Goal: Task Accomplishment & Management: Manage account settings

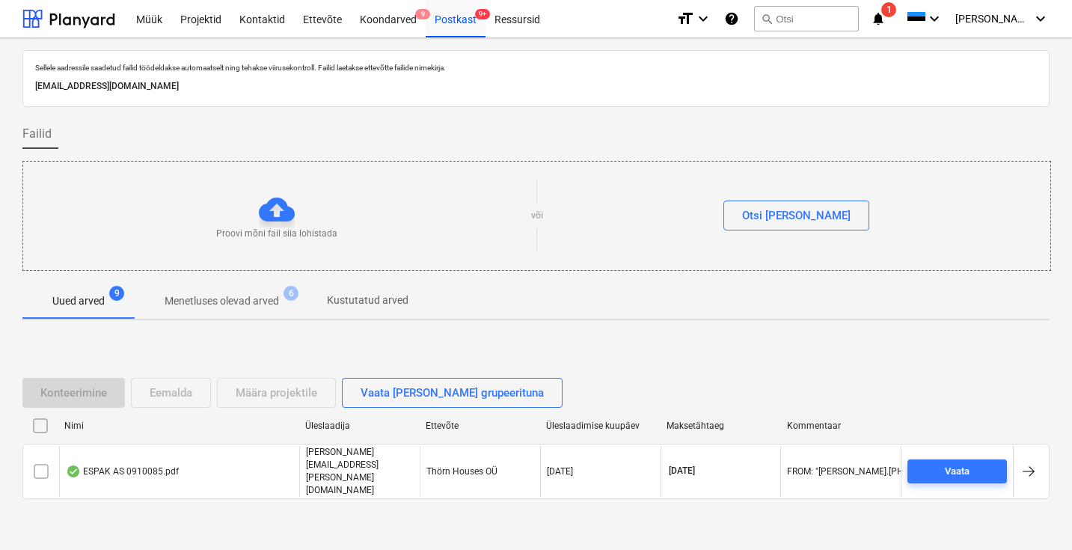
click at [459, 16] on div "Postkast 9+" at bounding box center [456, 18] width 60 height 38
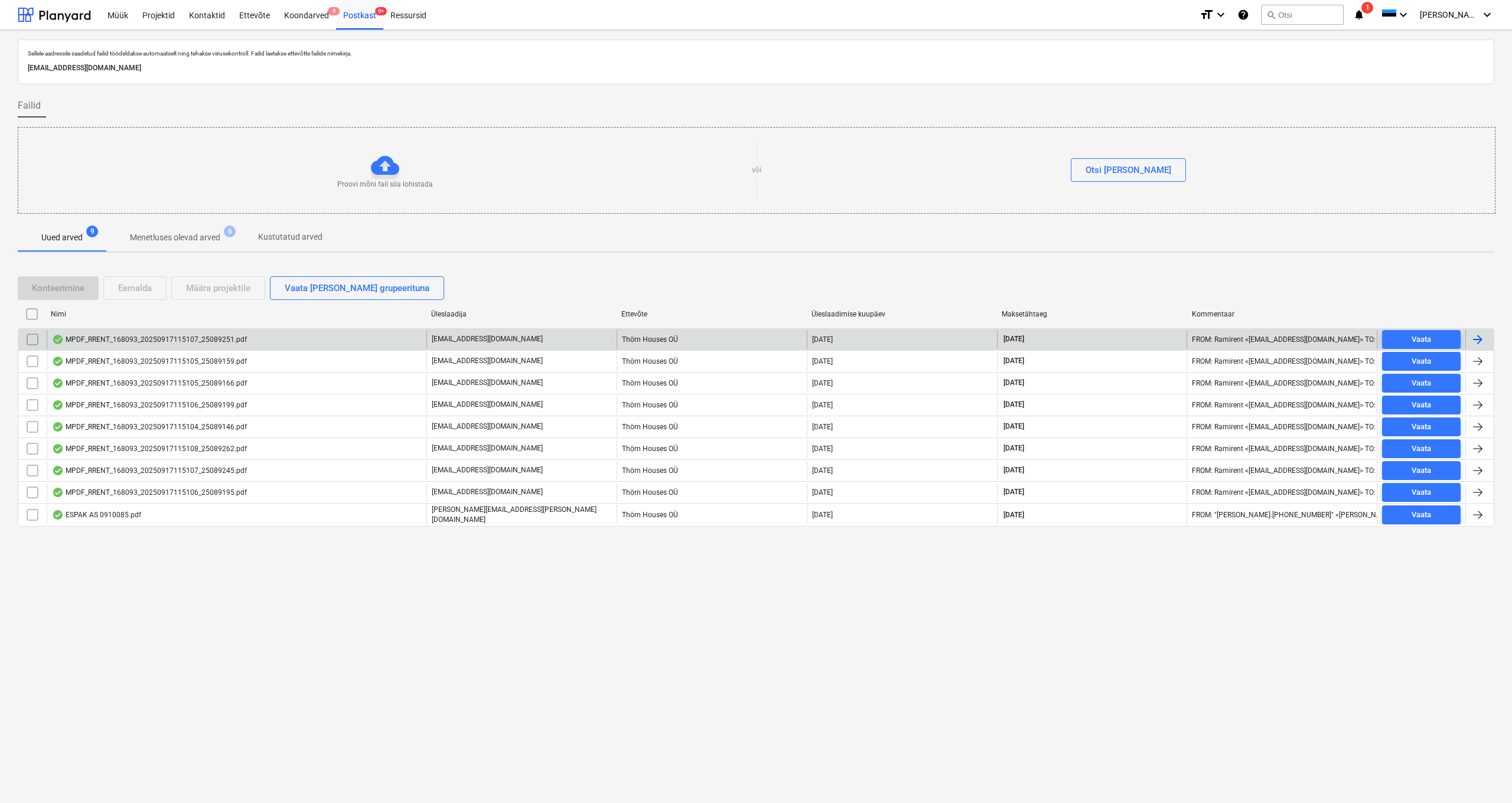
click at [103, 335] on div "MPDF_RRENT_168093_20250917115107_25089251.pdf" at bounding box center [149, 339] width 195 height 9
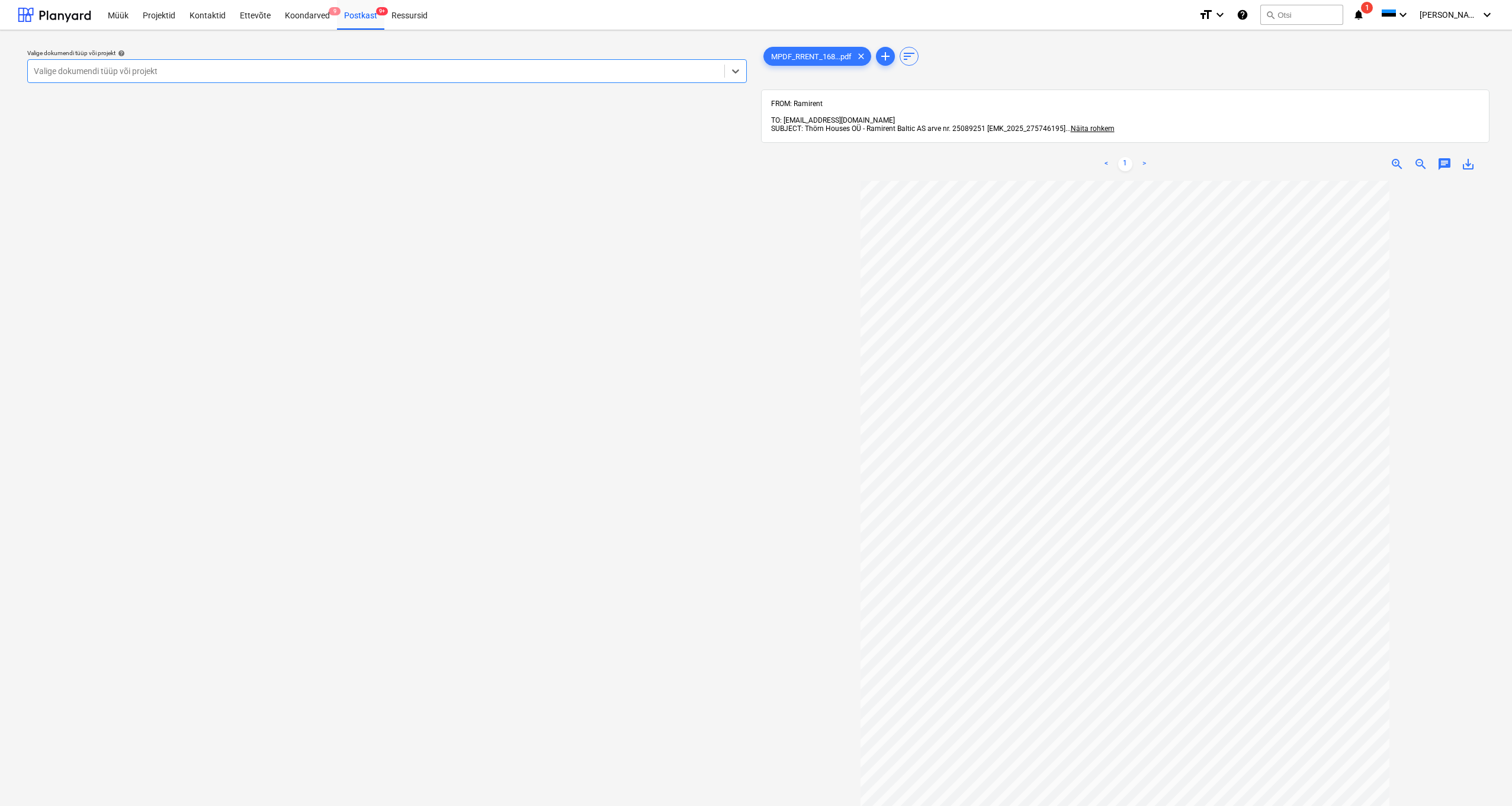
click at [88, 67] on div "Valige dokumendi tüüp või projekt" at bounding box center [376, 71] width 685 height 10
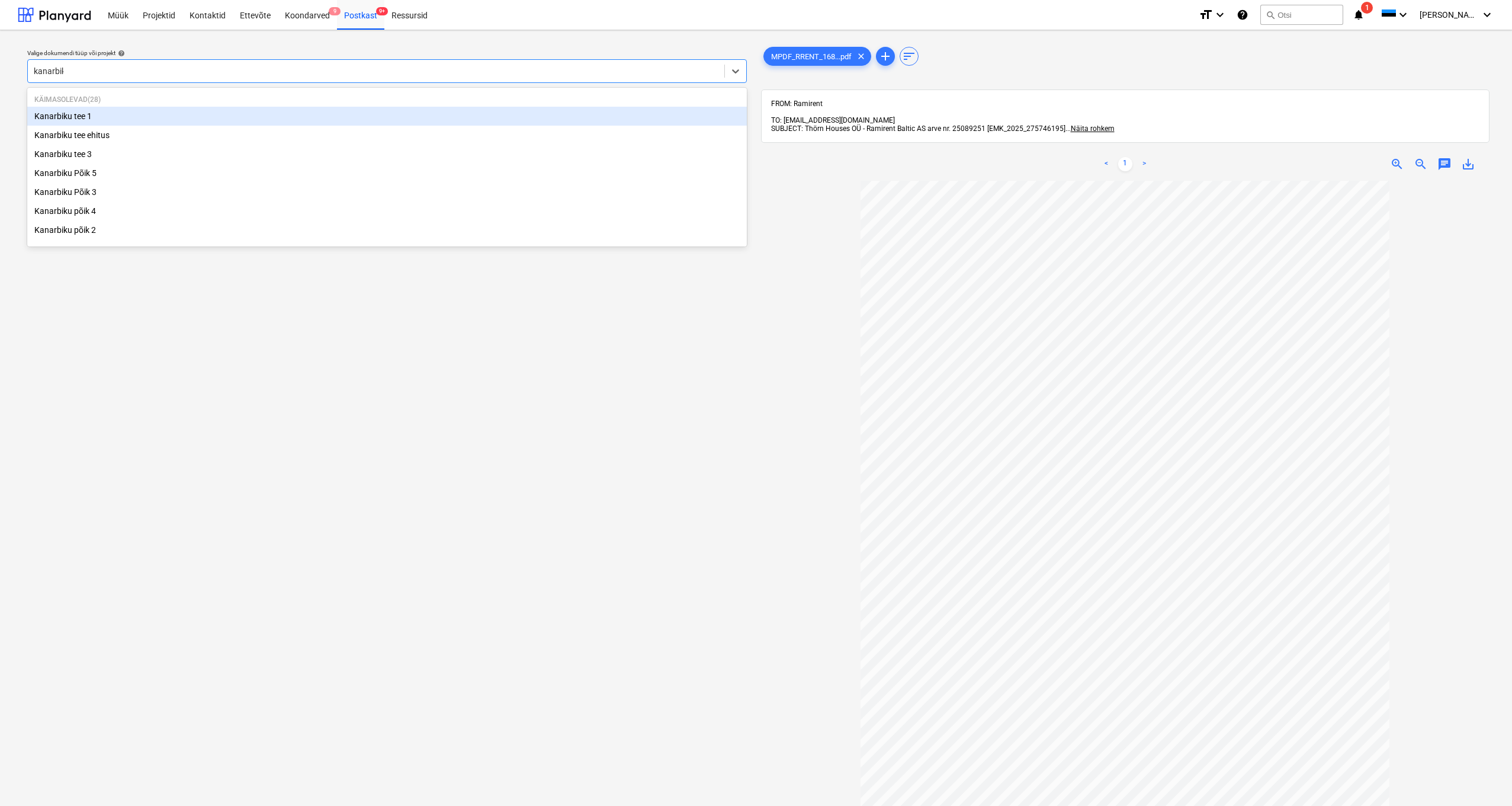
type input "kanarbiku"
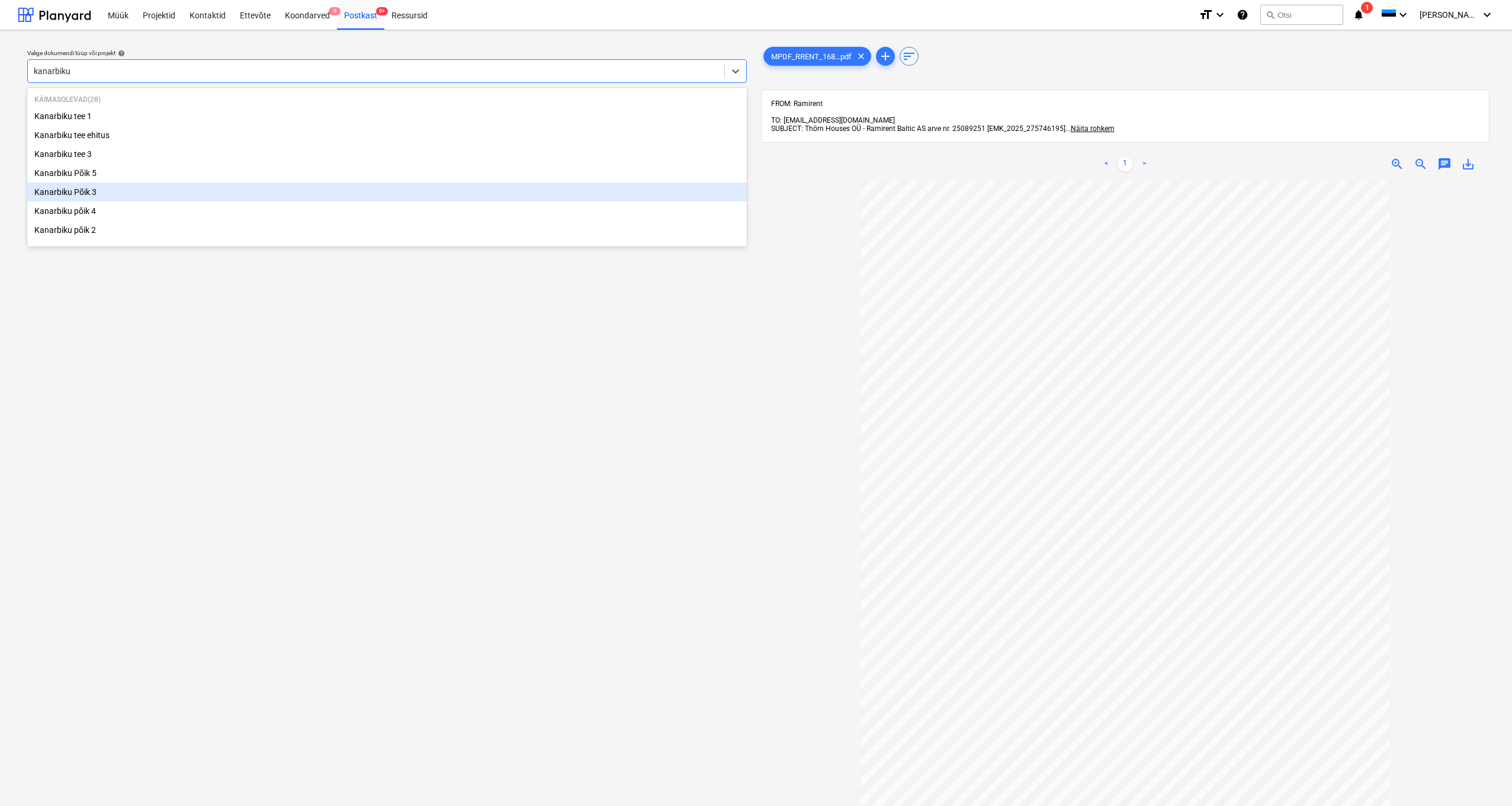
click at [89, 195] on div "Kanarbiku Põik 3" at bounding box center [386, 192] width 720 height 19
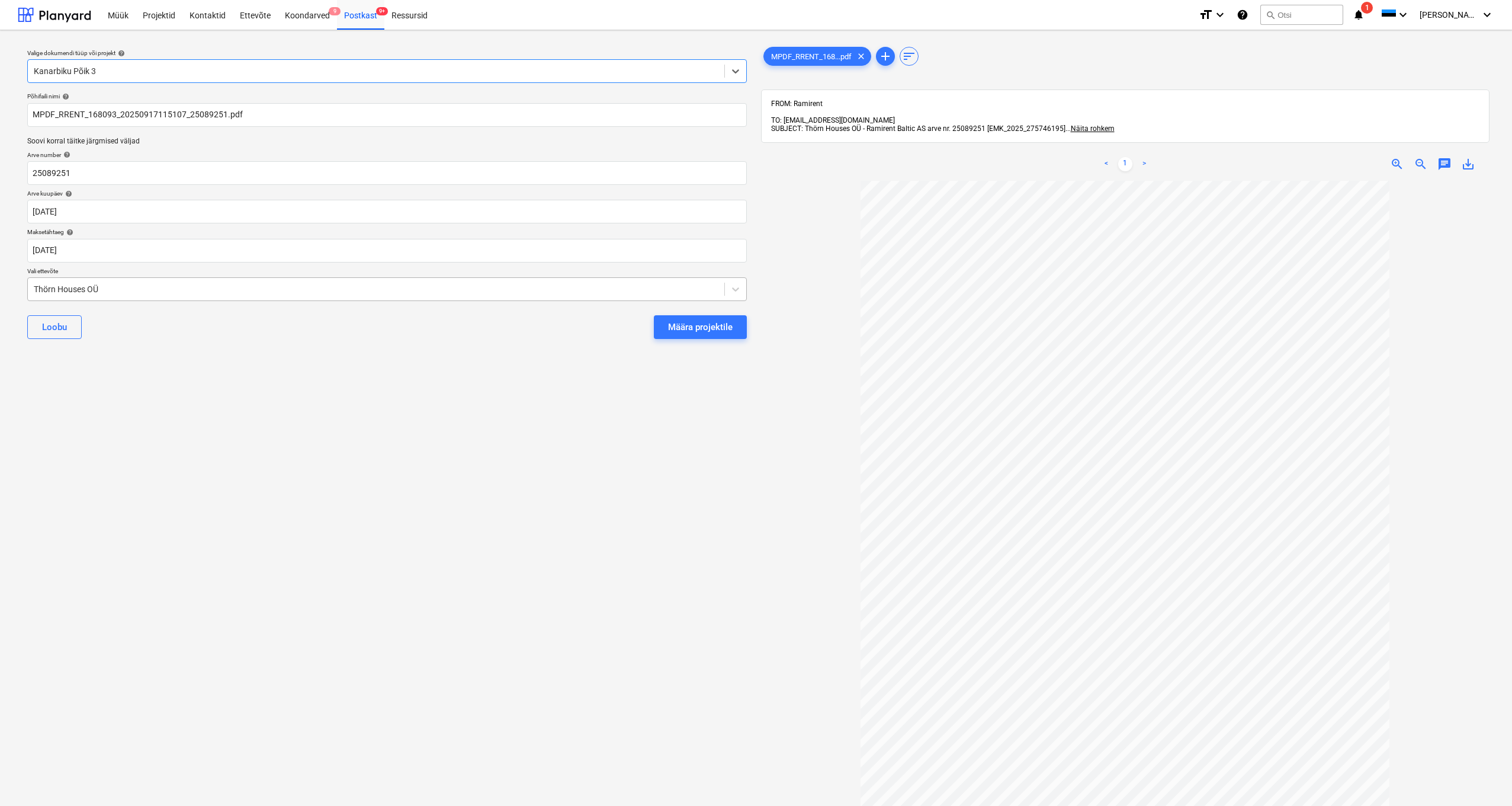
click at [34, 286] on div "Thörn Houses OÜ" at bounding box center [376, 289] width 685 height 10
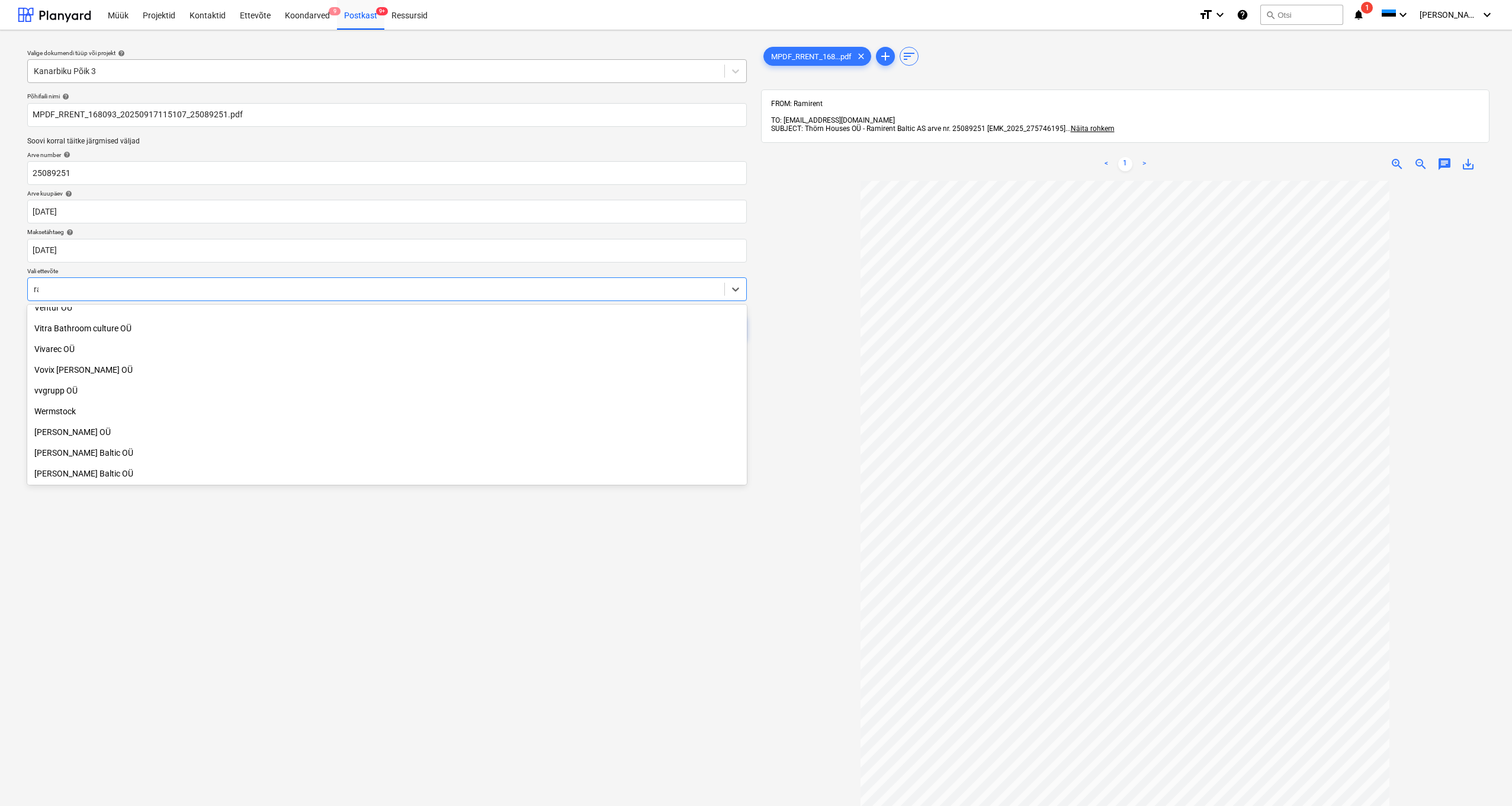
scroll to position [776, 0]
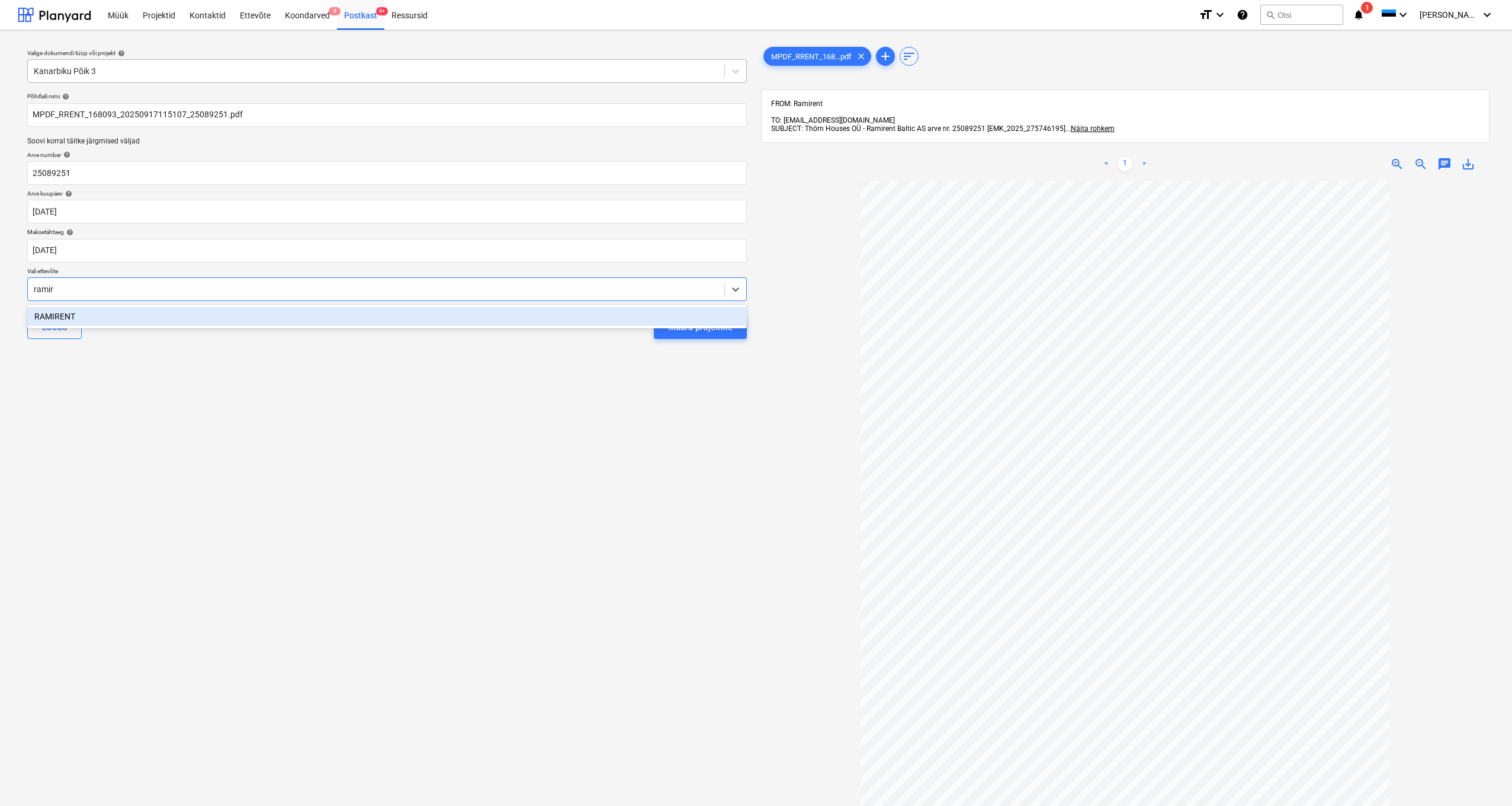
type input "ramire"
click at [53, 314] on div "RAMIRENT" at bounding box center [386, 317] width 720 height 19
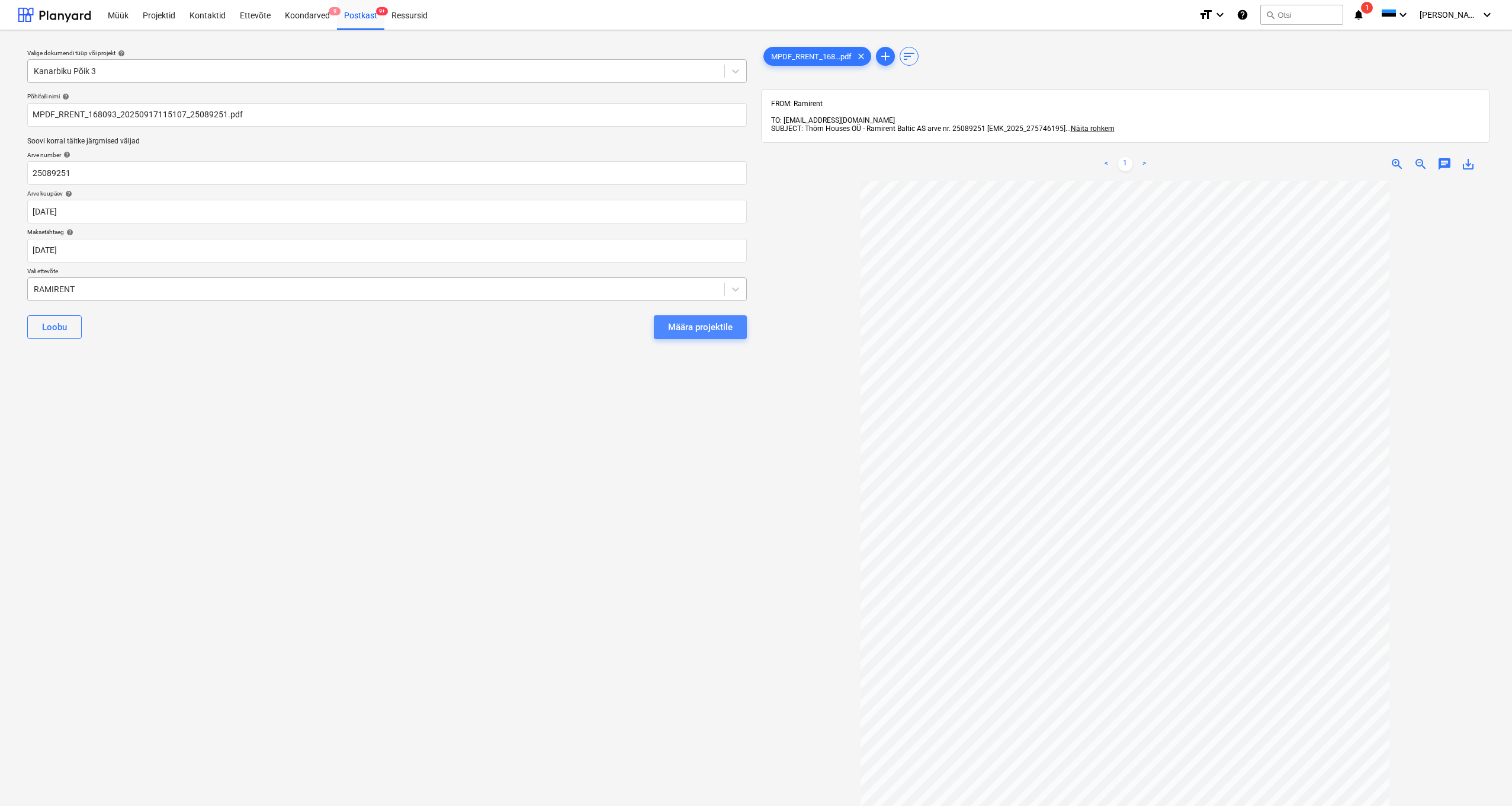
click at [714, 328] on div "Määra projektile" at bounding box center [701, 326] width 65 height 15
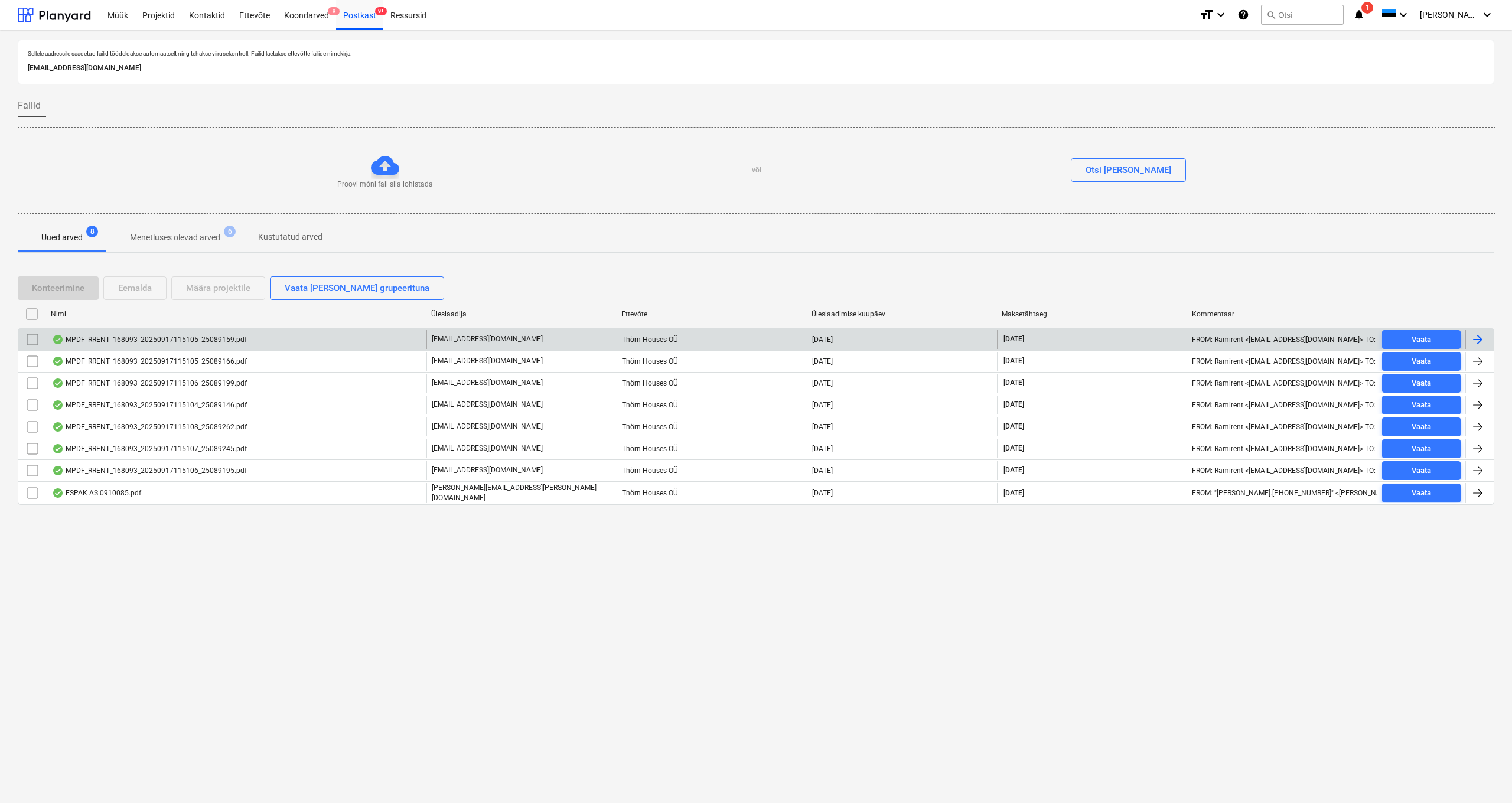
click at [193, 339] on div "MPDF_RRENT_168093_20250917115105_25089159.pdf" at bounding box center [149, 339] width 195 height 9
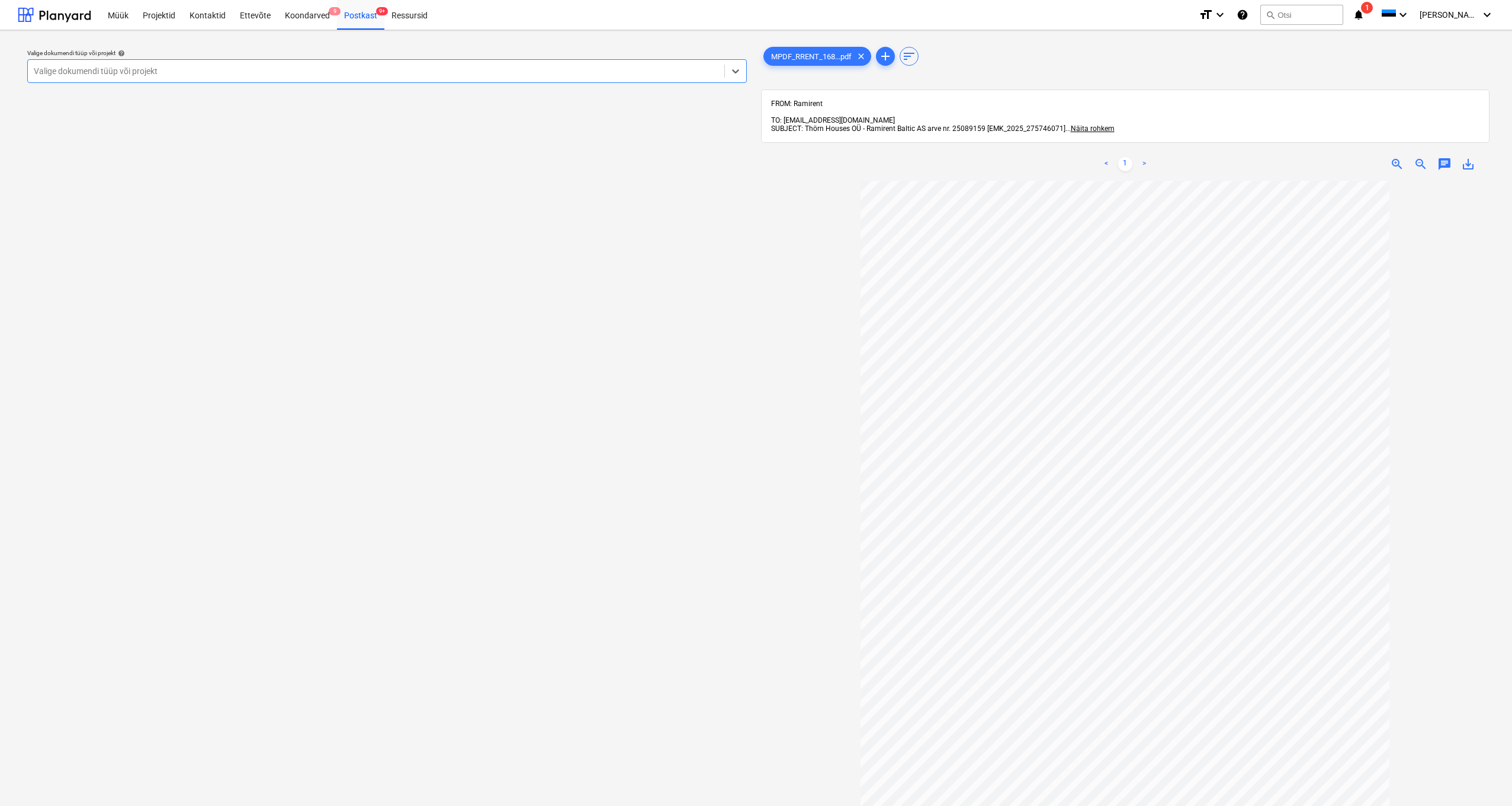
click at [74, 70] on div "Valige dokumendi tüüp või projekt" at bounding box center [376, 71] width 685 height 10
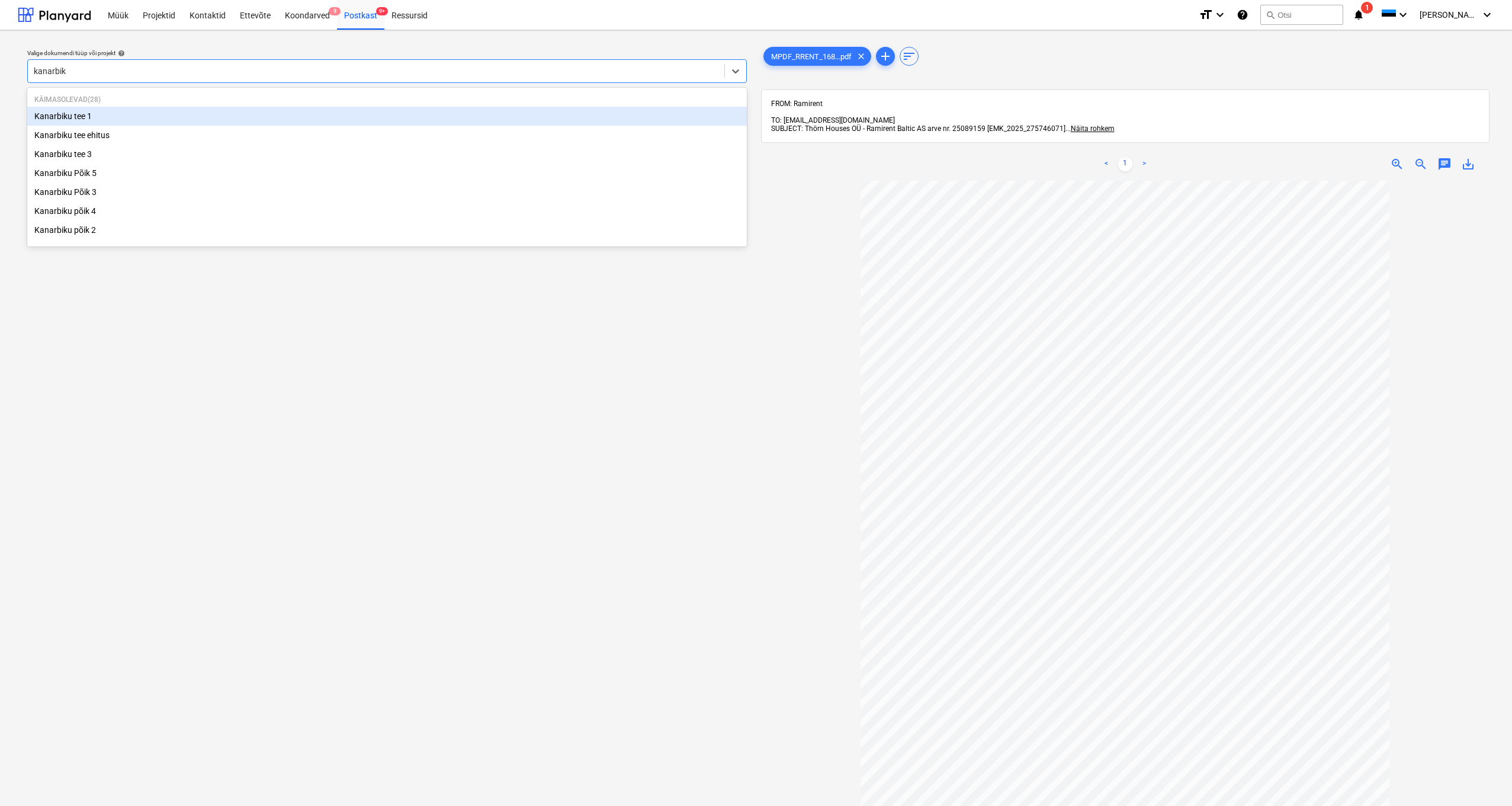
type input "kanarbiku"
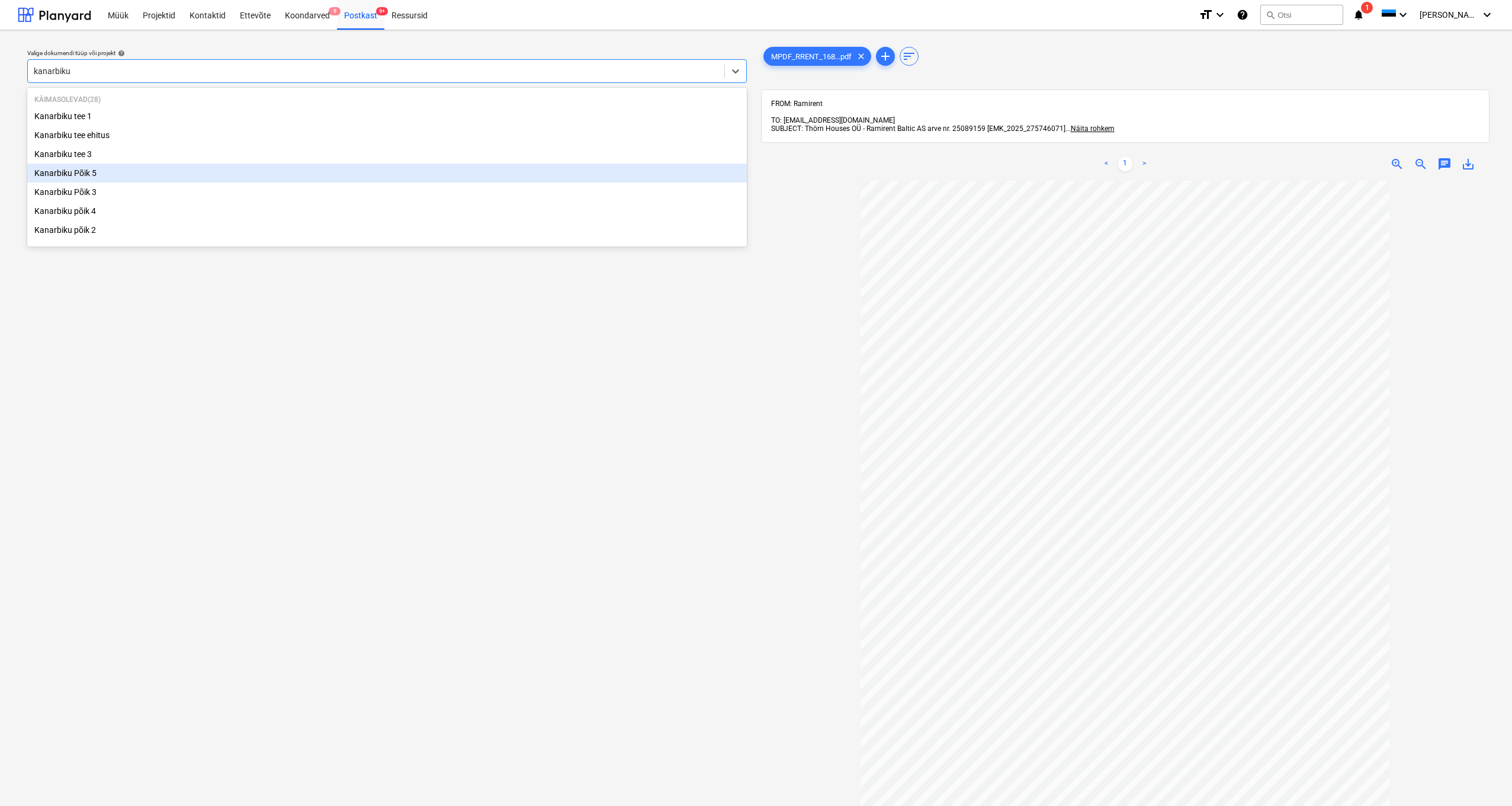
click at [85, 176] on div "Kanarbiku Põik 5" at bounding box center [386, 173] width 720 height 19
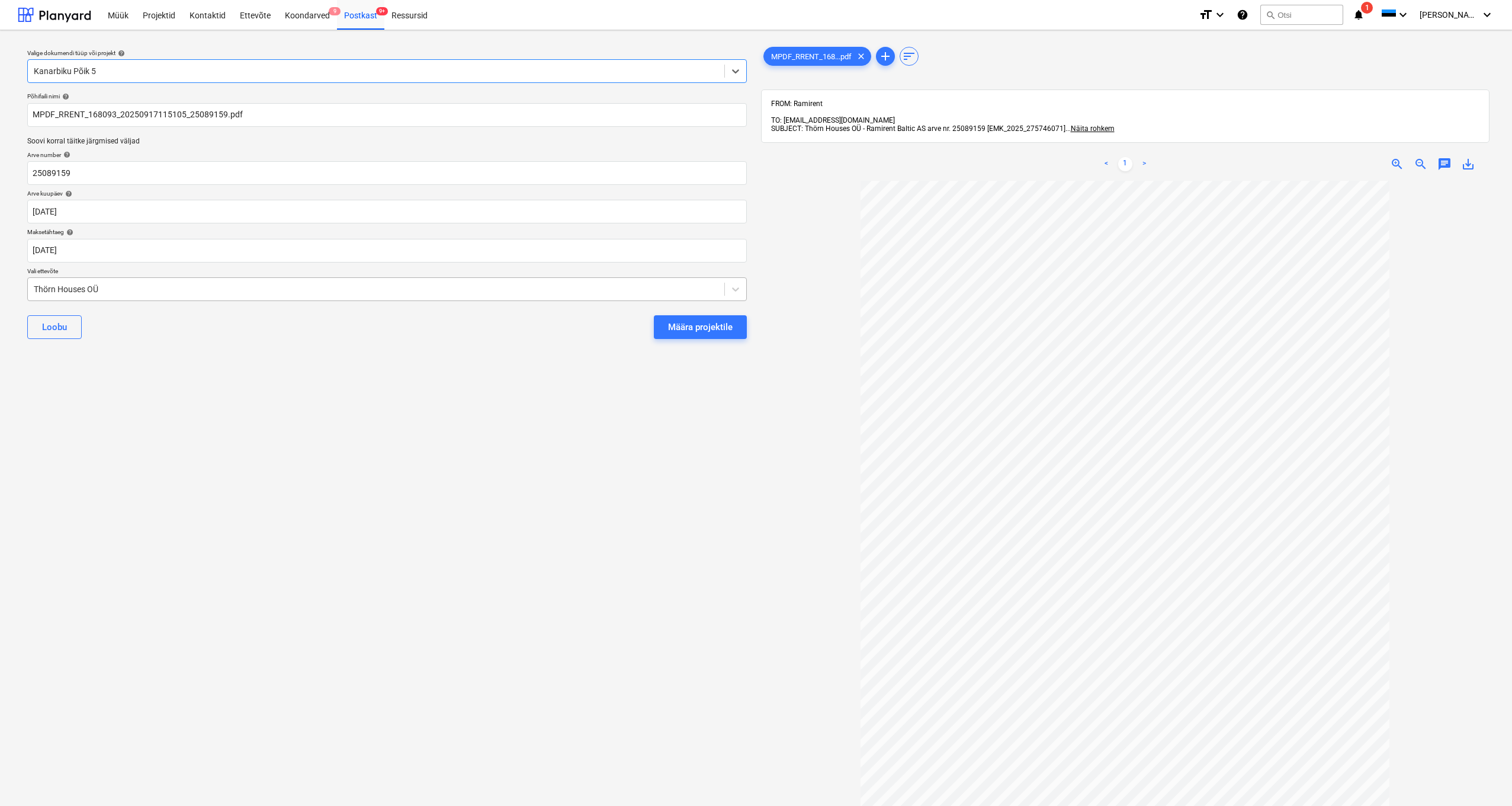
click at [36, 288] on div "Thörn Houses OÜ" at bounding box center [376, 289] width 685 height 10
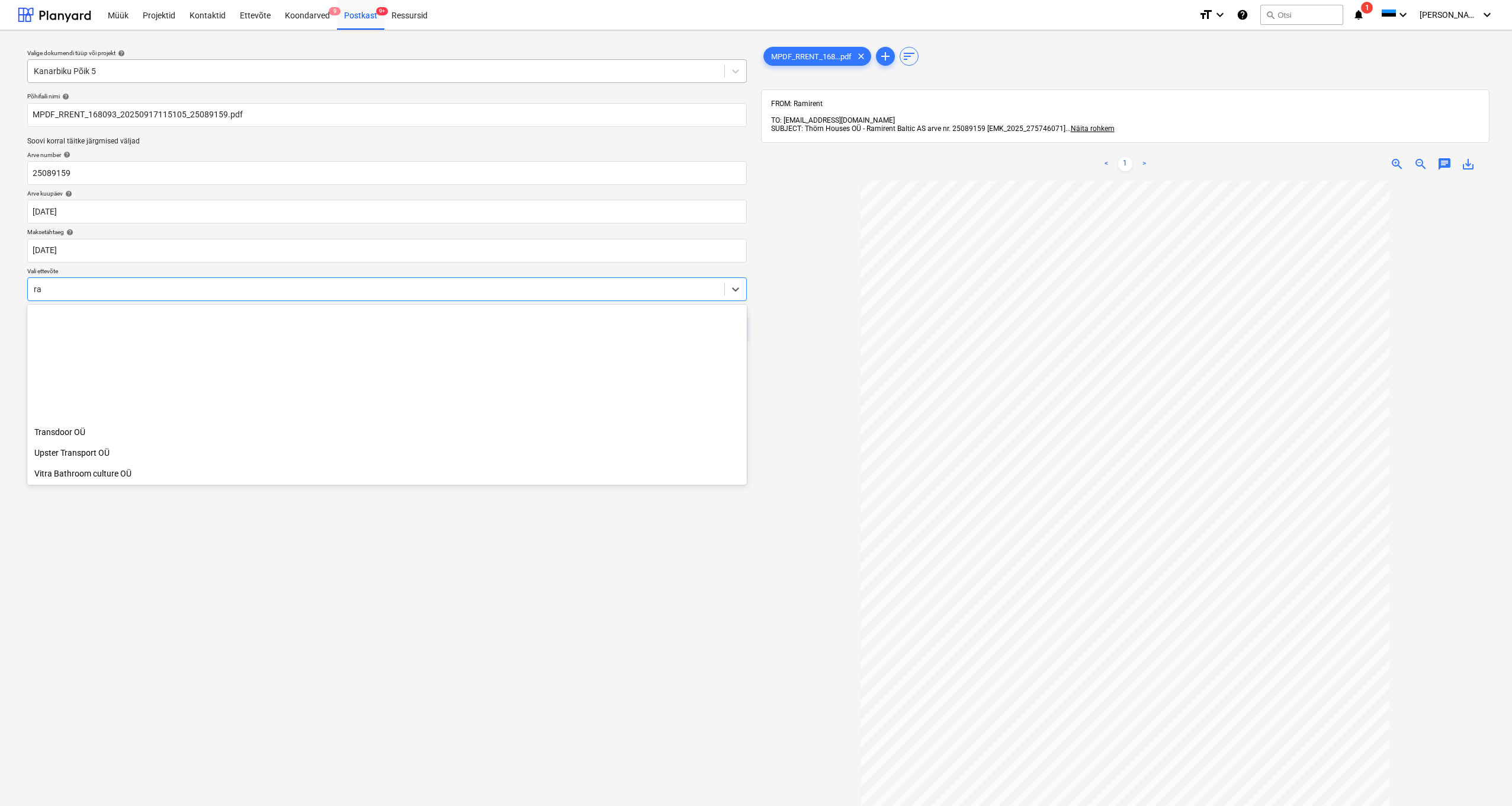
scroll to position [776, 0]
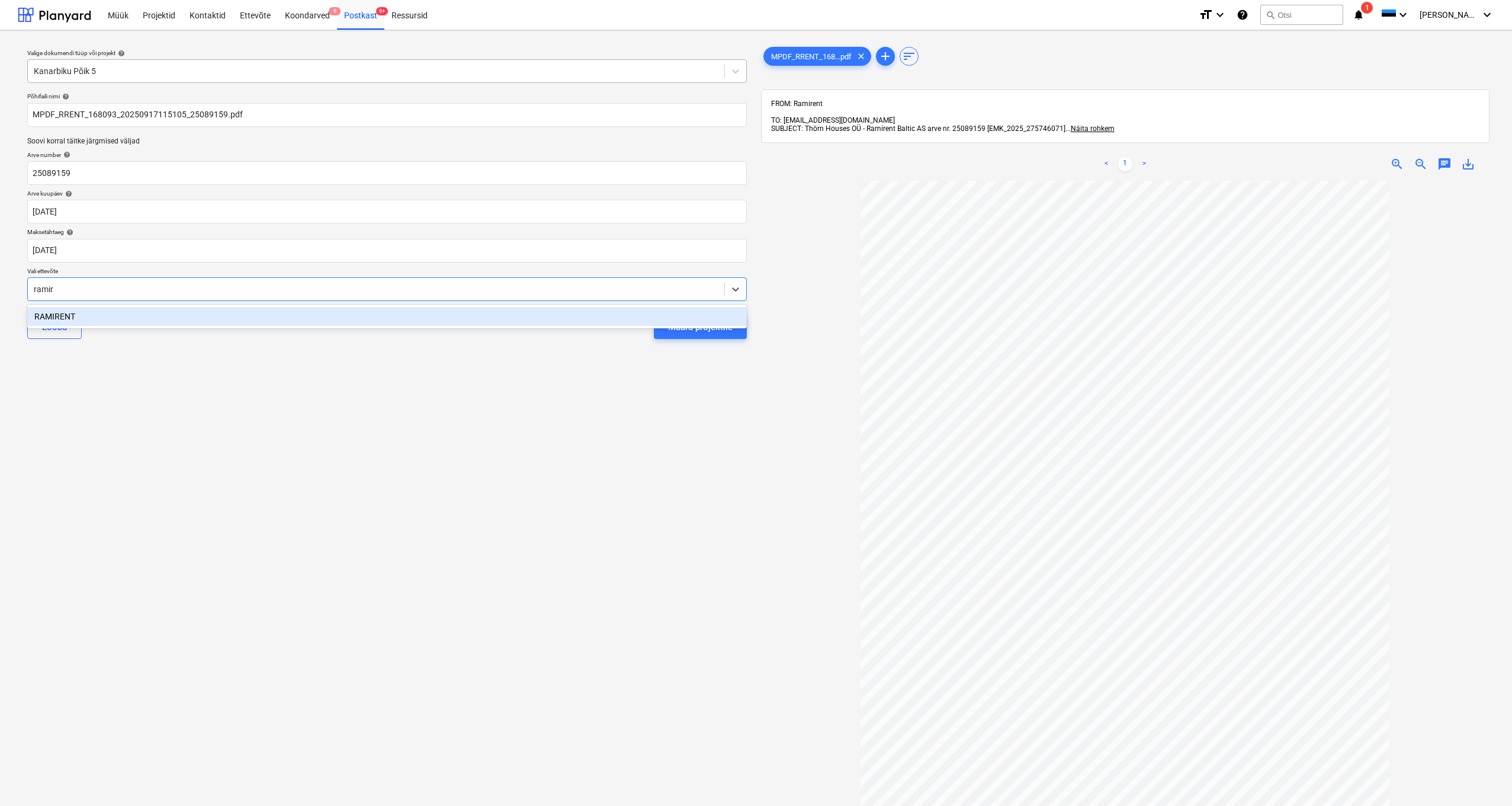
type input "ramire"
click at [37, 315] on div "RAMIRENT" at bounding box center [386, 317] width 720 height 19
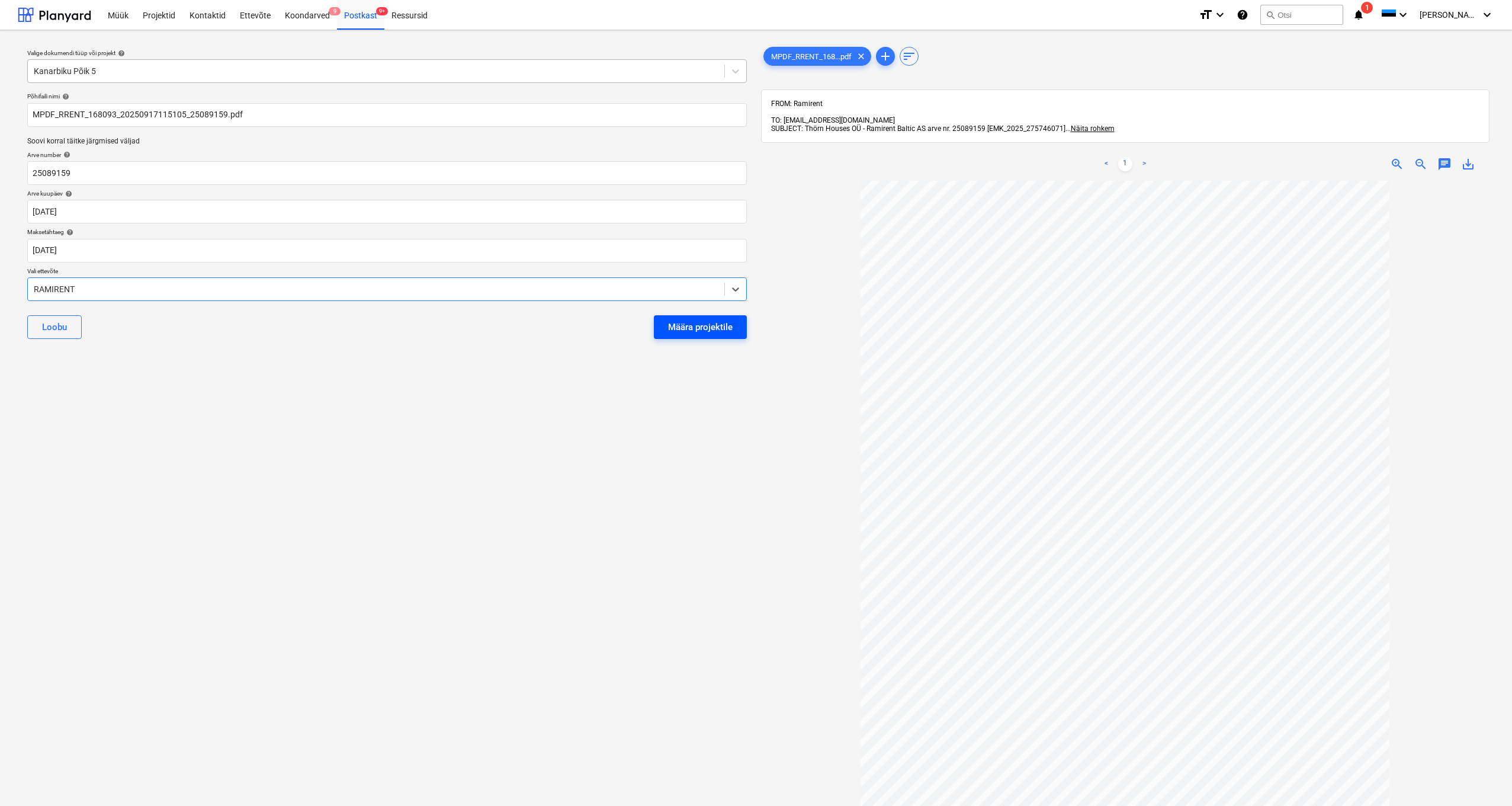
click at [691, 331] on div "Määra projektile" at bounding box center [701, 326] width 65 height 15
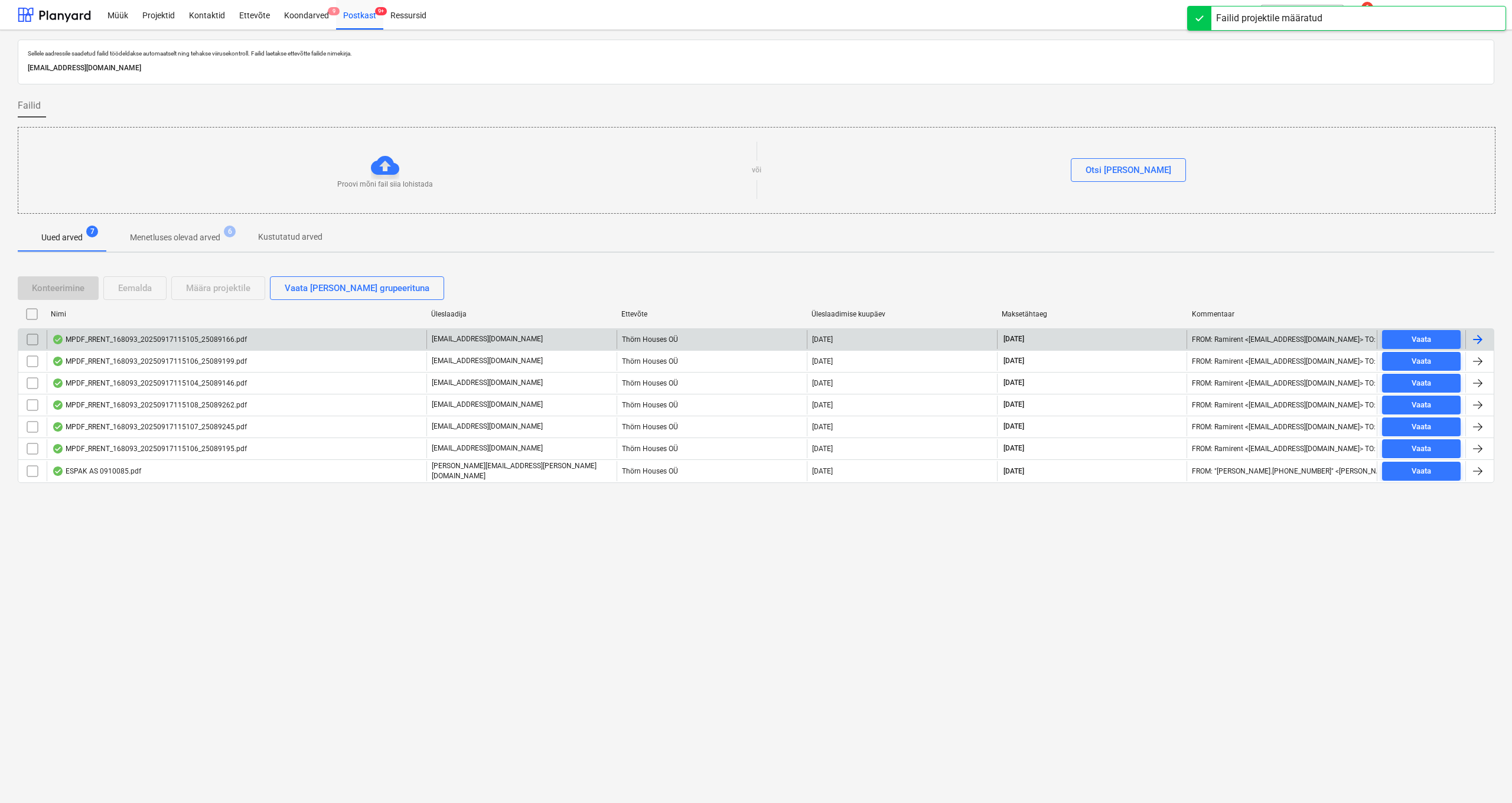
click at [147, 339] on div "MPDF_RRENT_168093_20250917115105_25089166.pdf" at bounding box center [149, 339] width 195 height 9
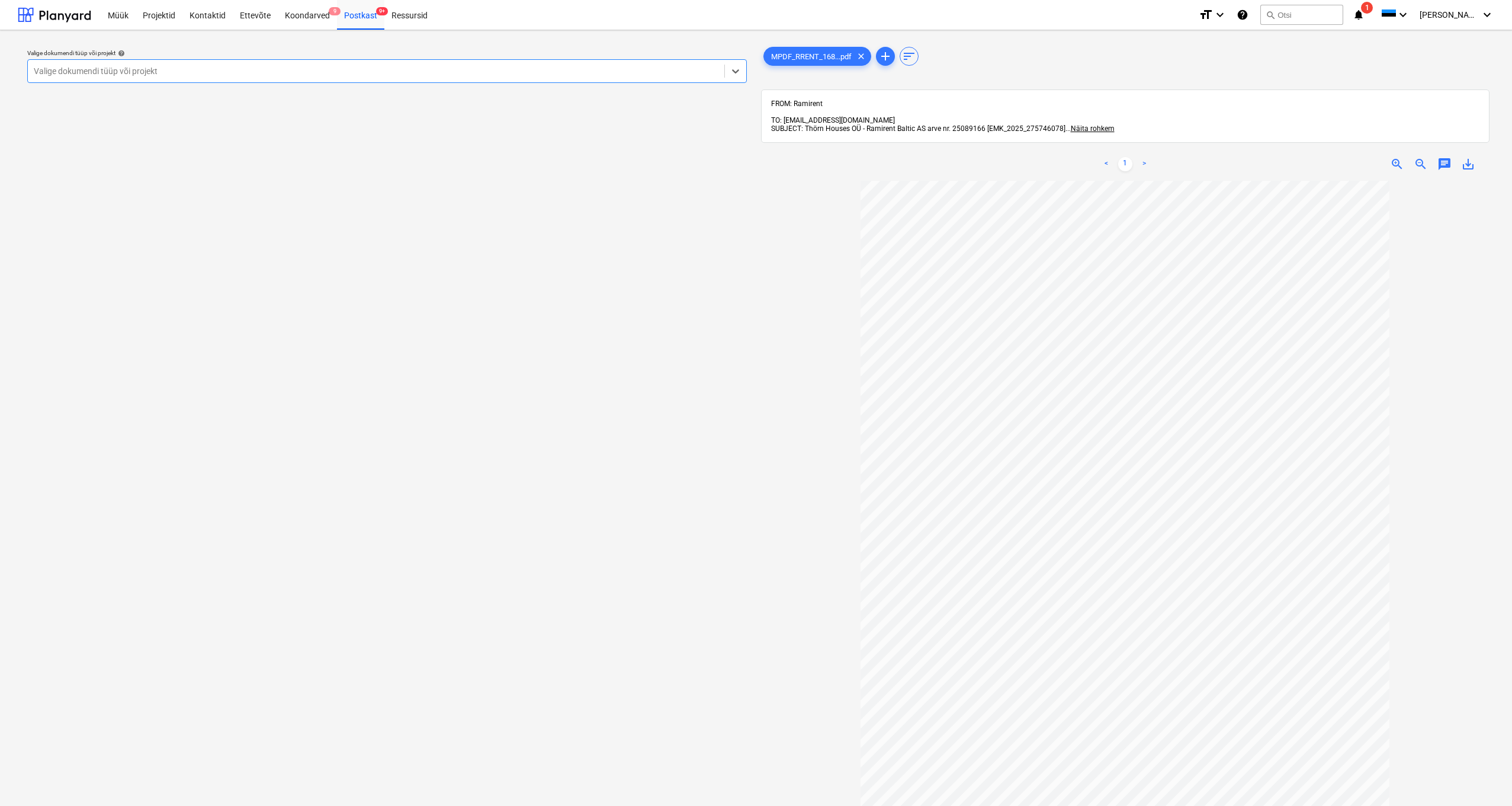
click at [35, 68] on div "Valige dokumendi tüüp või projekt" at bounding box center [376, 71] width 685 height 10
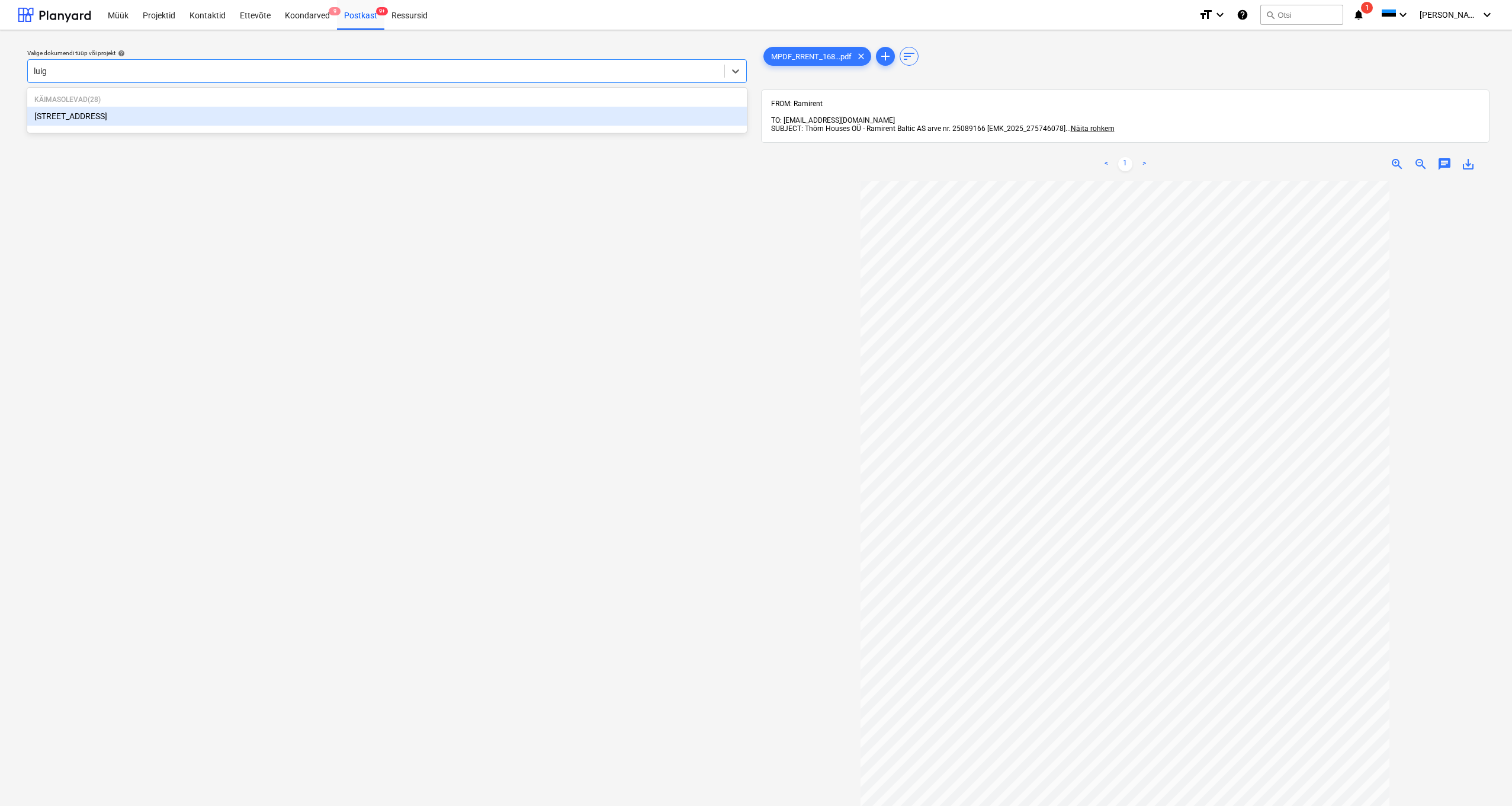
type input "luige"
click at [72, 120] on div "[STREET_ADDRESS]" at bounding box center [386, 116] width 720 height 19
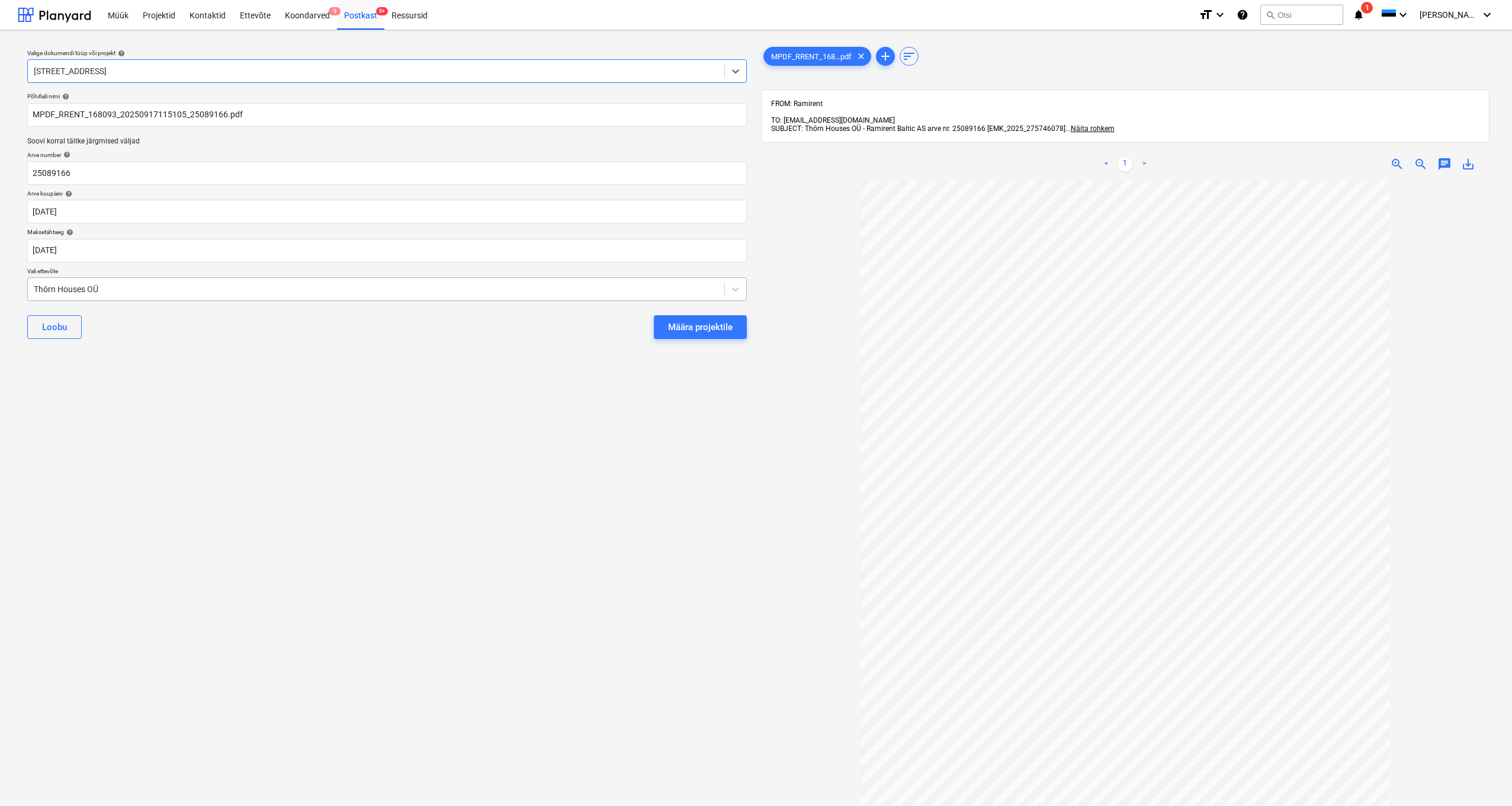
click at [34, 289] on div "Thörn Houses OÜ" at bounding box center [376, 289] width 685 height 10
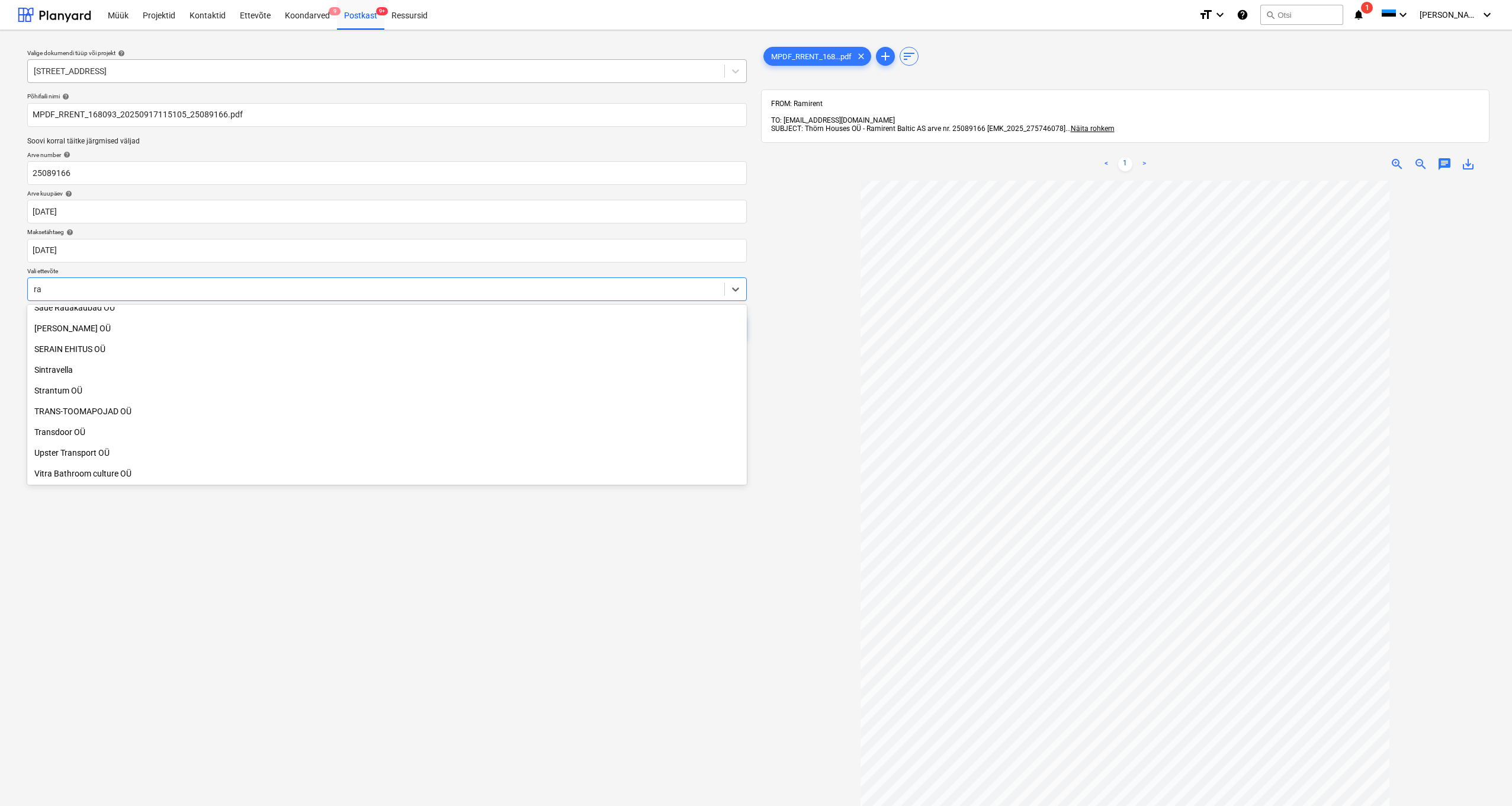
scroll to position [776, 0]
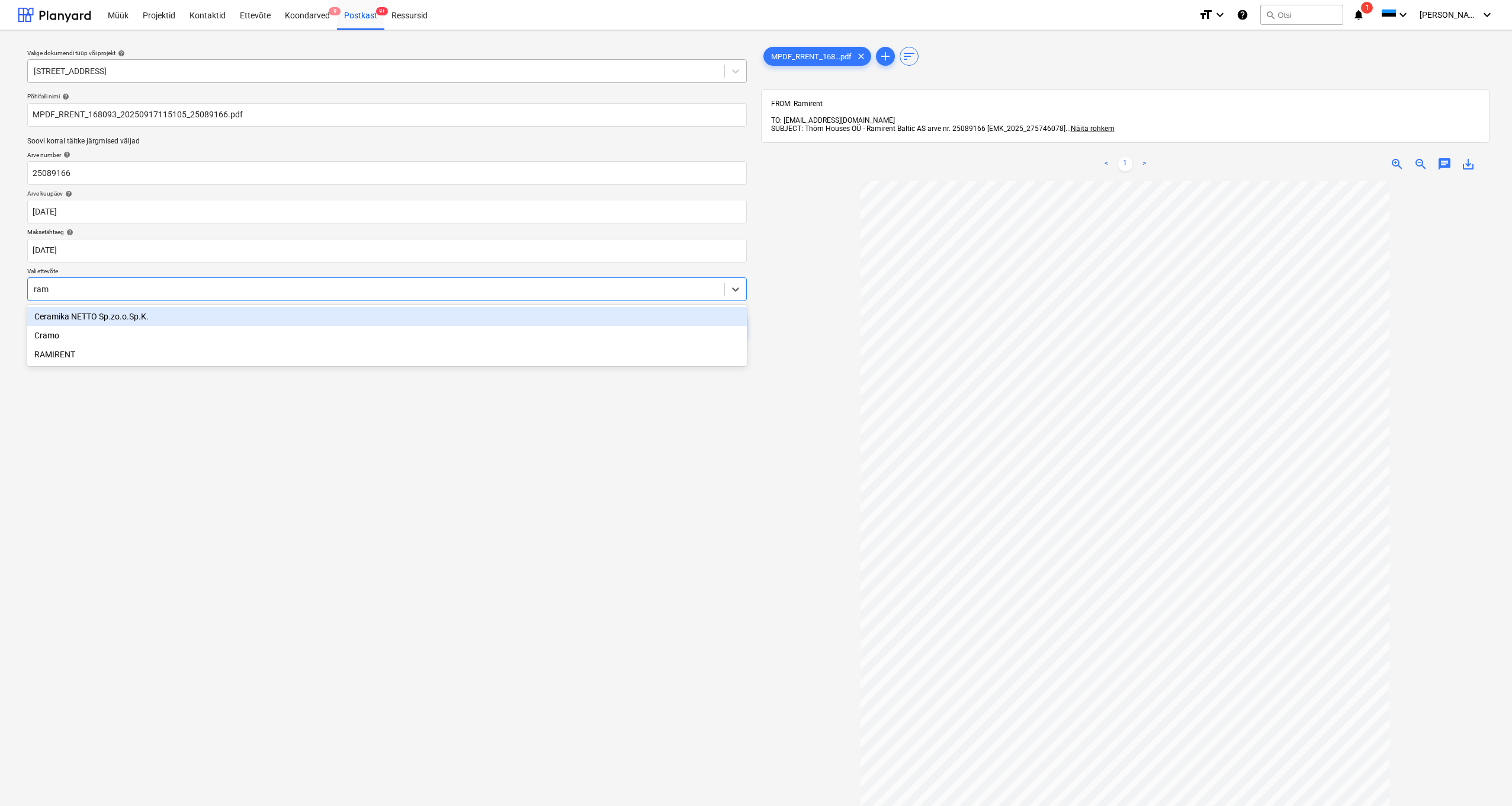
type input "rami"
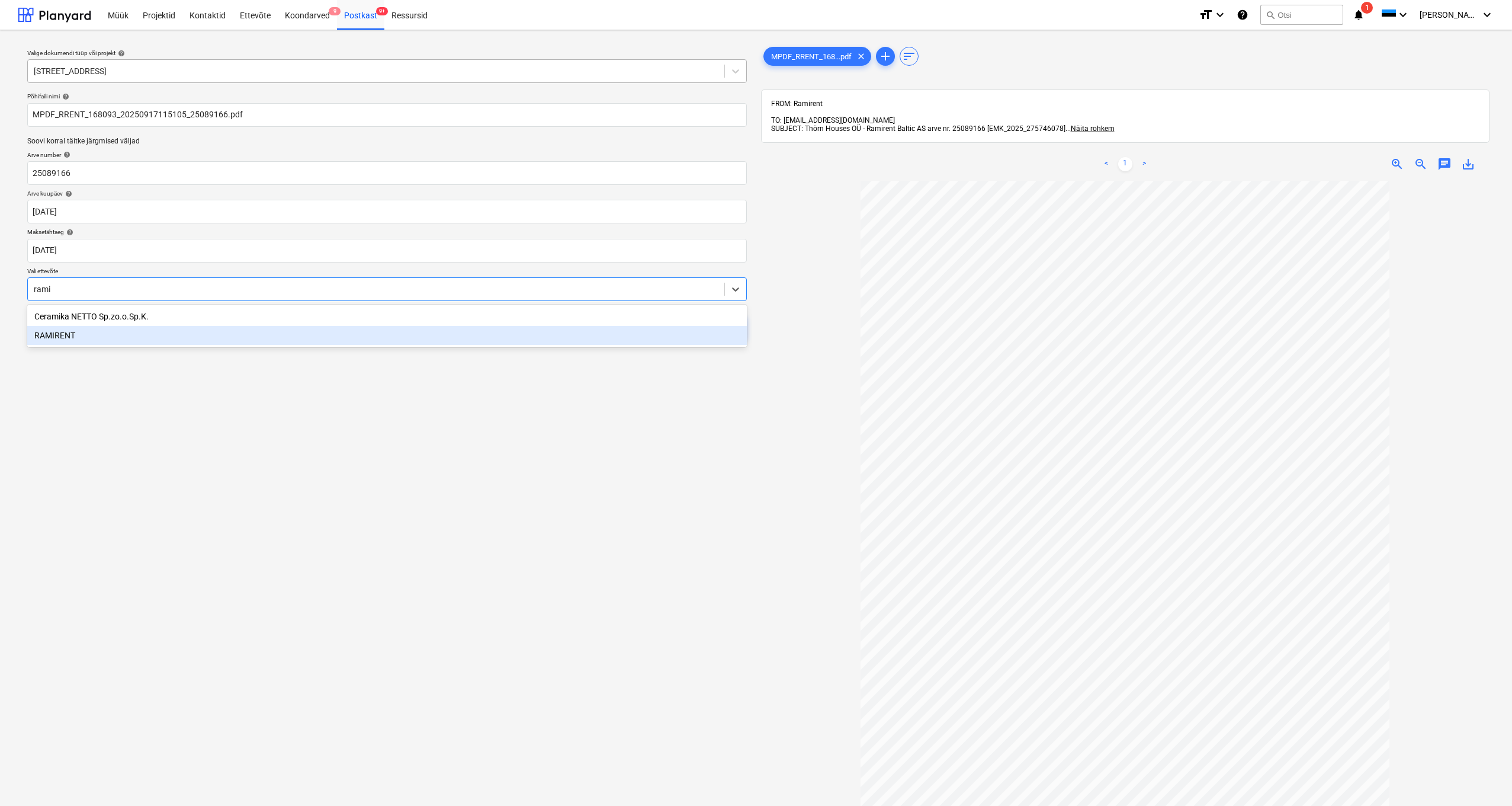
click at [59, 340] on div "RAMIRENT" at bounding box center [386, 336] width 720 height 19
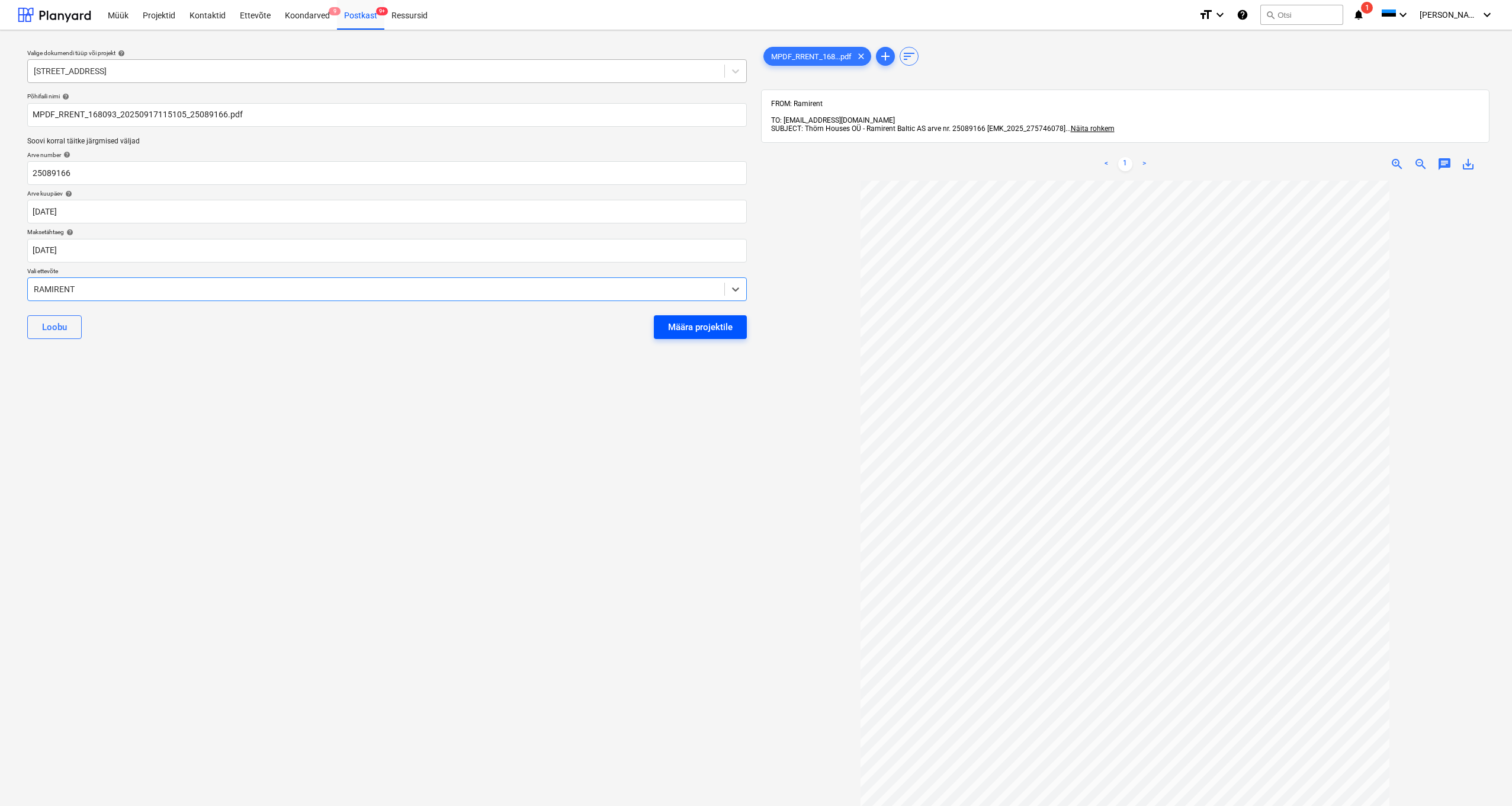
click at [712, 329] on div "Määra projektile" at bounding box center [701, 326] width 65 height 15
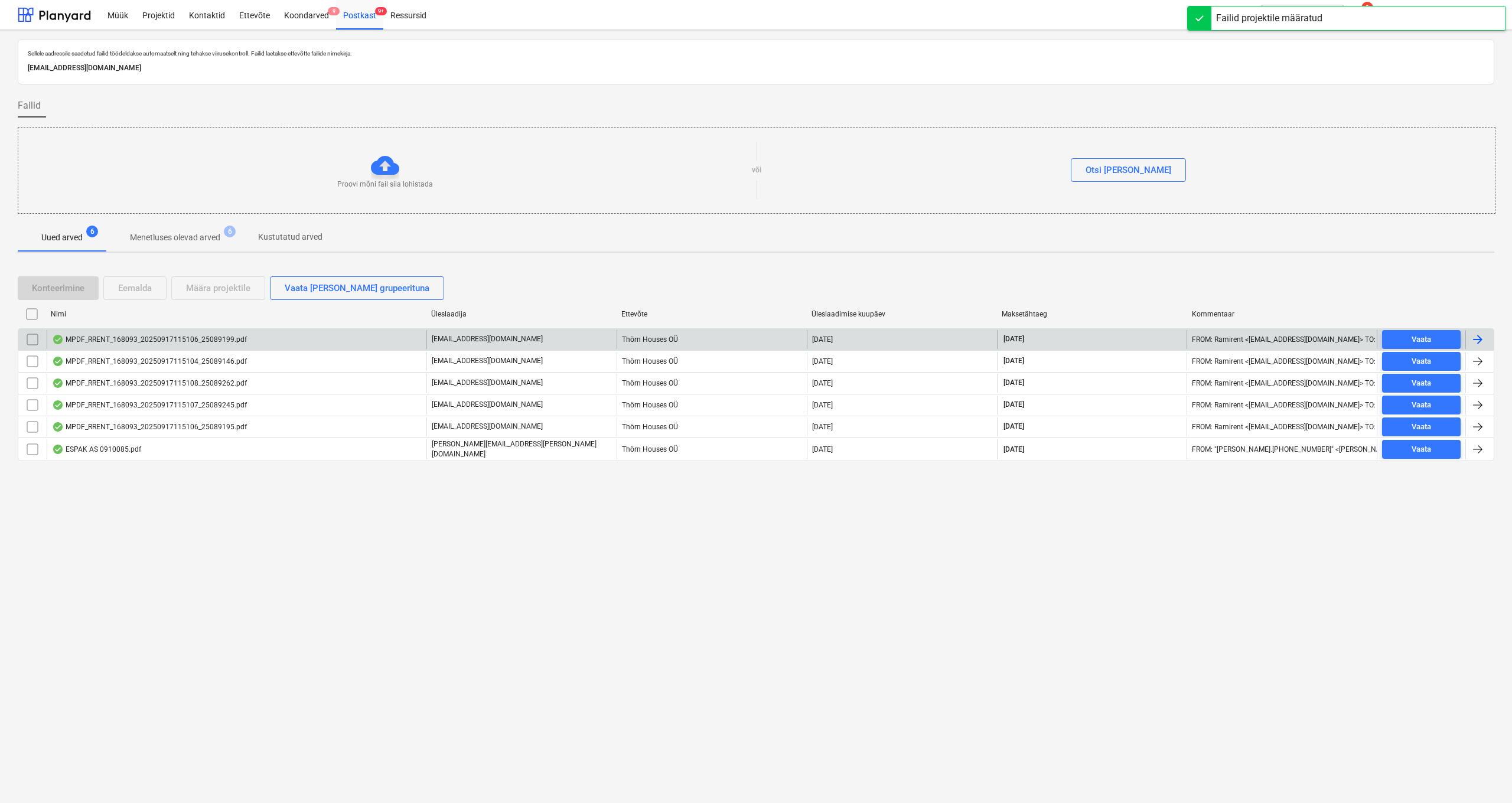
click at [121, 342] on div "MPDF_RRENT_168093_20250917115106_25089199.pdf" at bounding box center [149, 339] width 195 height 9
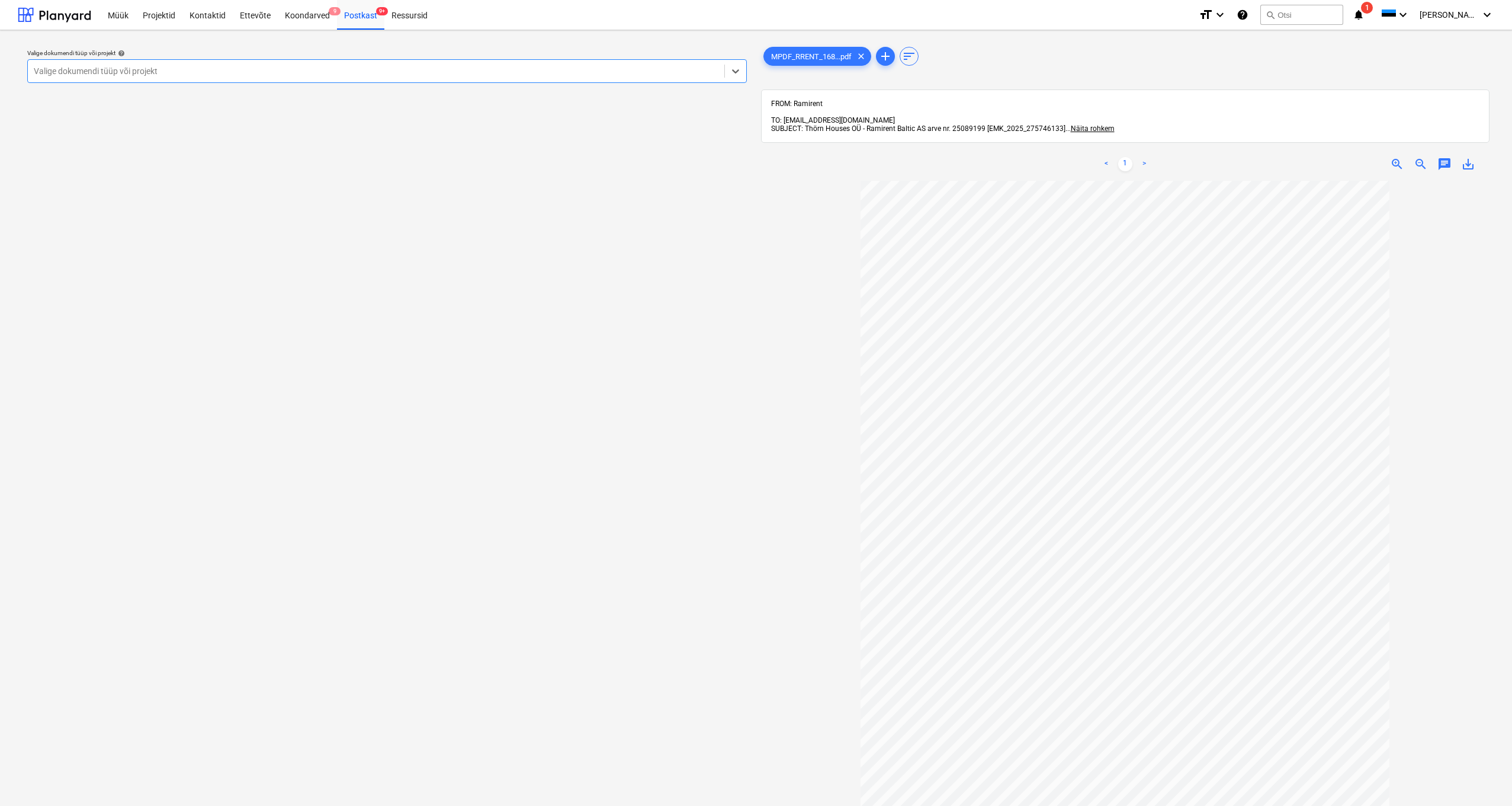
click at [44, 70] on div "Valige dokumendi tüüp või projekt" at bounding box center [376, 71] width 685 height 10
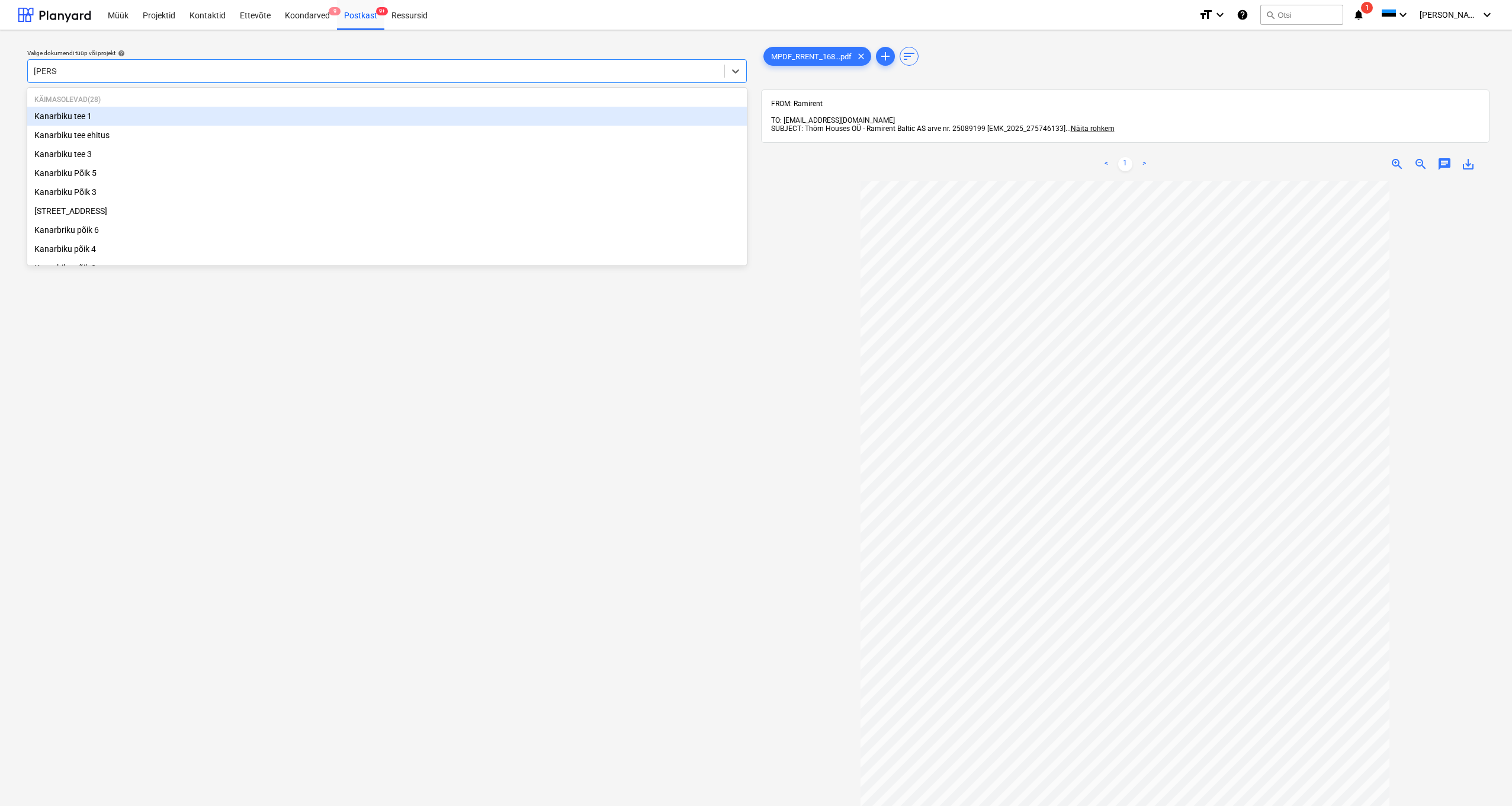
type input "kanarb"
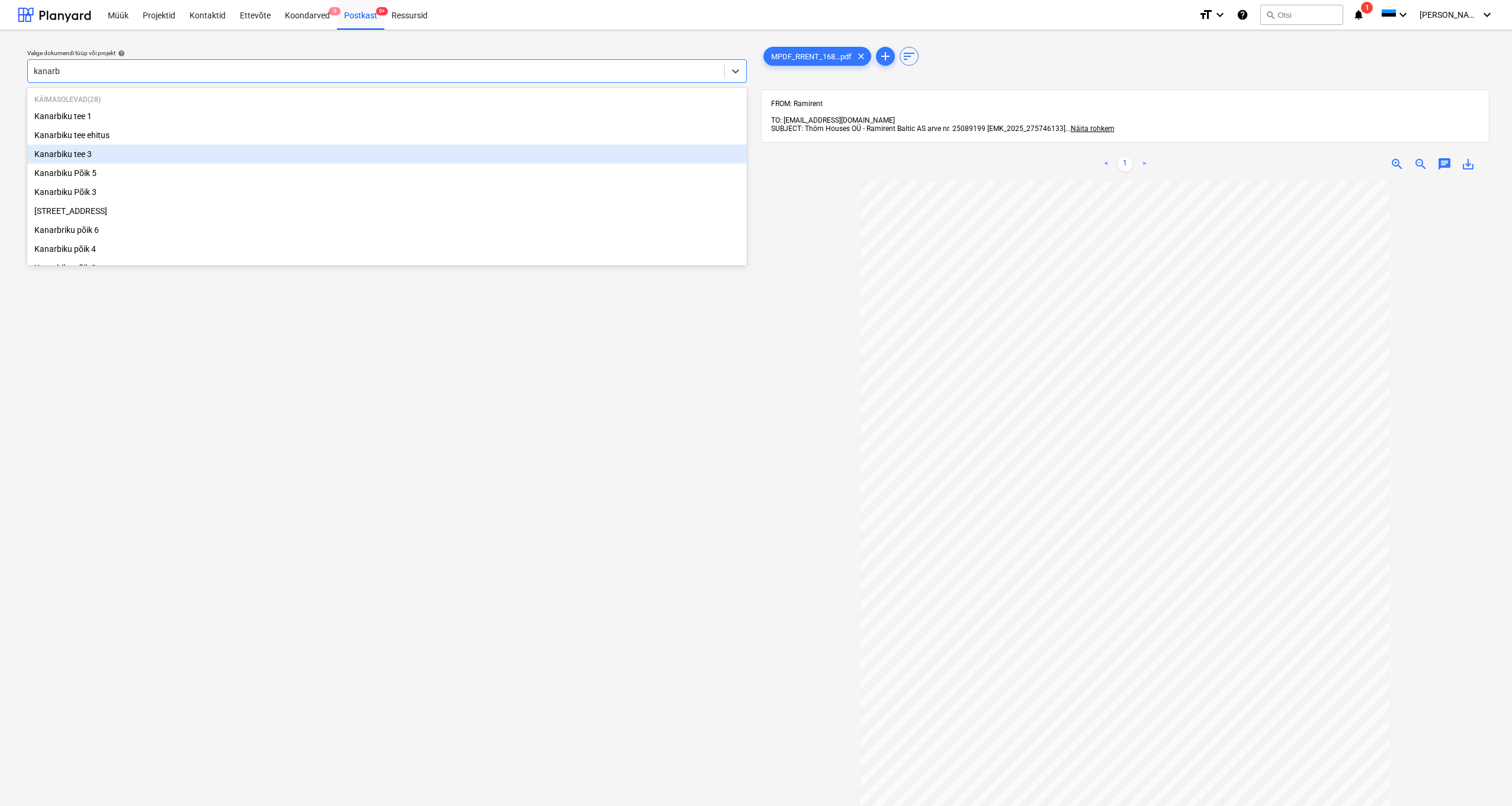
click at [97, 152] on div "Kanarbiku tee 3" at bounding box center [386, 154] width 720 height 19
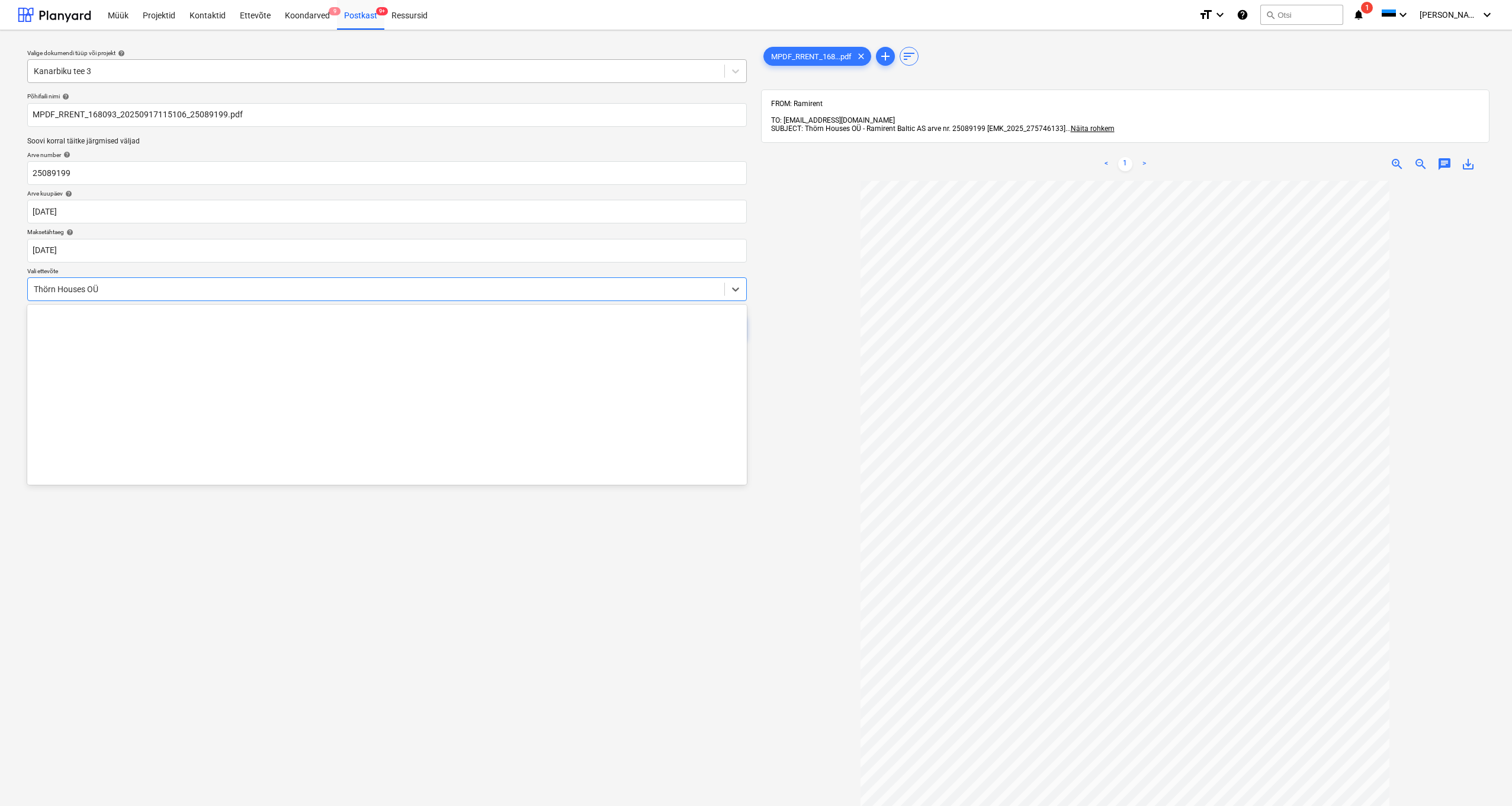
click at [32, 288] on div "Thörn Houses OÜ" at bounding box center [376, 289] width 697 height 17
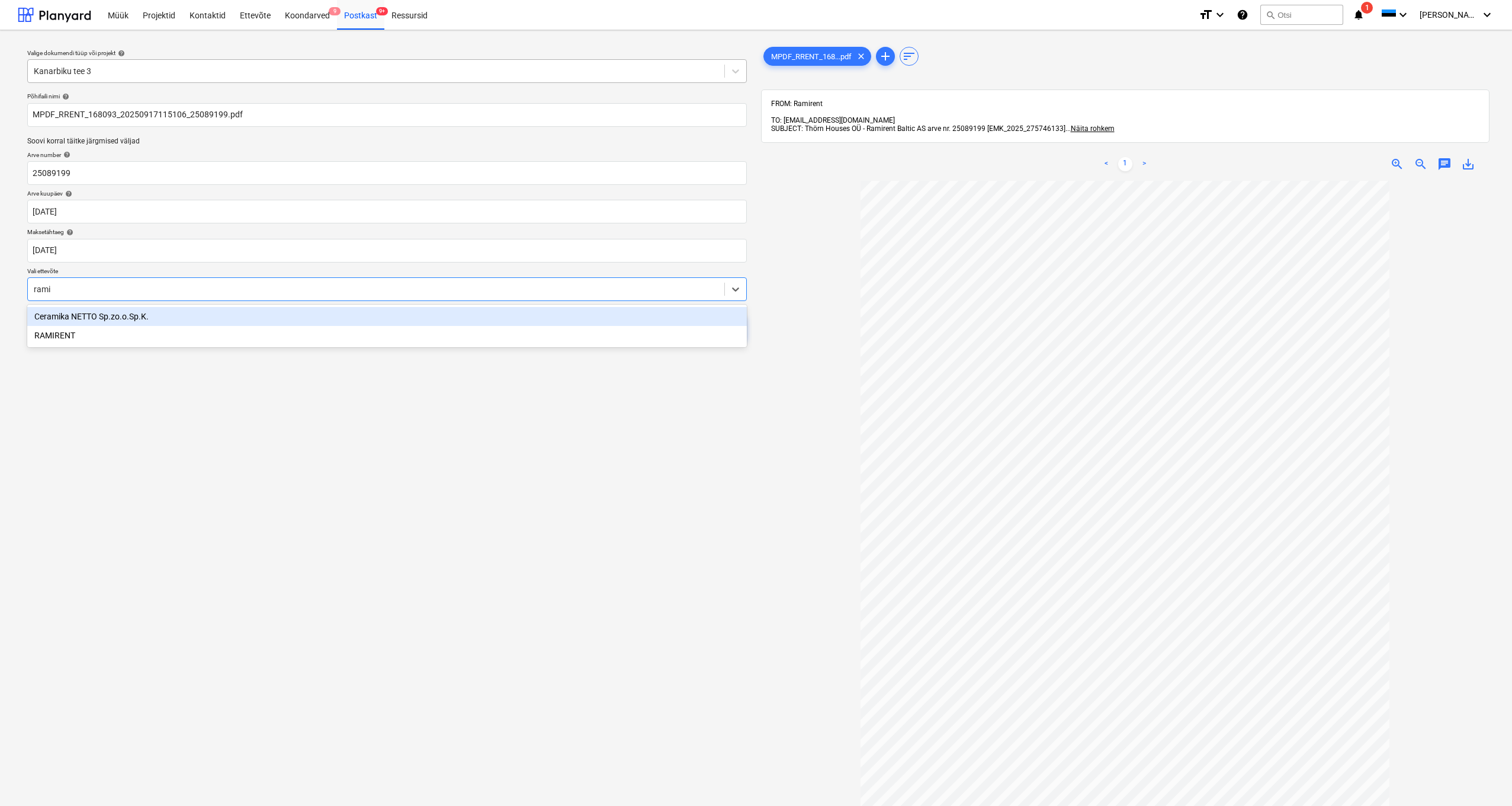
type input "ramir"
click at [44, 315] on div "RAMIRENT" at bounding box center [386, 317] width 720 height 19
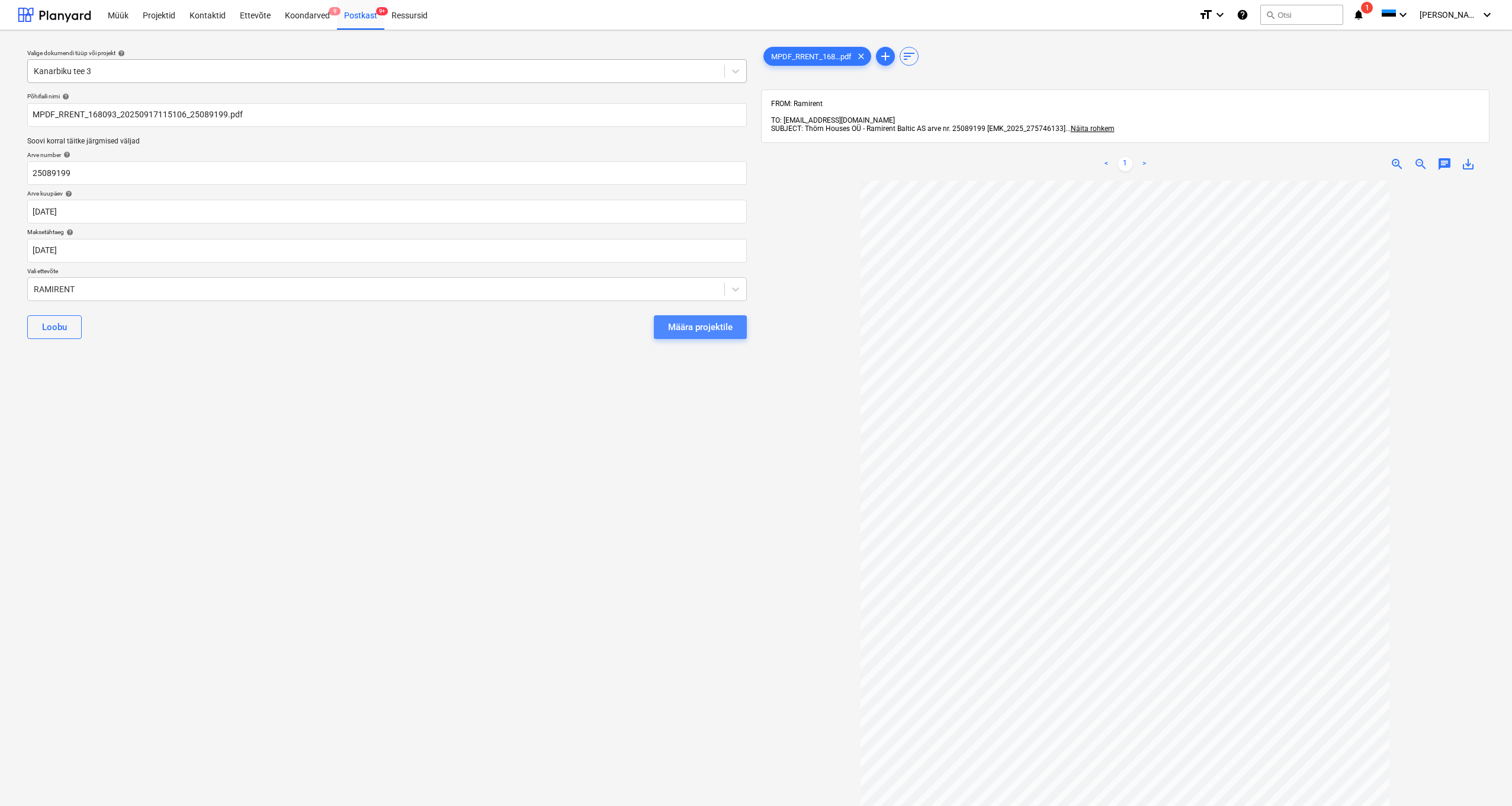
click at [683, 322] on div "Määra projektile" at bounding box center [701, 326] width 65 height 15
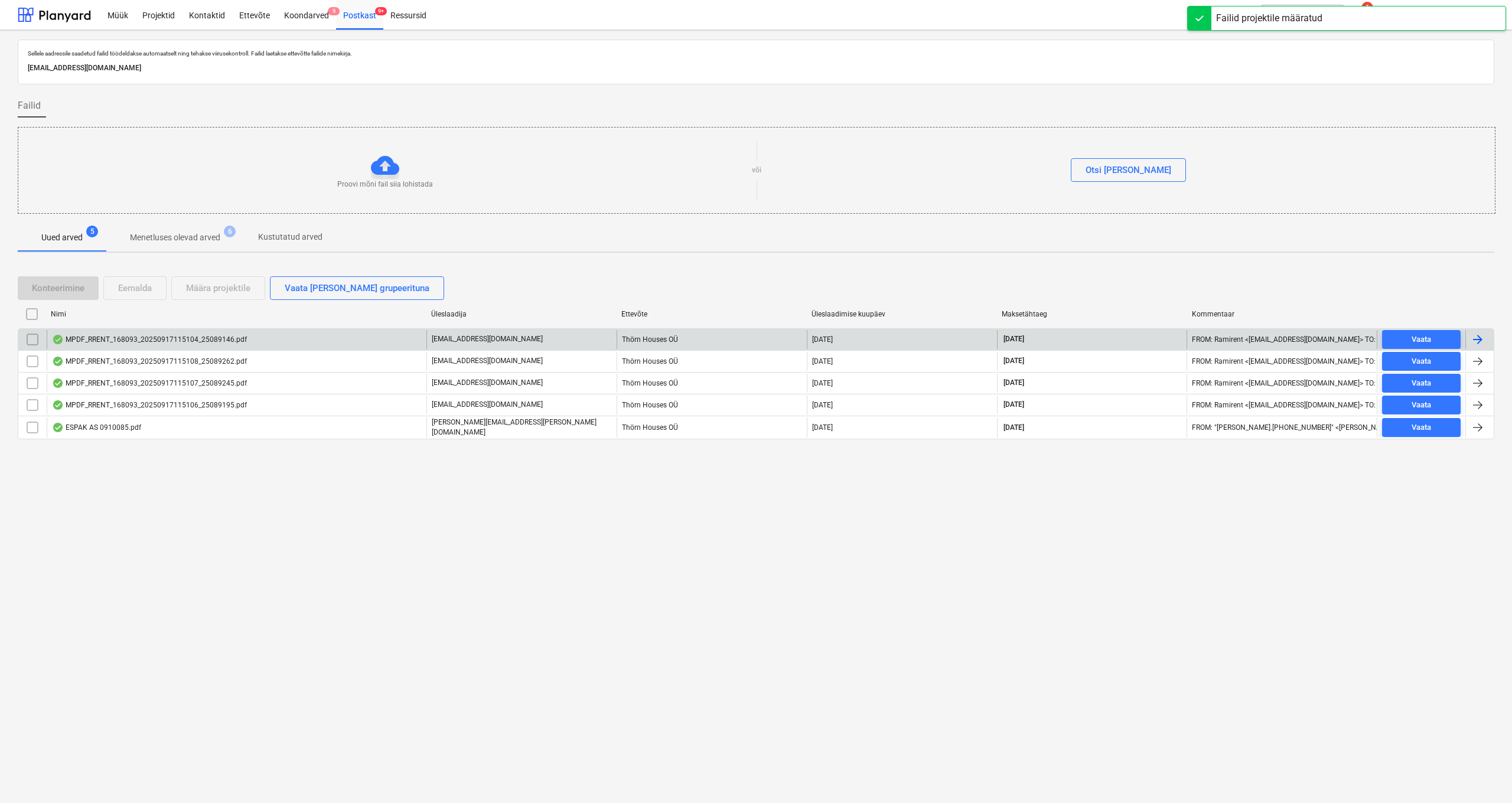
click at [210, 341] on div "MPDF_RRENT_168093_20250917115104_25089146.pdf" at bounding box center [149, 339] width 195 height 9
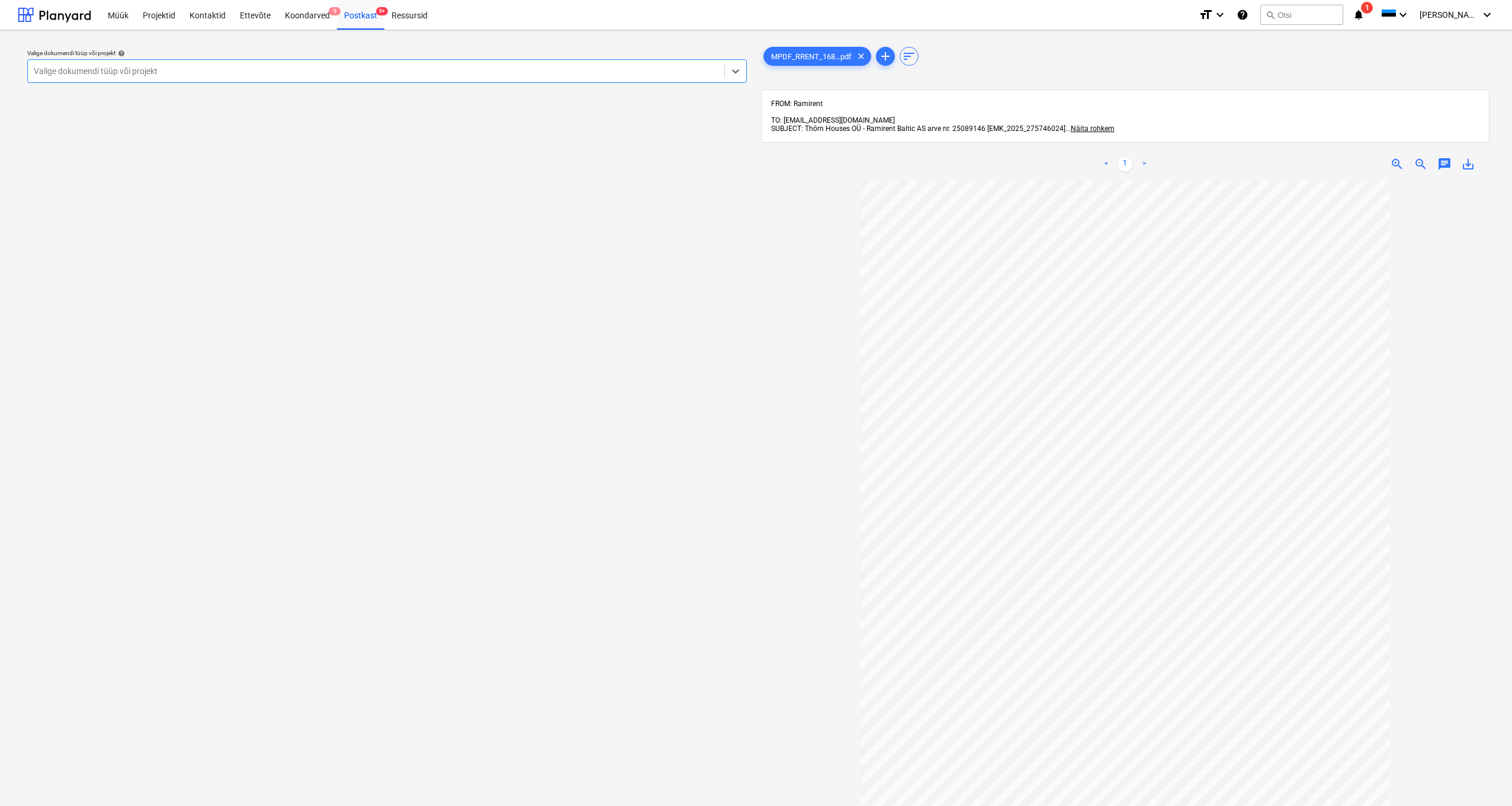
click at [82, 72] on div "Valige dokumendi tüüp või projekt" at bounding box center [376, 71] width 685 height 10
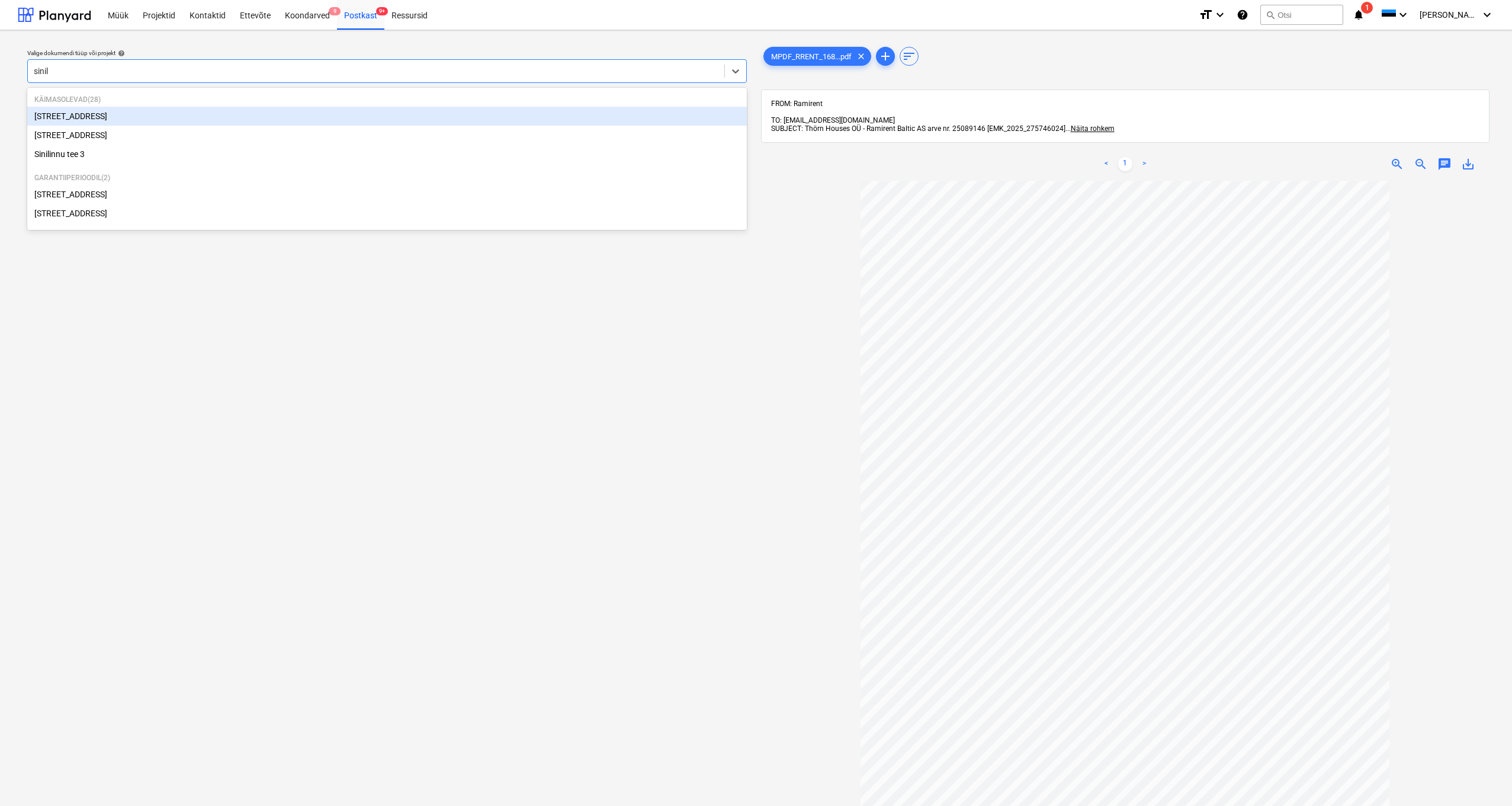
type input "sinili"
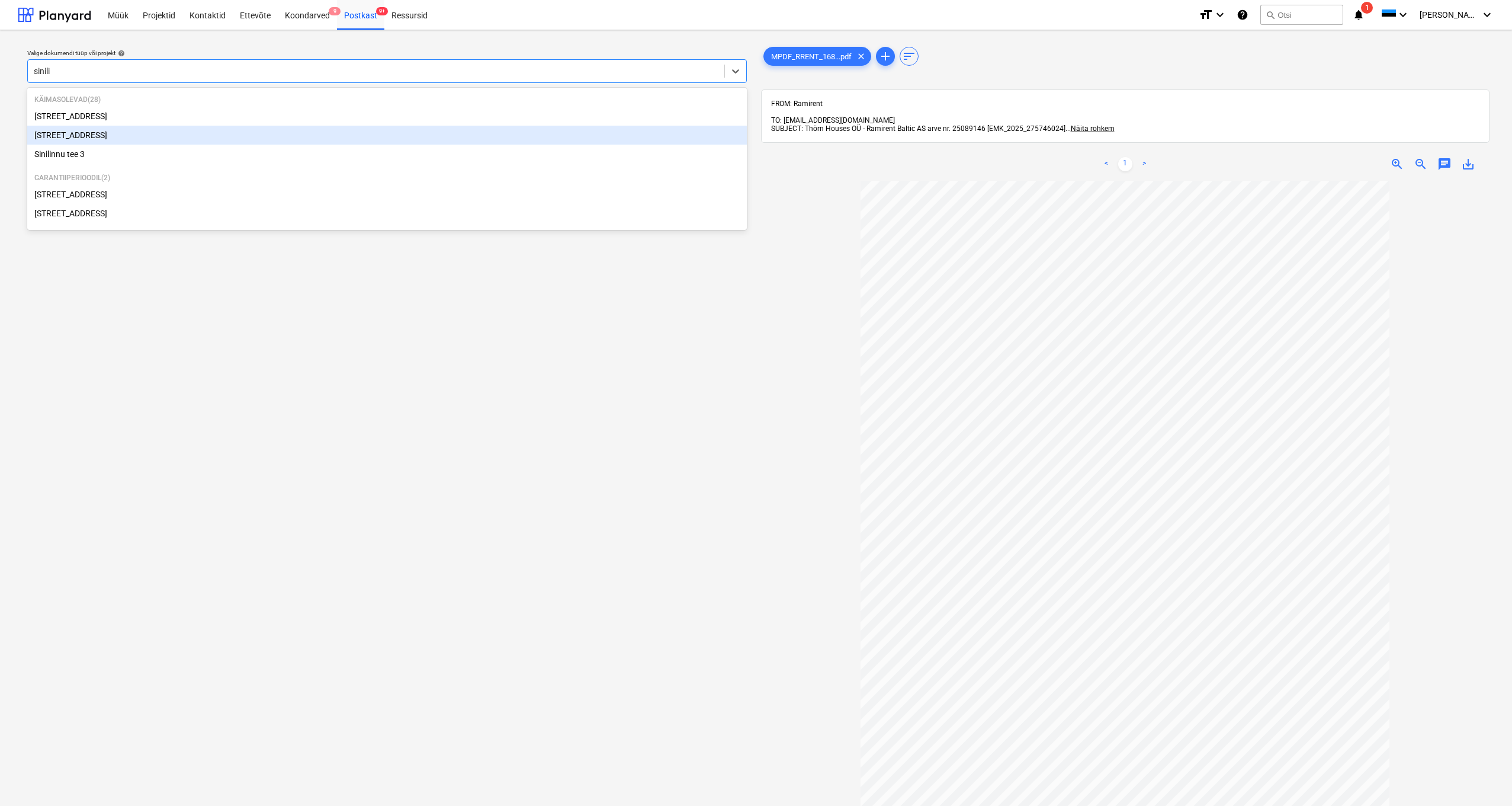
click at [78, 136] on div "[STREET_ADDRESS]" at bounding box center [386, 135] width 720 height 19
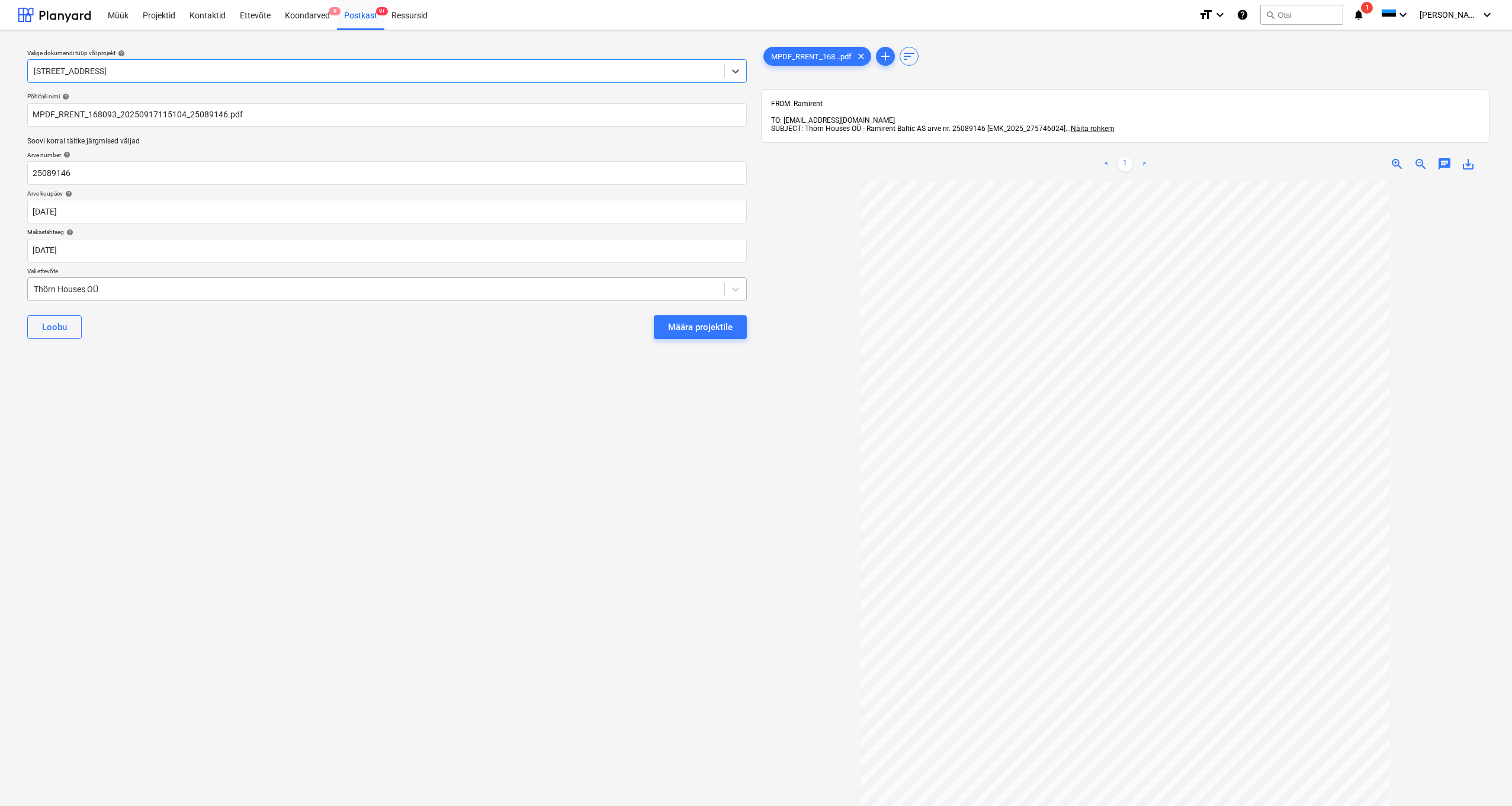
click at [32, 287] on div "Thörn Houses OÜ" at bounding box center [376, 289] width 697 height 17
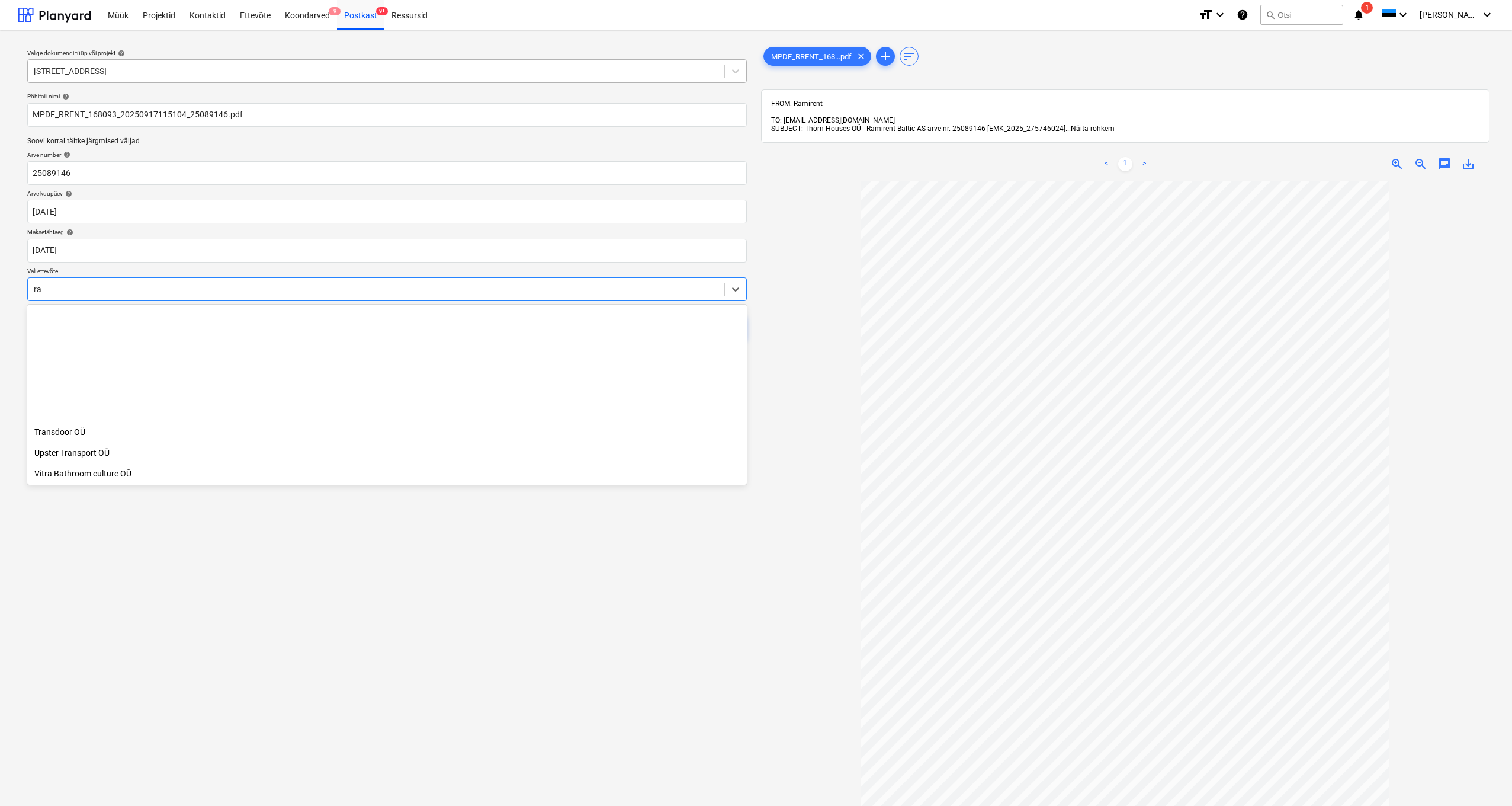
scroll to position [776, 0]
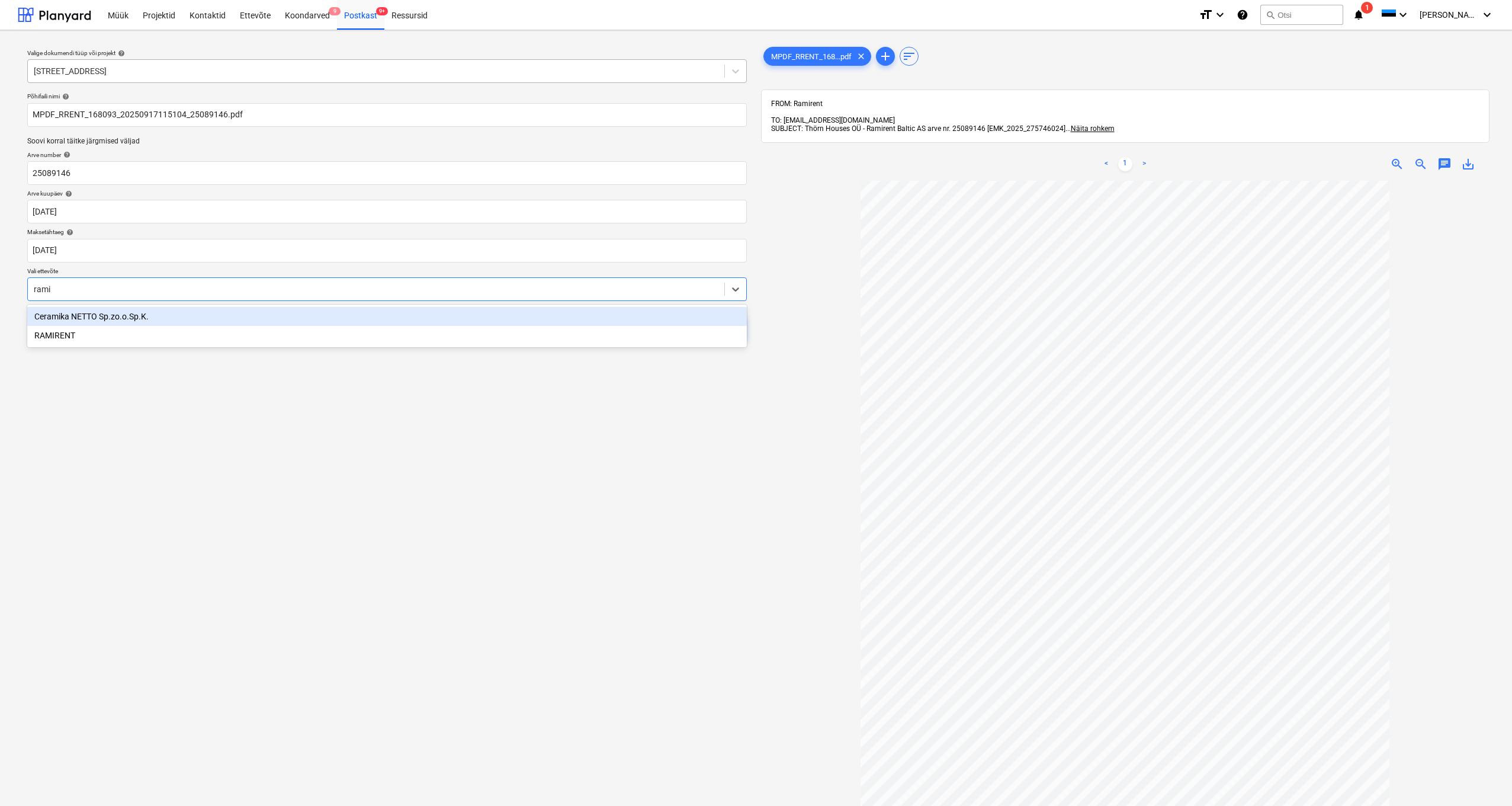
type input "ramir"
click at [53, 319] on div "RAMIRENT" at bounding box center [386, 317] width 720 height 19
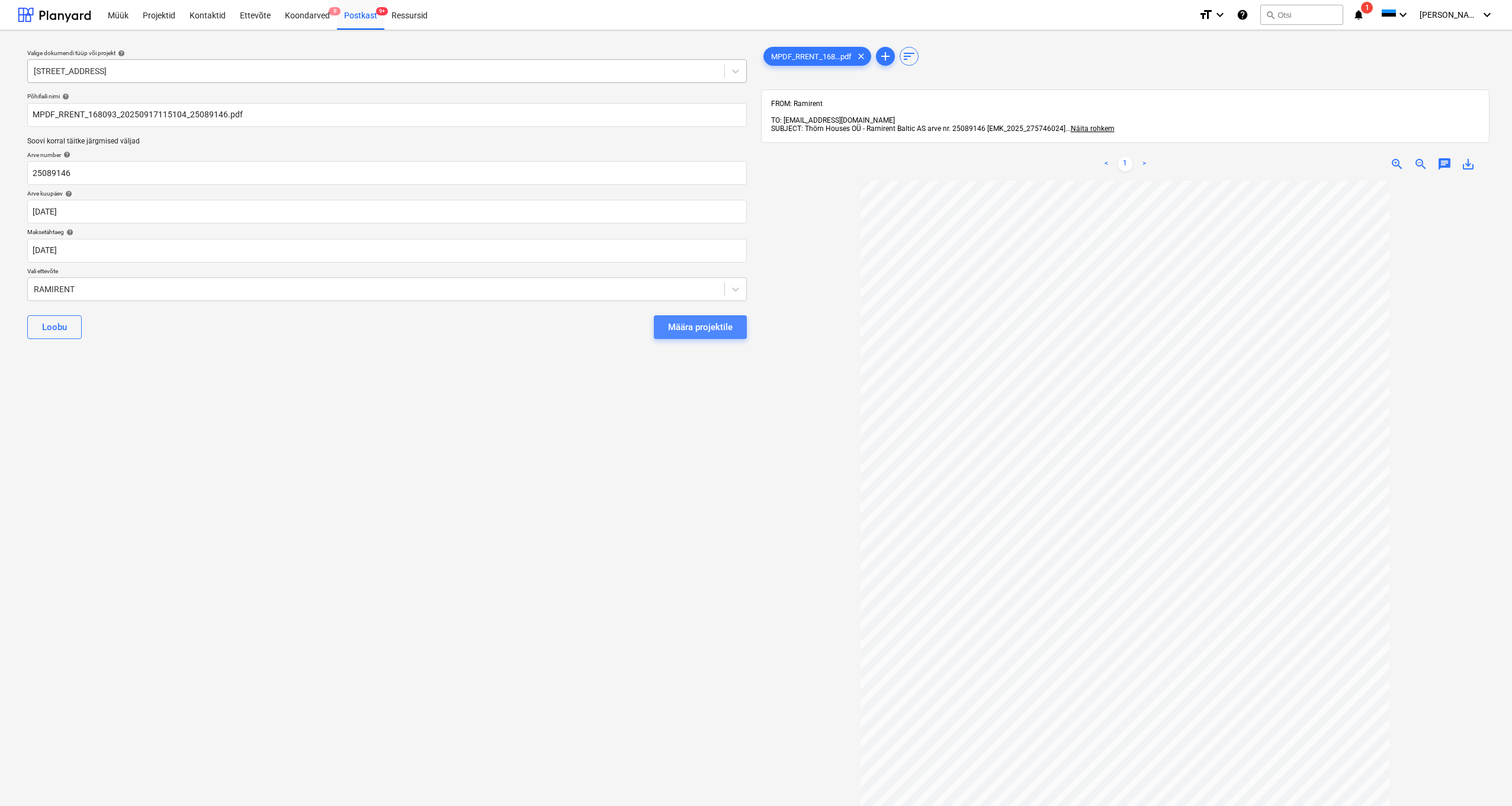
click at [714, 324] on div "Määra projektile" at bounding box center [701, 326] width 65 height 15
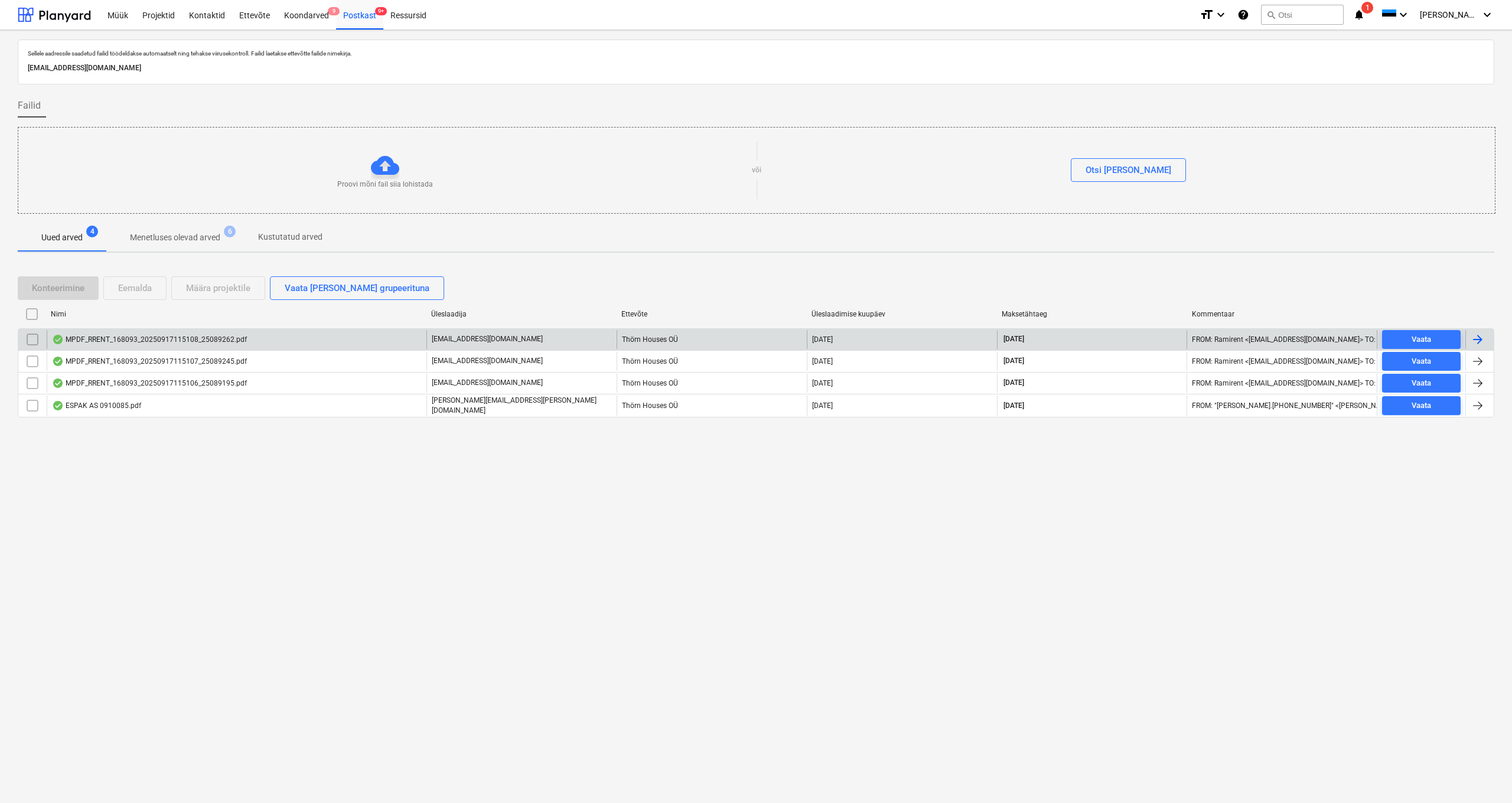
click at [188, 334] on div "MPDF_RRENT_168093_20250917115108_25089262.pdf" at bounding box center [149, 339] width 195 height 9
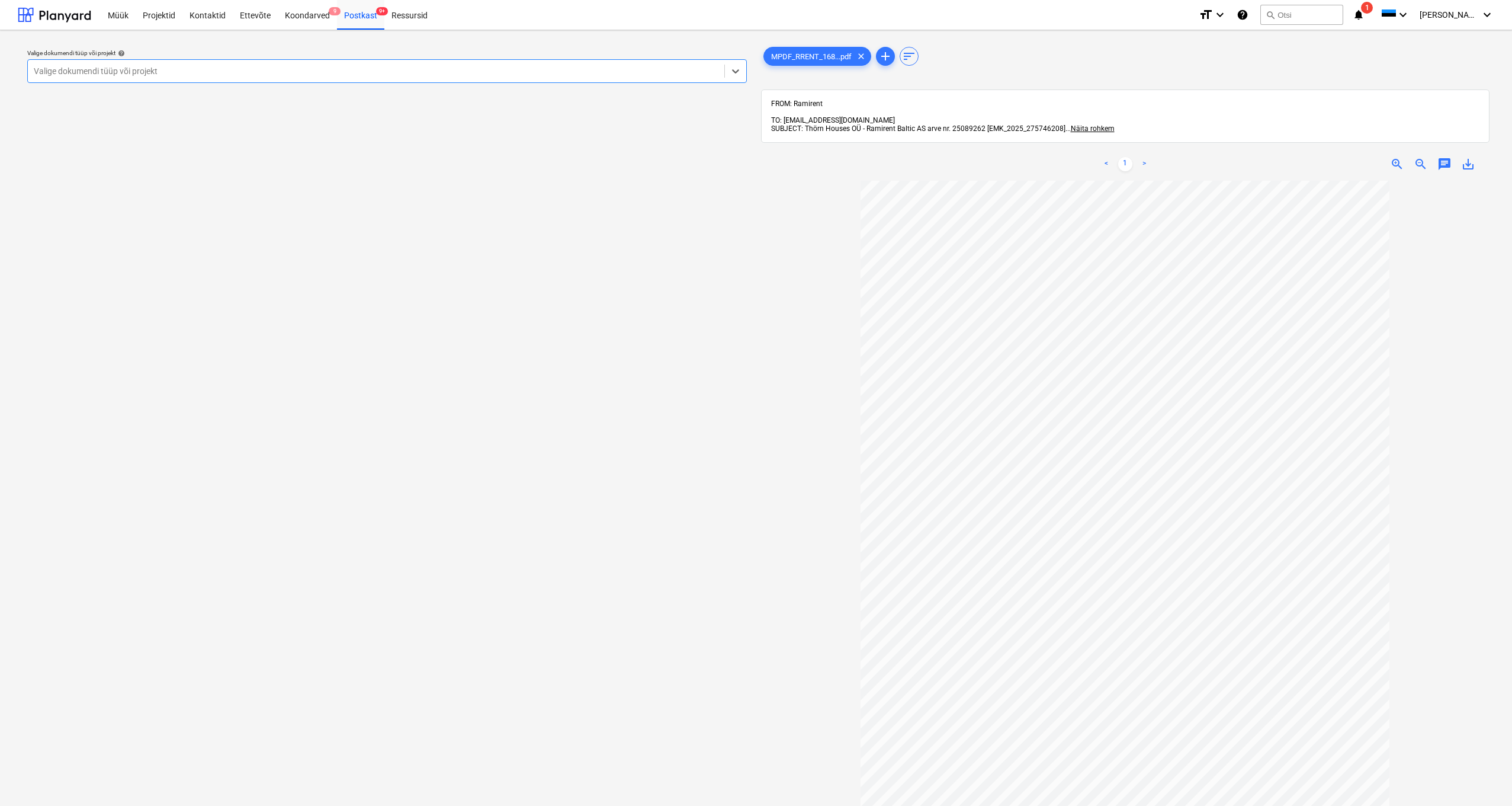
click at [39, 70] on div "Valige dokumendi tüüp või projekt" at bounding box center [376, 71] width 685 height 10
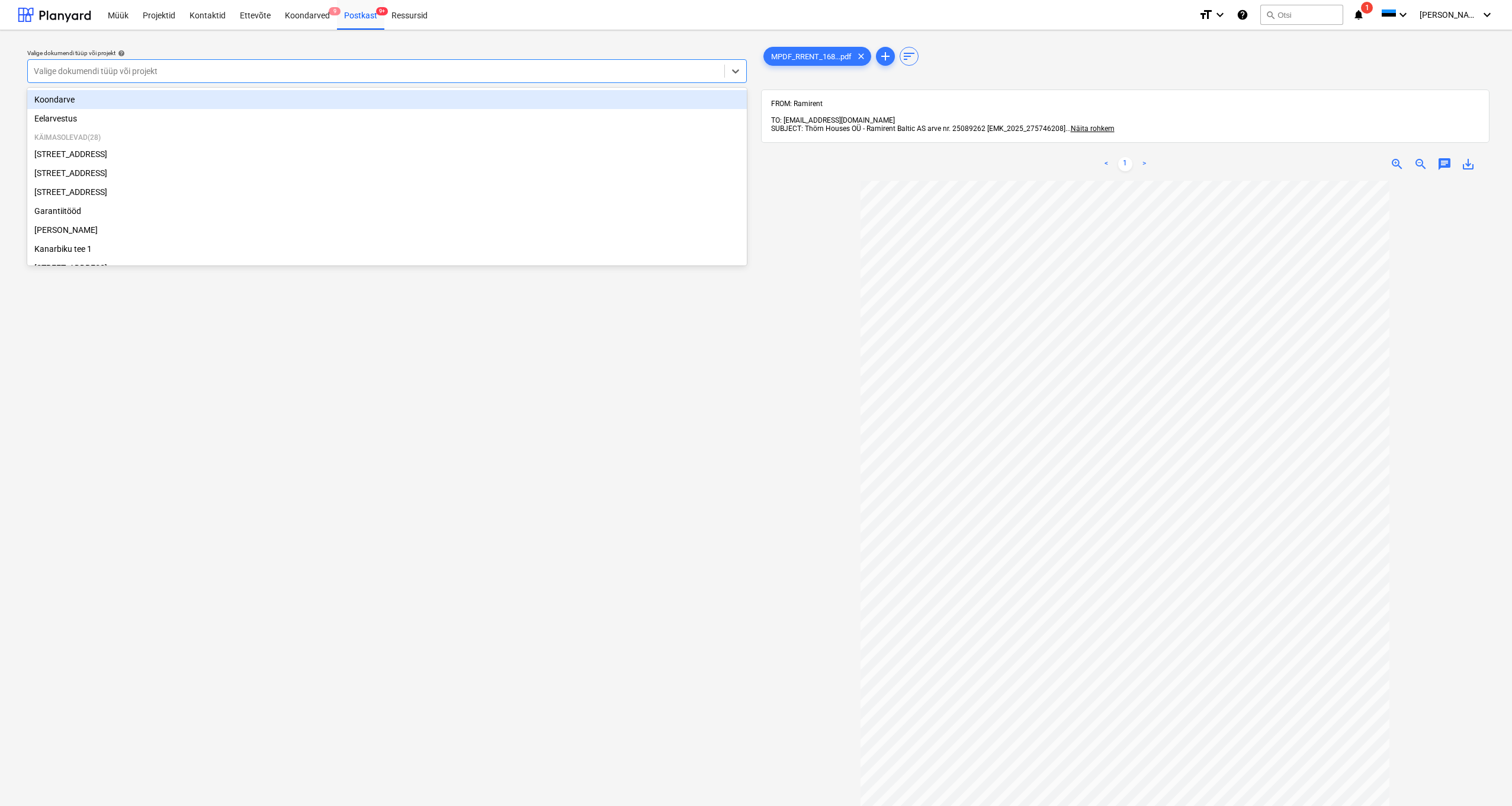
click at [154, 73] on div "Valige dokumendi tüüp või projekt" at bounding box center [376, 71] width 685 height 10
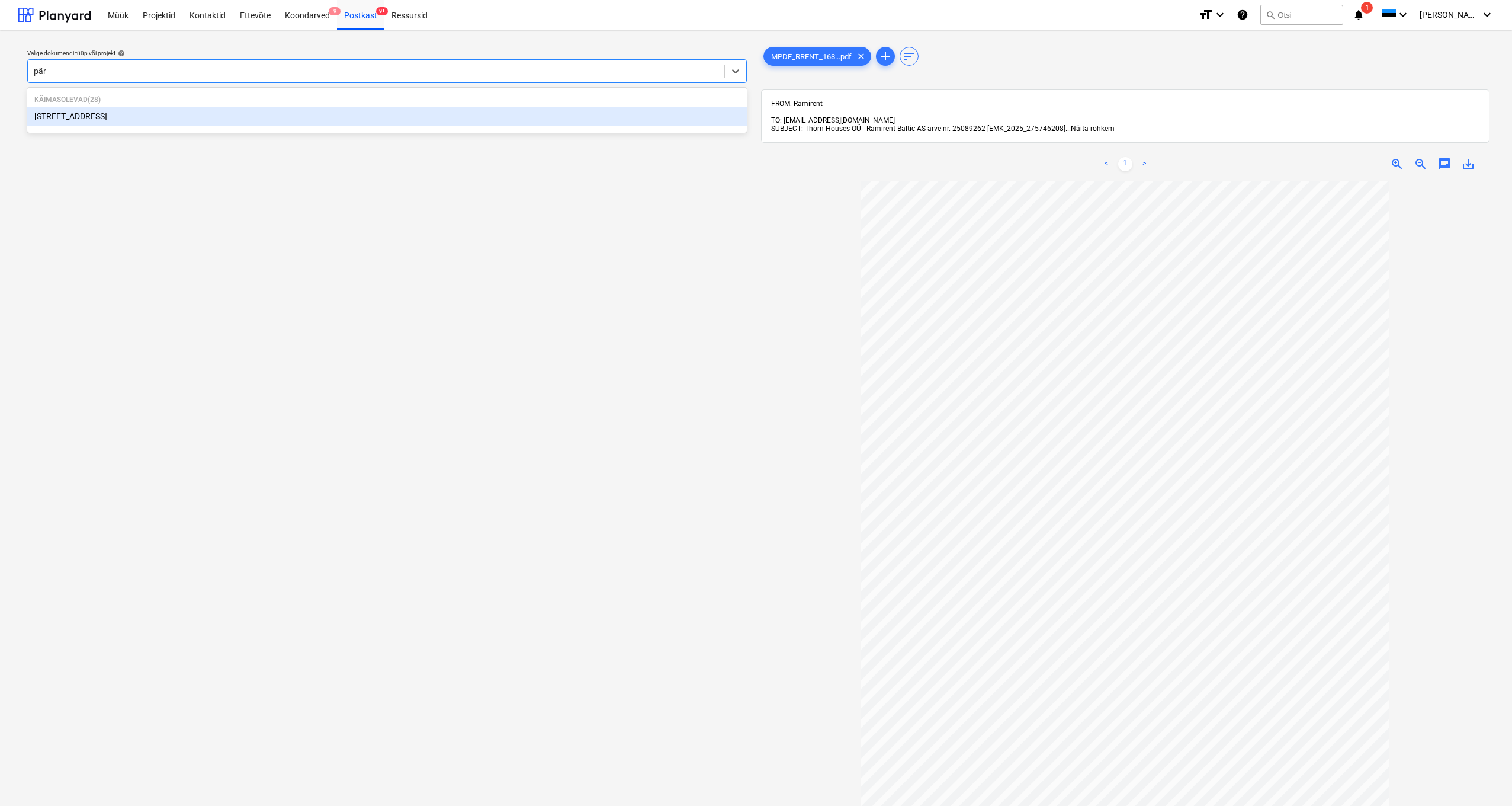
type input "pärt"
click at [59, 118] on div "[STREET_ADDRESS]" at bounding box center [386, 116] width 720 height 19
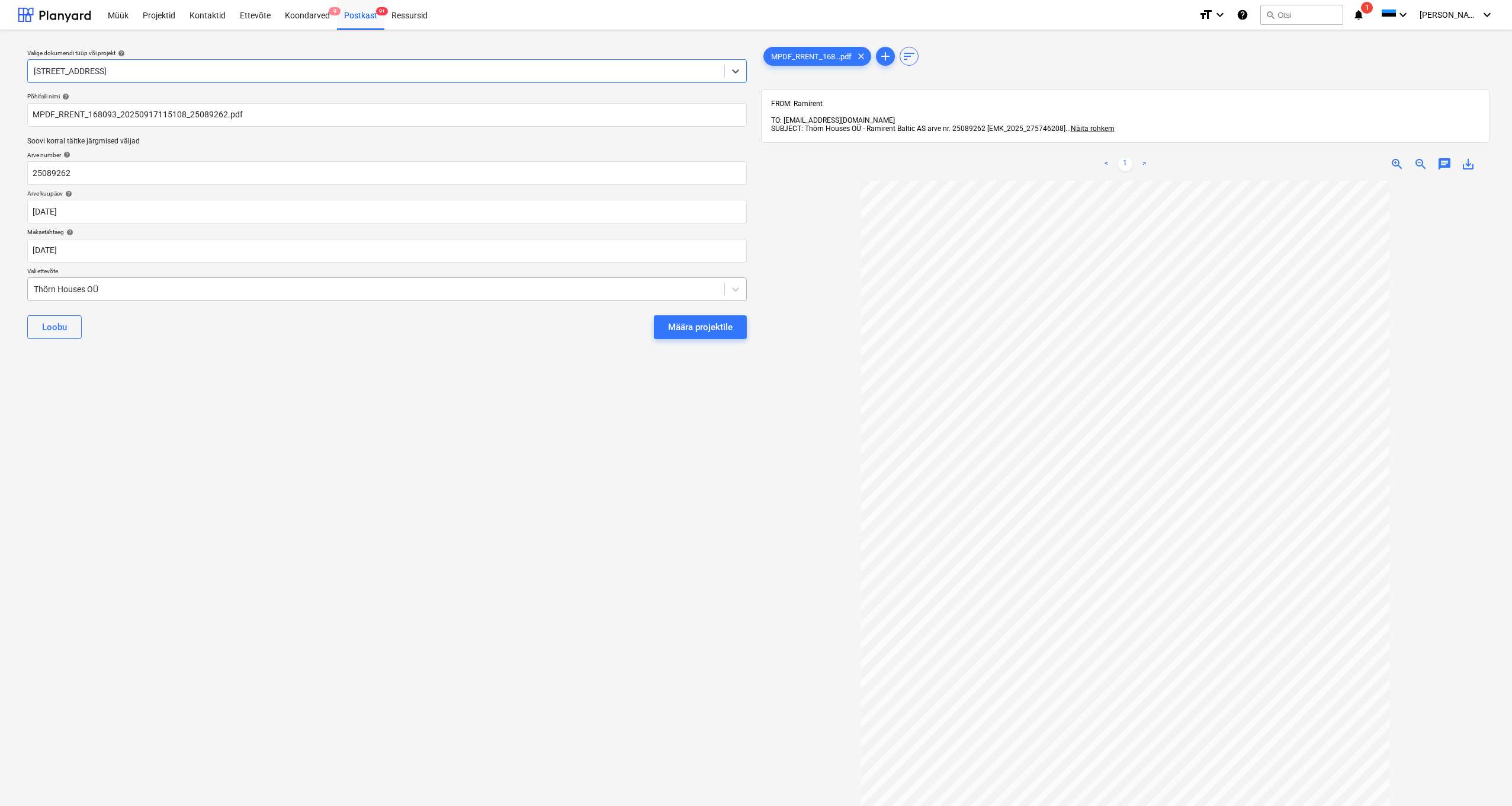
click at [32, 288] on div "Thörn Houses OÜ" at bounding box center [376, 289] width 697 height 17
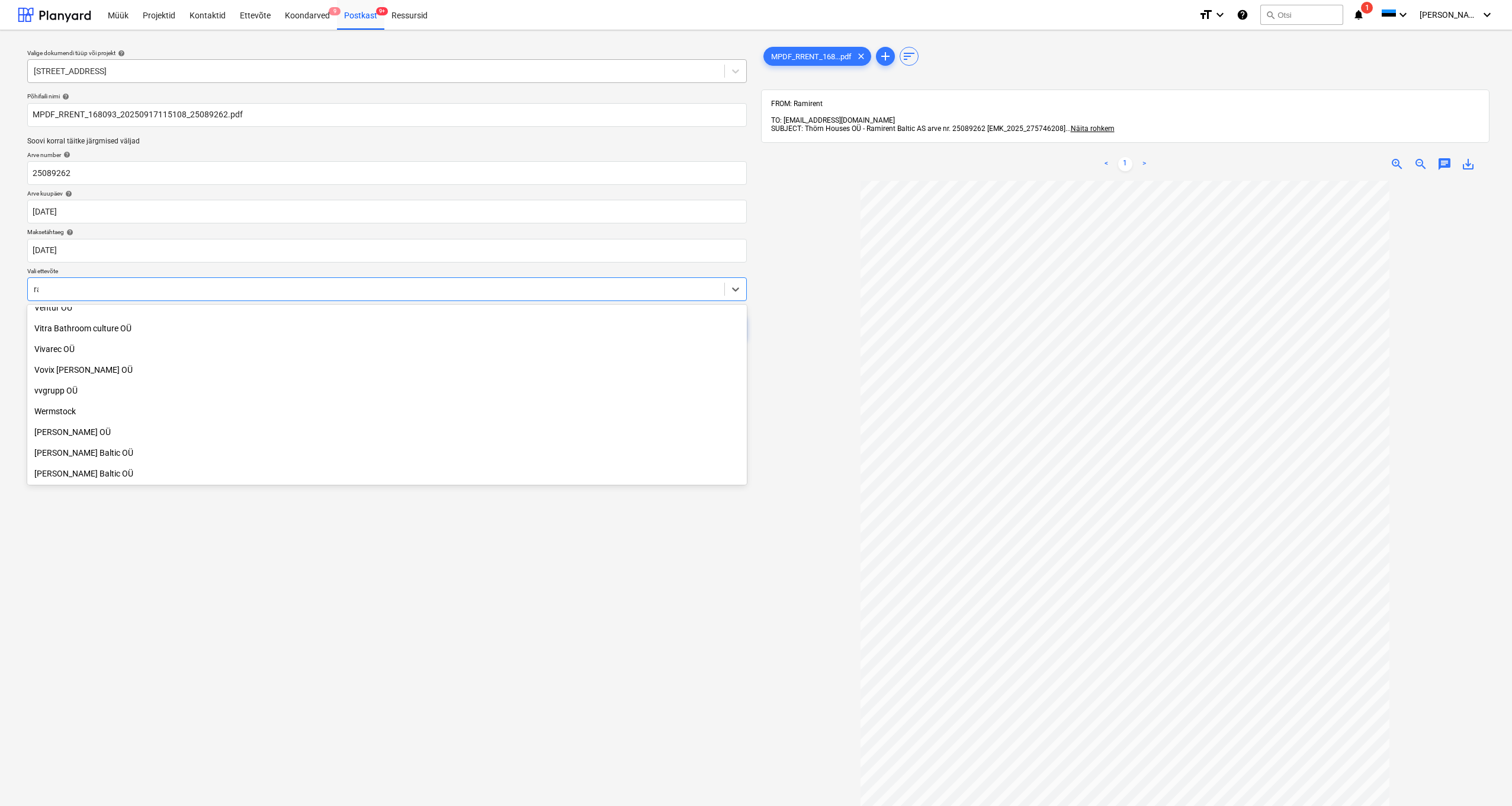
scroll to position [776, 0]
type input "ram"
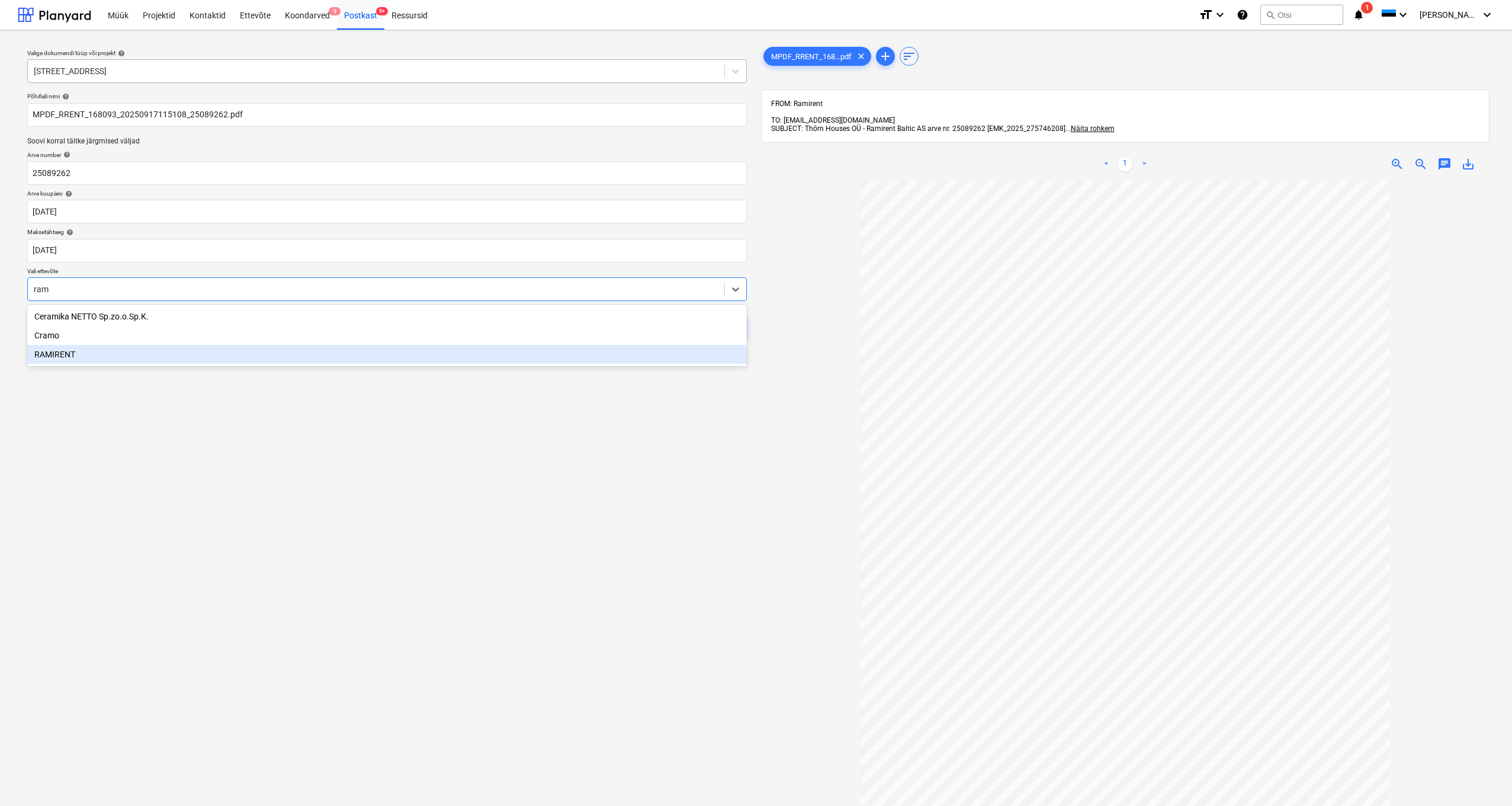
click at [68, 350] on div "RAMIRENT" at bounding box center [386, 355] width 720 height 19
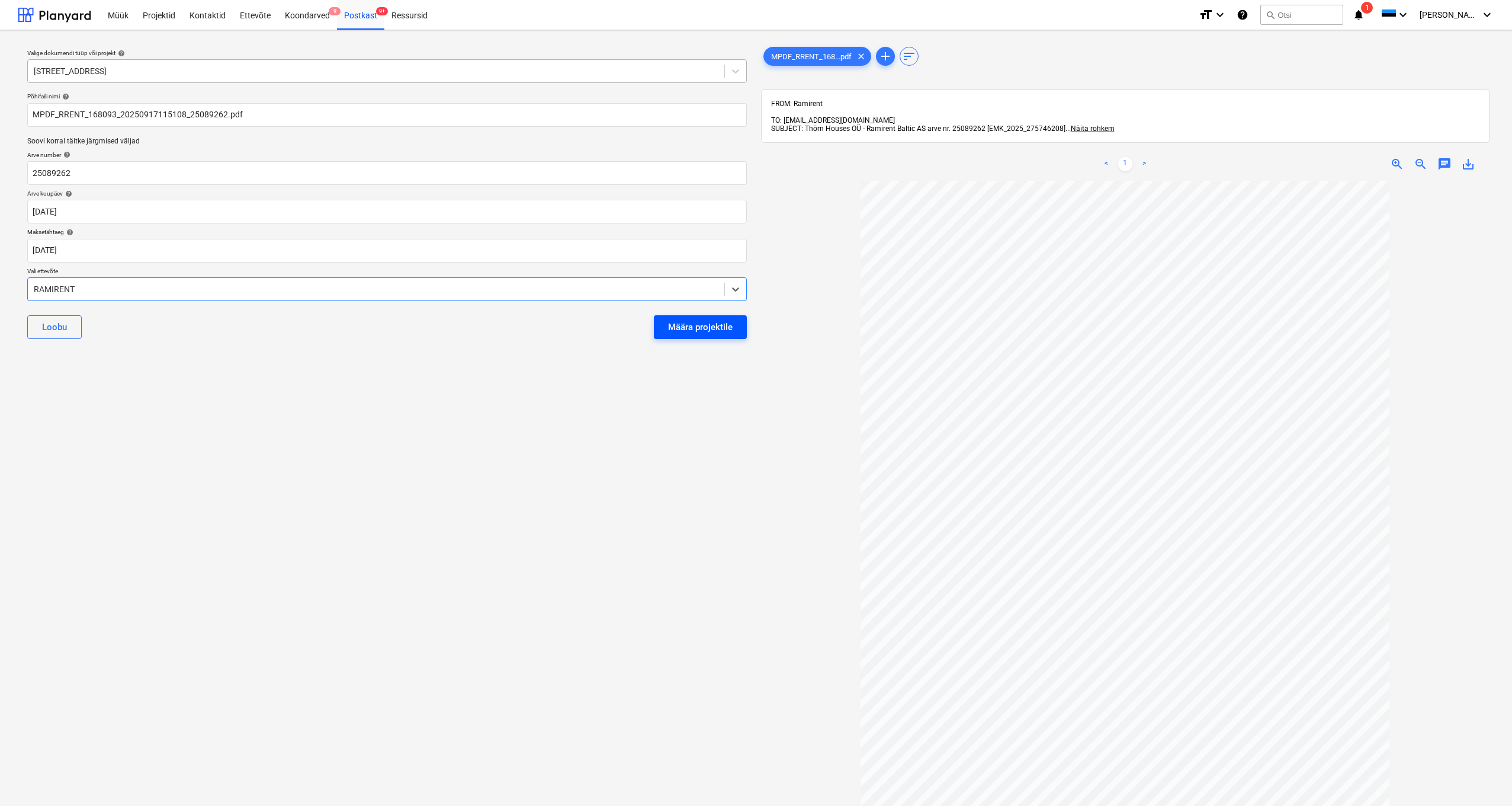
click at [692, 330] on div "Määra projektile" at bounding box center [701, 326] width 65 height 15
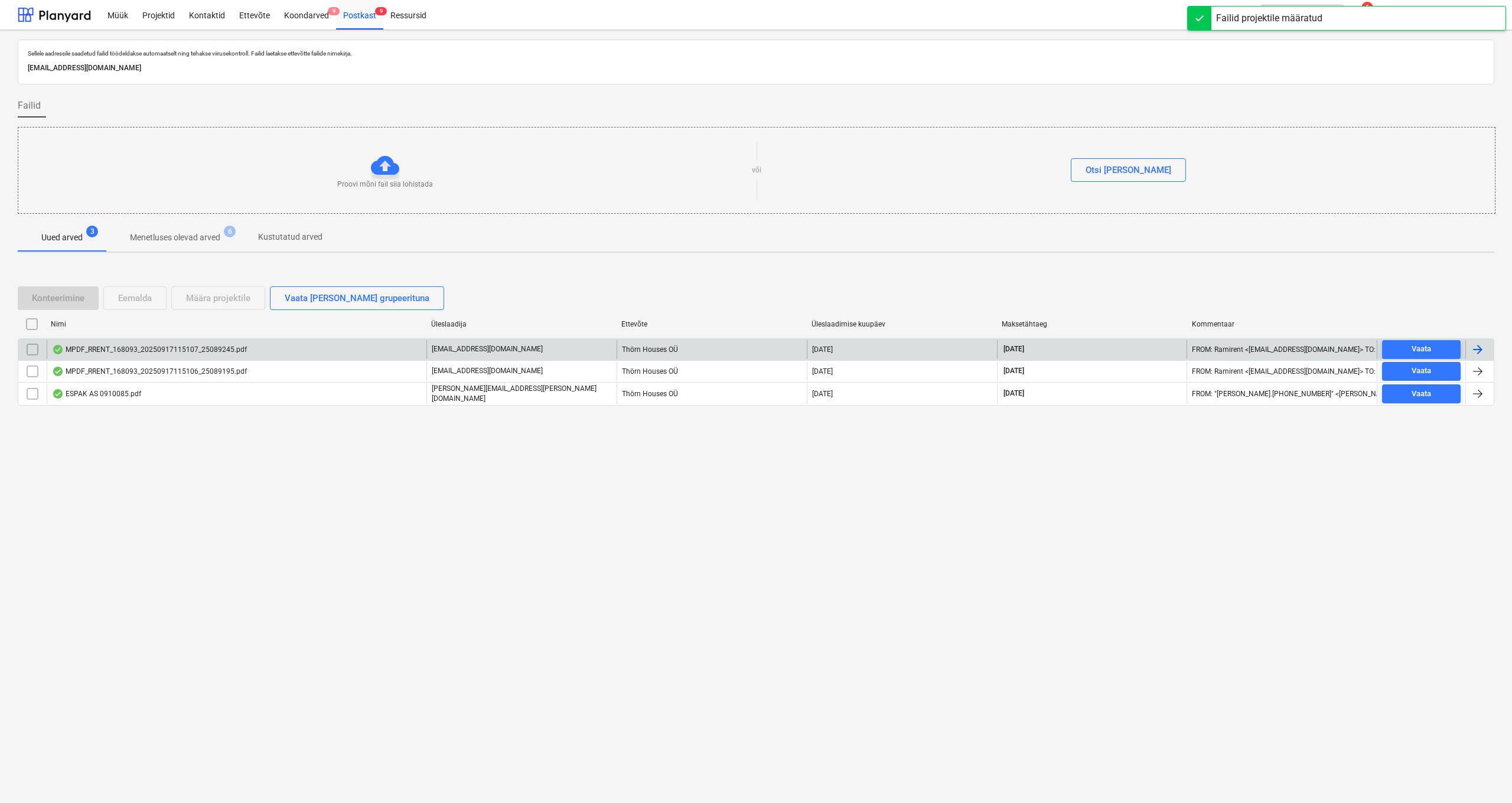
click at [201, 349] on div "MPDF_RRENT_168093_20250917115107_25089245.pdf" at bounding box center [149, 349] width 195 height 9
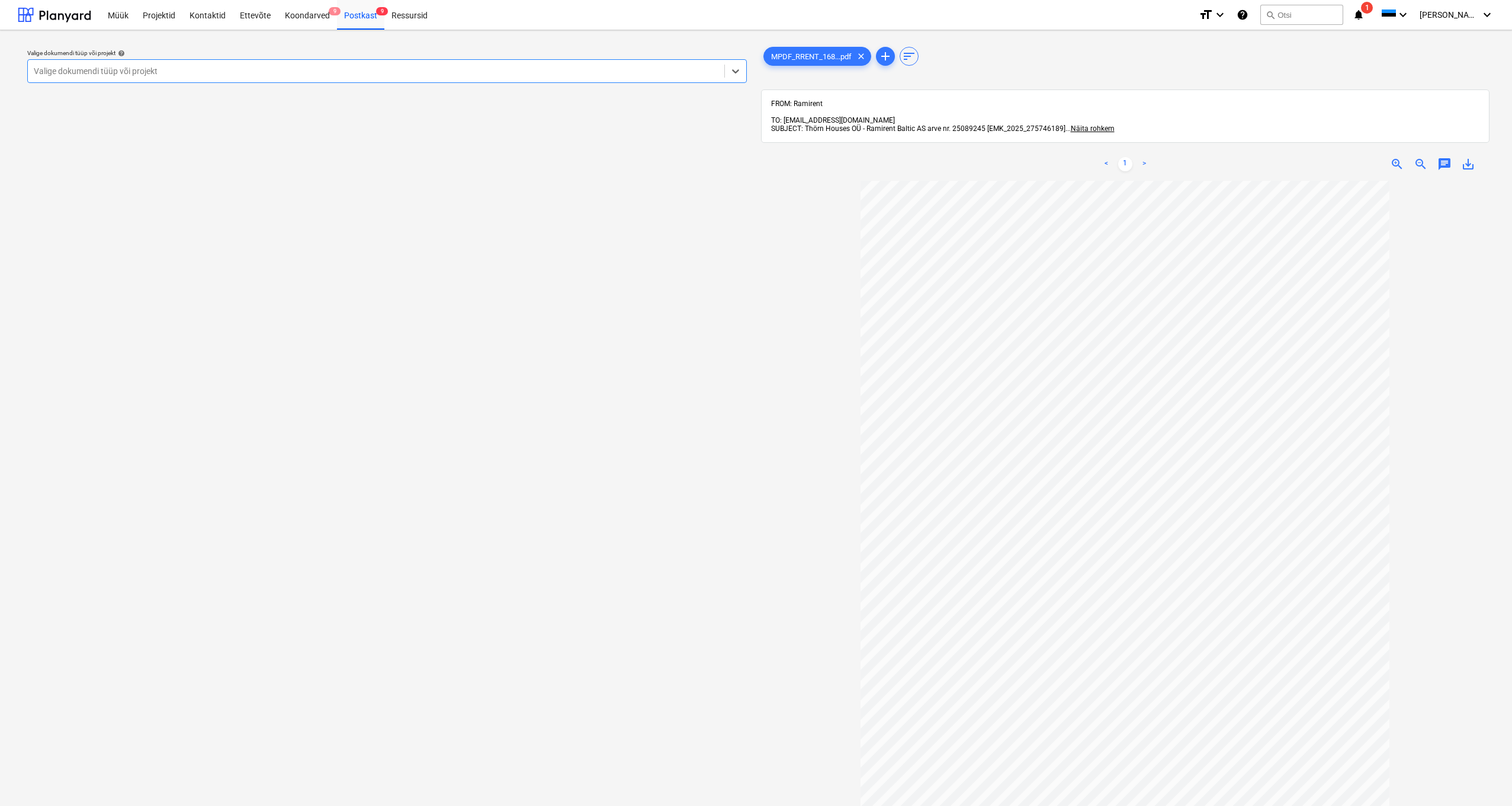
click at [93, 67] on div "Valige dokumendi tüüp või projekt" at bounding box center [376, 71] width 685 height 10
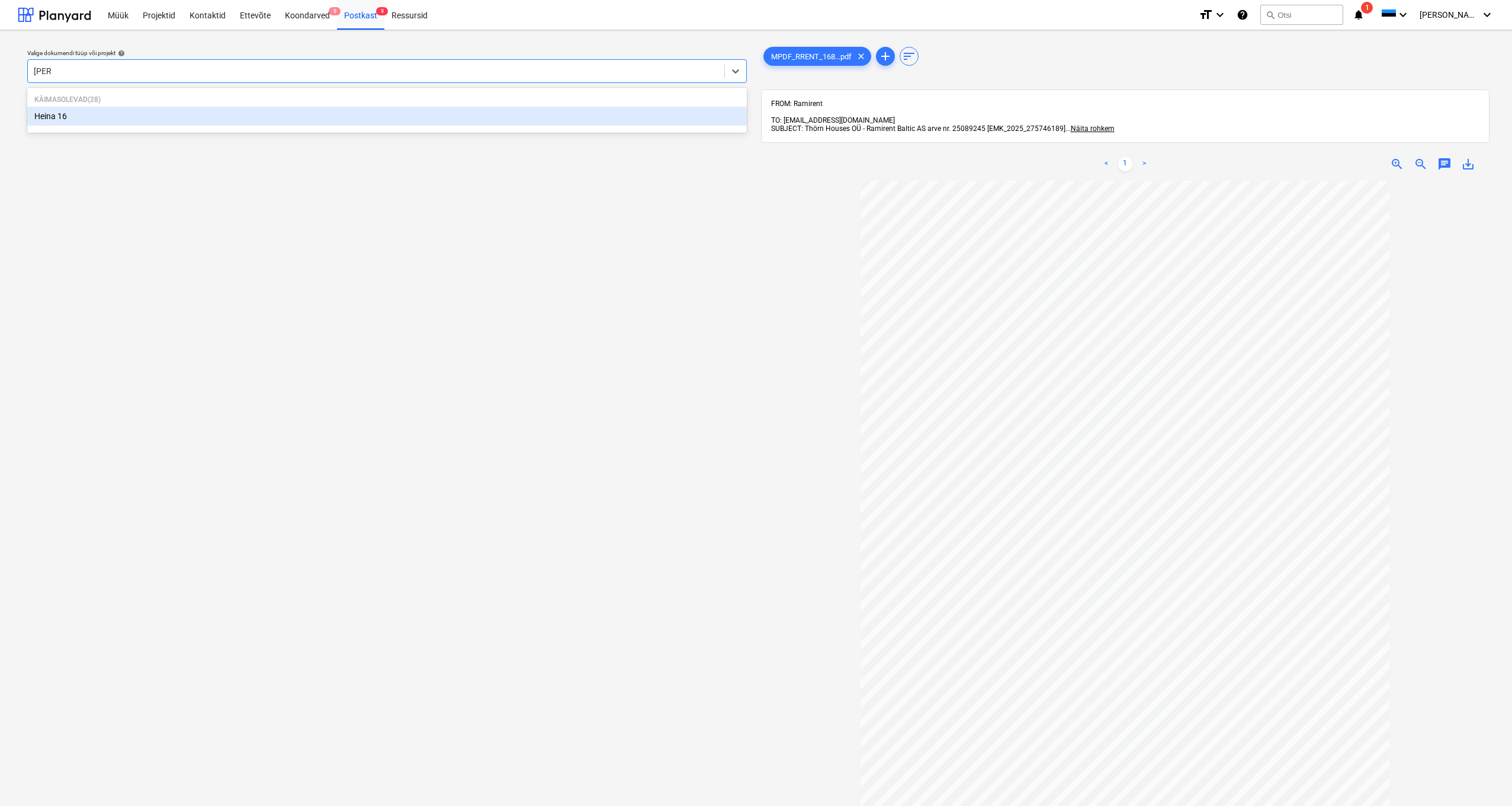
type input "heina"
click at [48, 114] on div "Heina 16" at bounding box center [386, 116] width 720 height 19
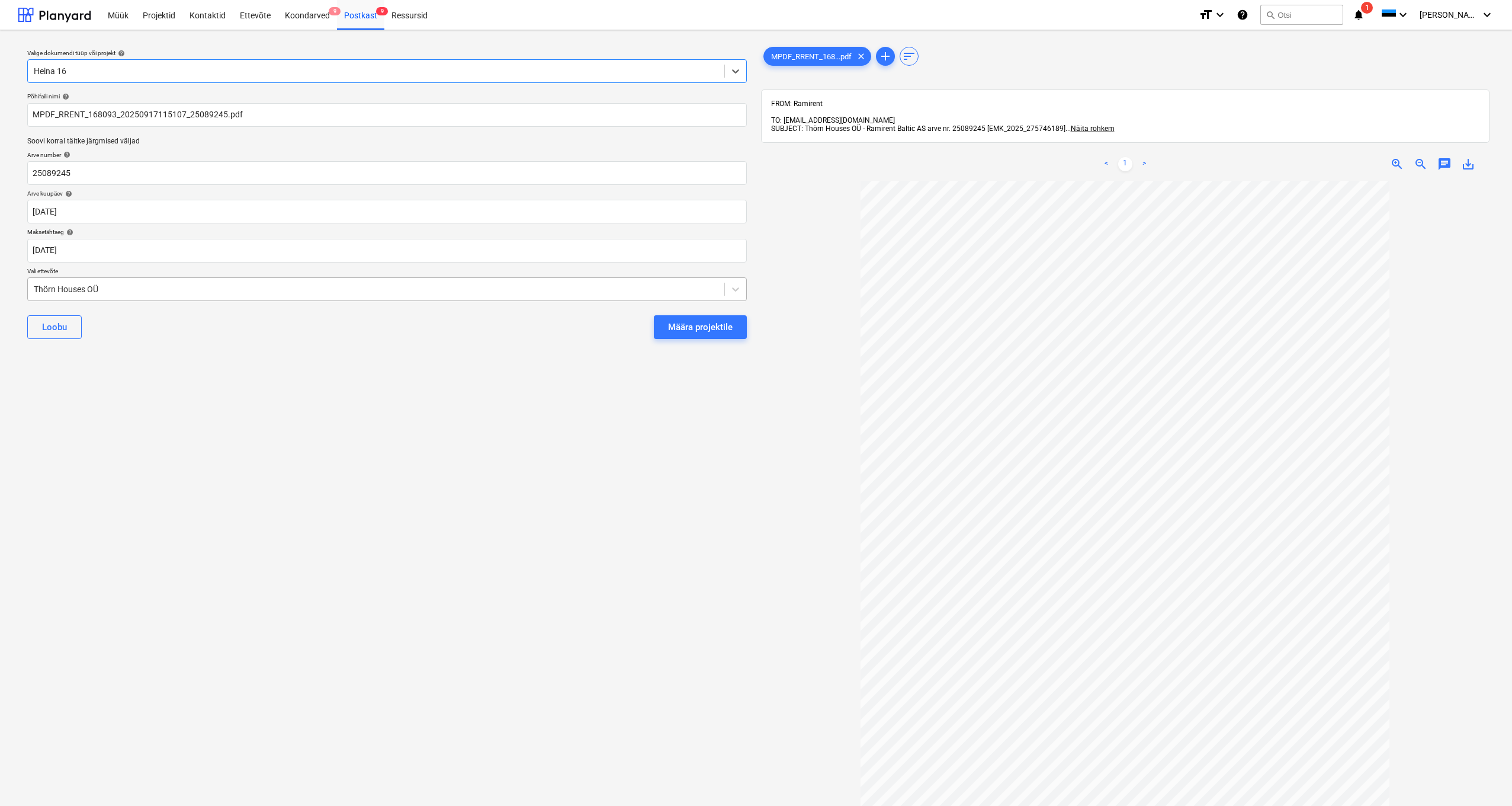
click at [31, 285] on div "Thörn Houses OÜ" at bounding box center [376, 289] width 697 height 17
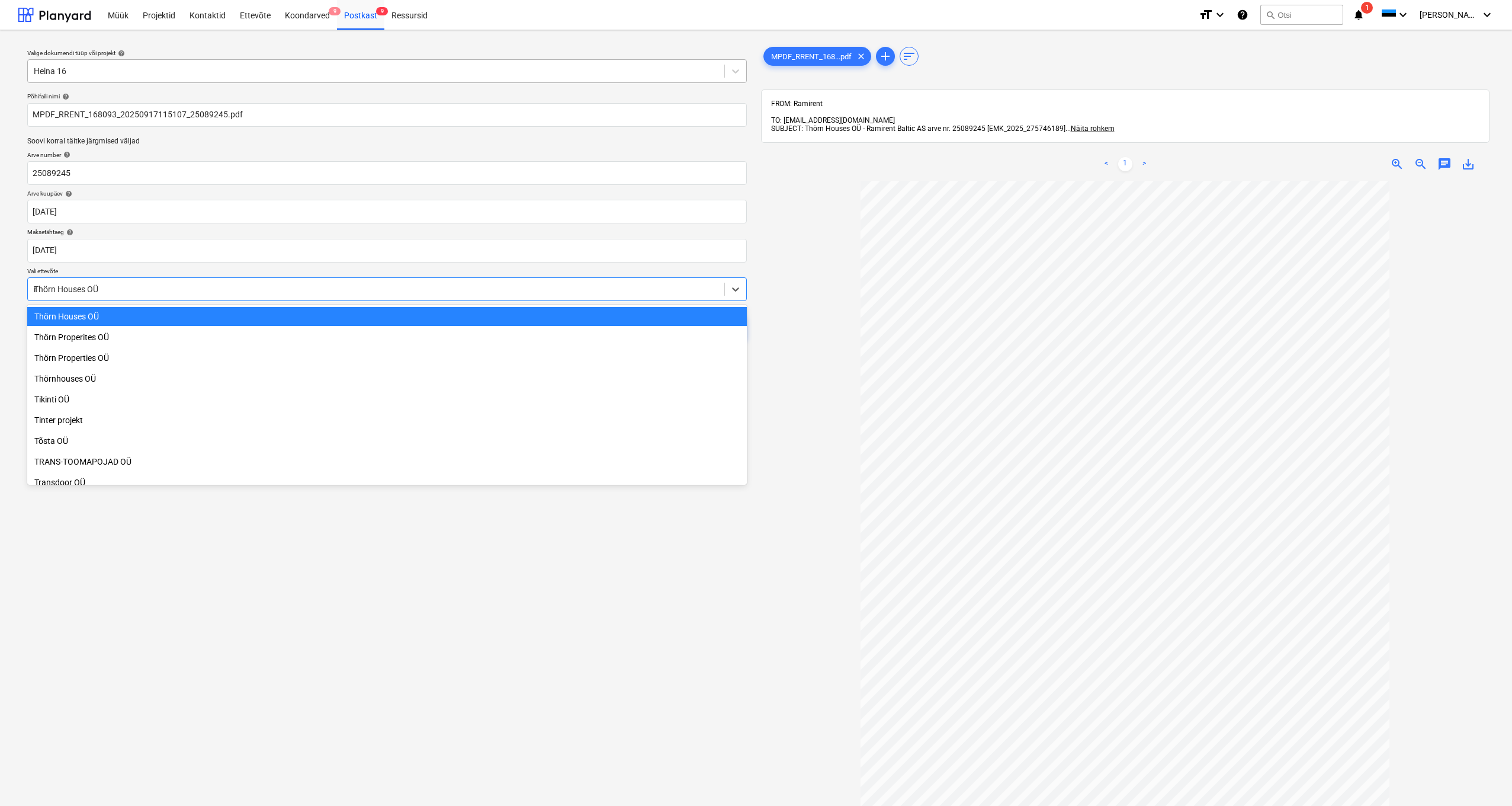
scroll to position [776, 0]
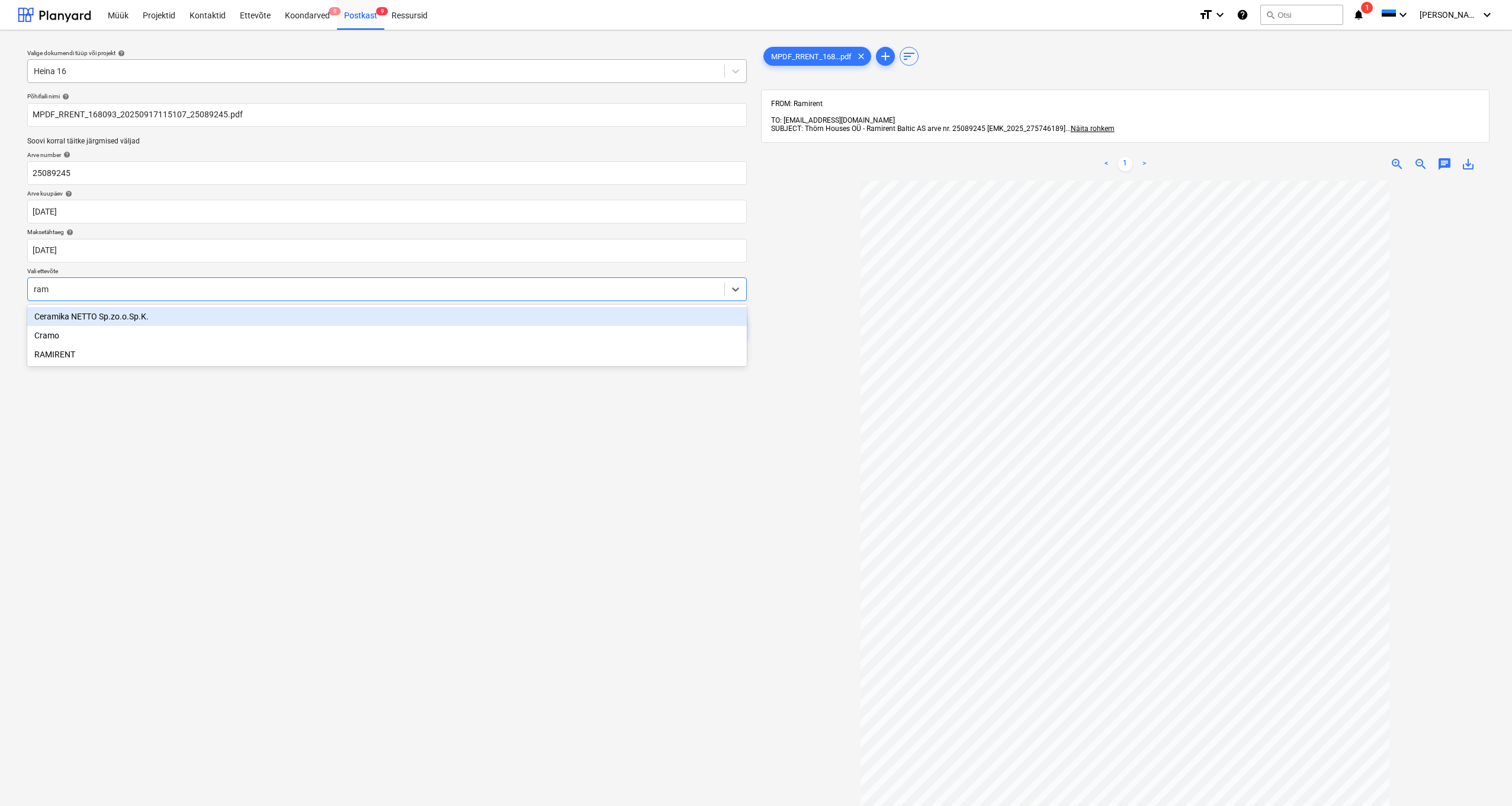
type input "rami"
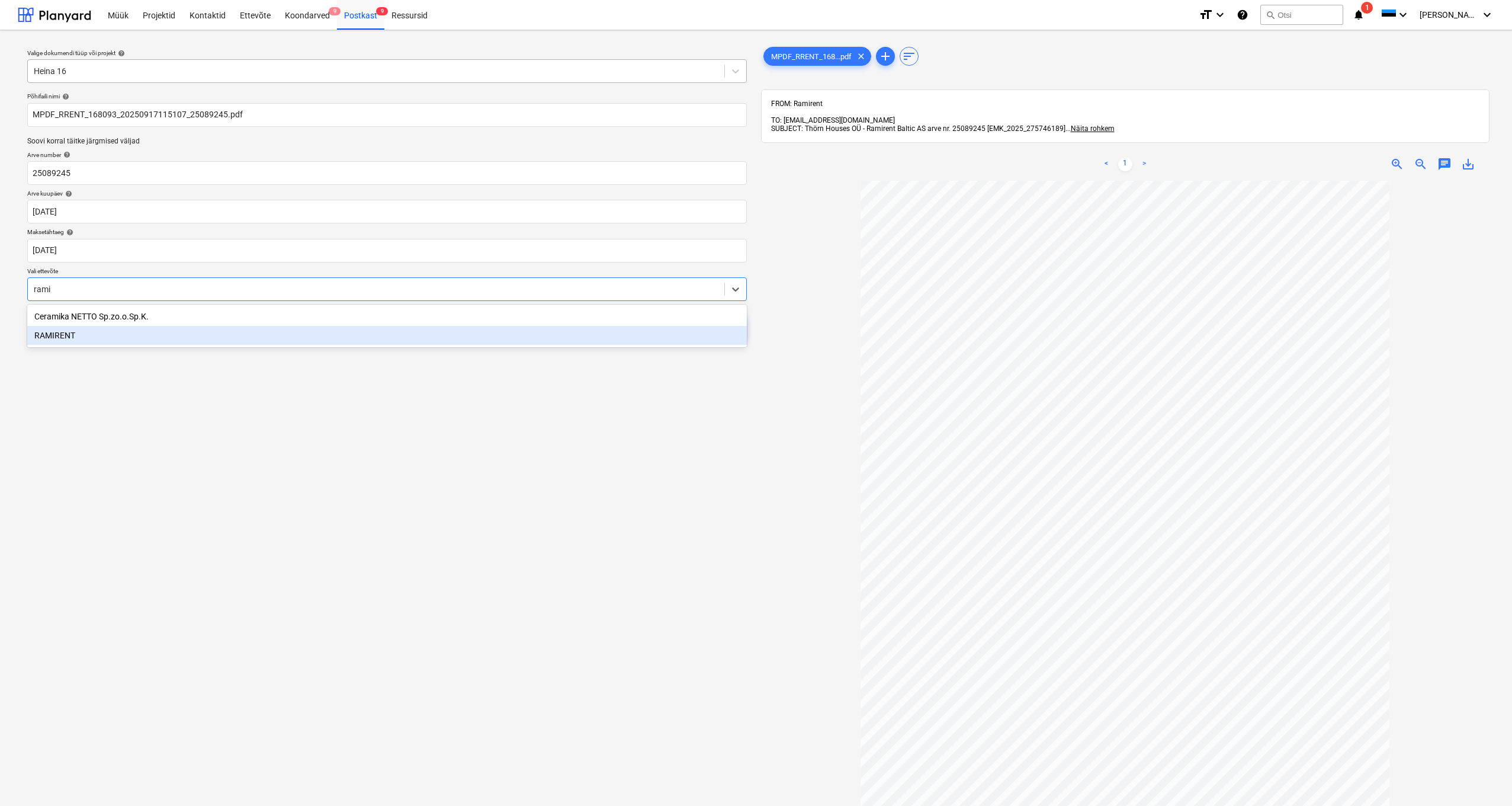
click at [53, 339] on div "RAMIRENT" at bounding box center [386, 336] width 720 height 19
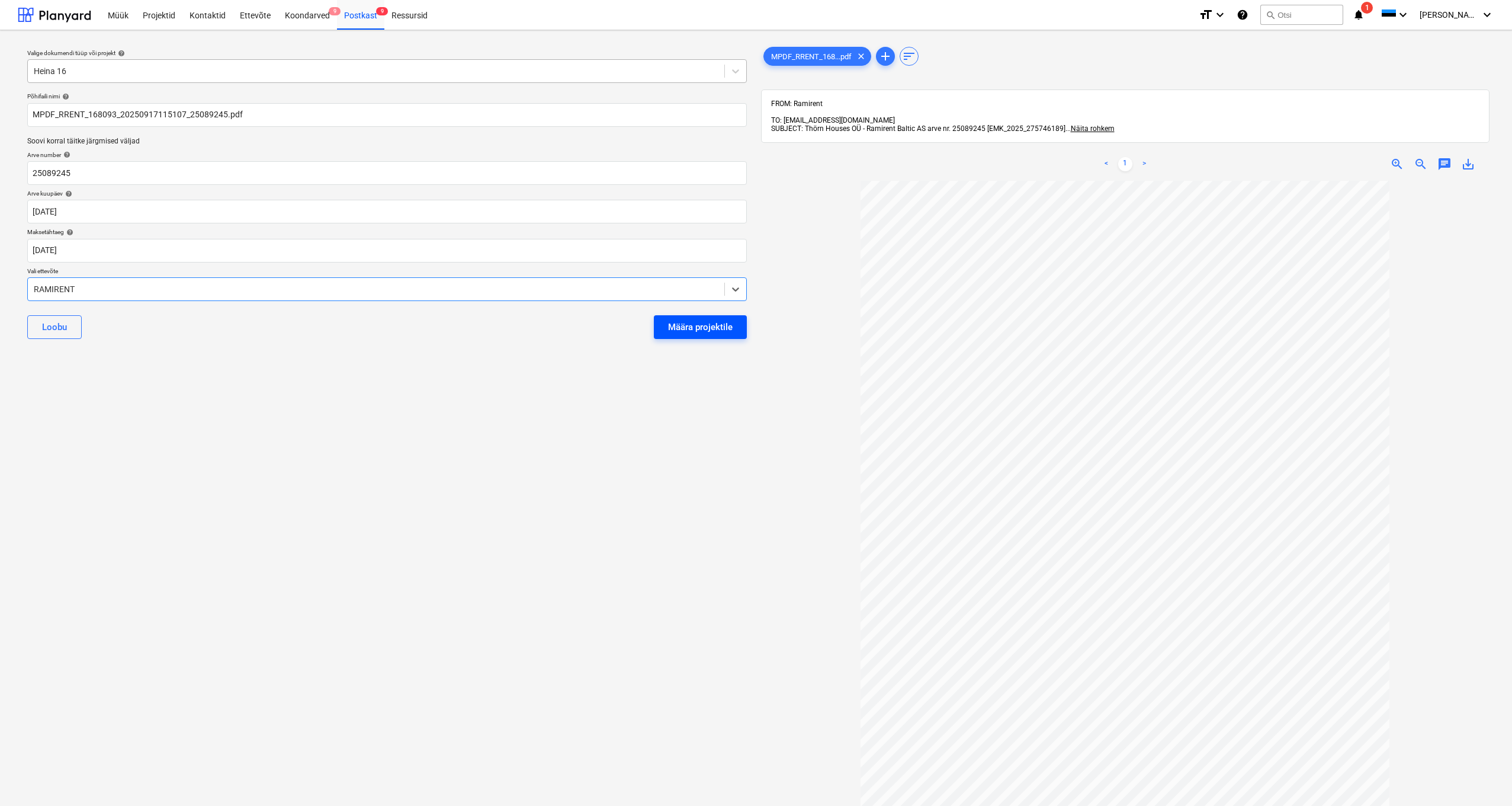
click at [686, 331] on div "Määra projektile" at bounding box center [701, 326] width 65 height 15
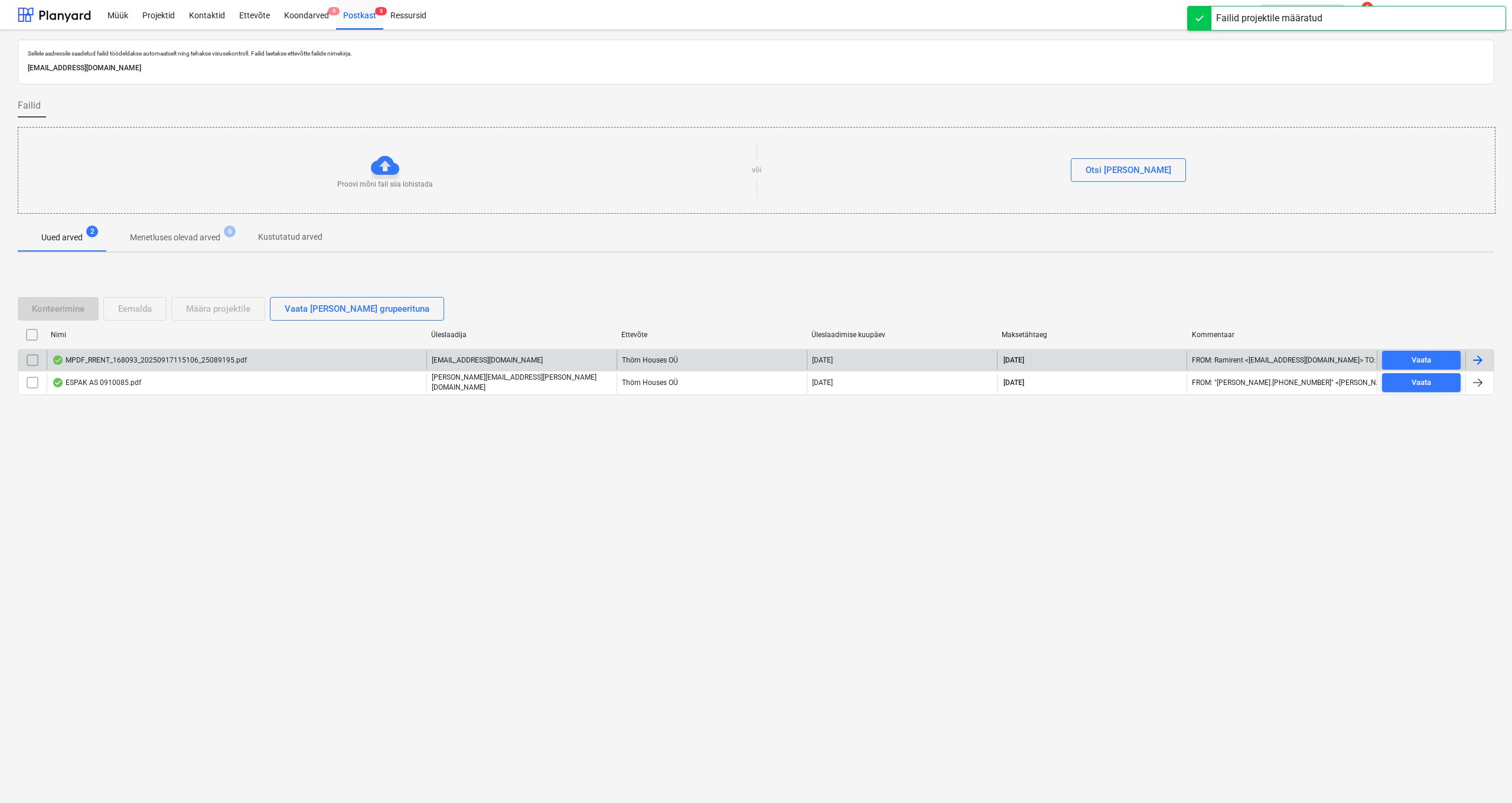
click at [129, 363] on div "MPDF_RRENT_168093_20250917115106_25089195.pdf" at bounding box center [149, 360] width 195 height 9
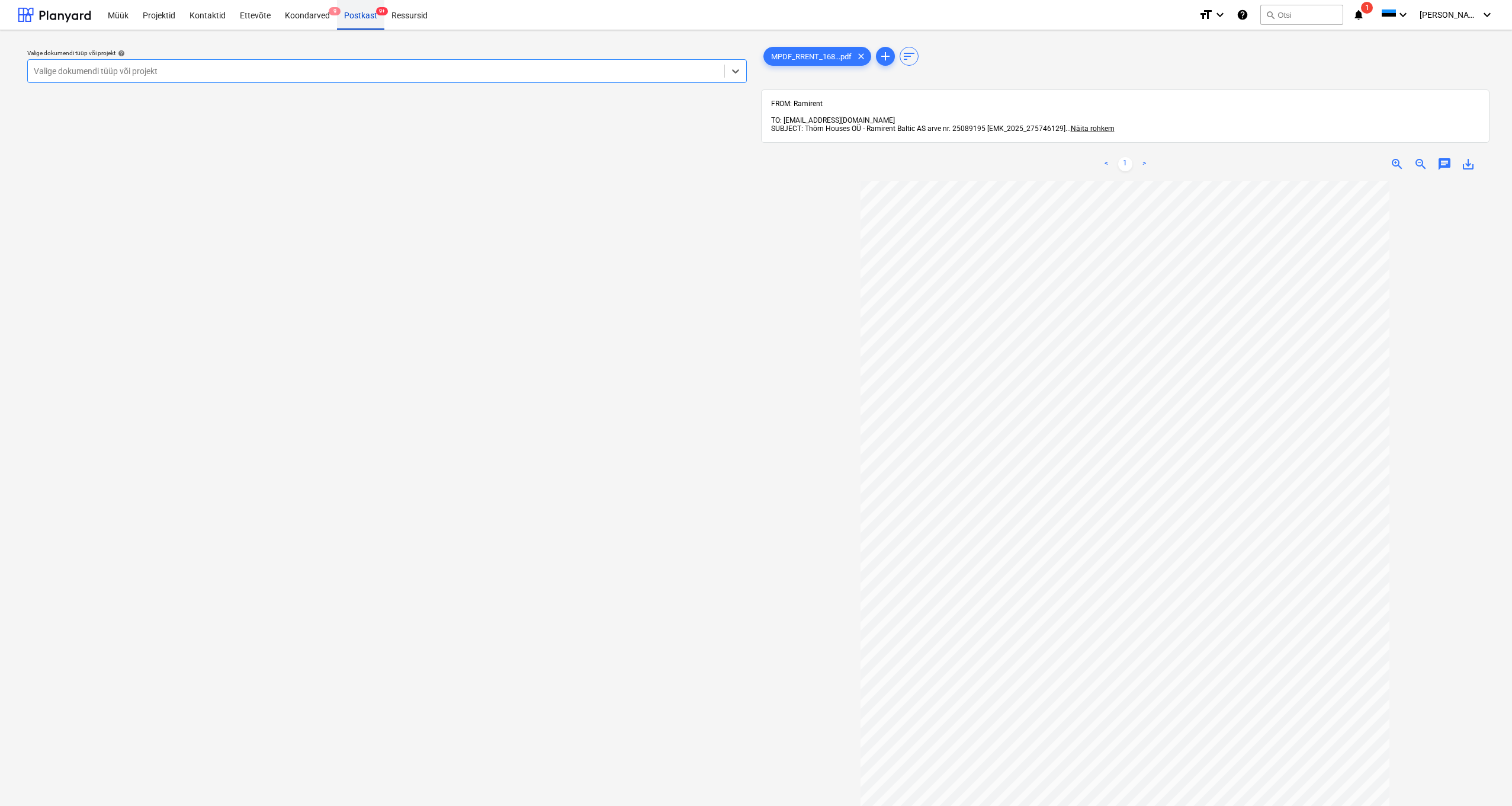
click at [355, 17] on div "Postkast 9+" at bounding box center [361, 14] width 47 height 30
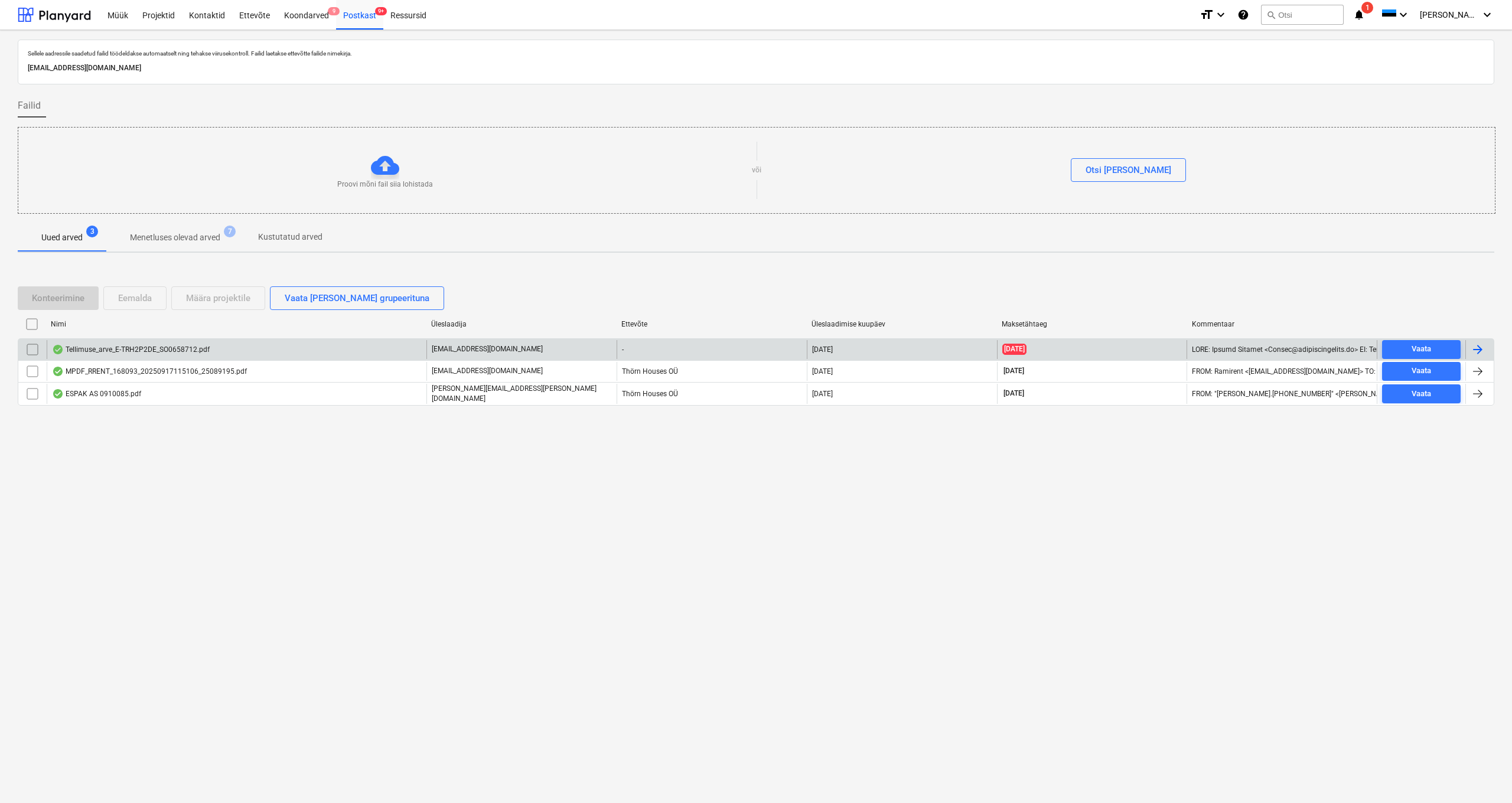
click at [129, 349] on div "Tellimuse_arve_E-TRH2P2DE_SO0658712.pdf" at bounding box center [131, 349] width 158 height 9
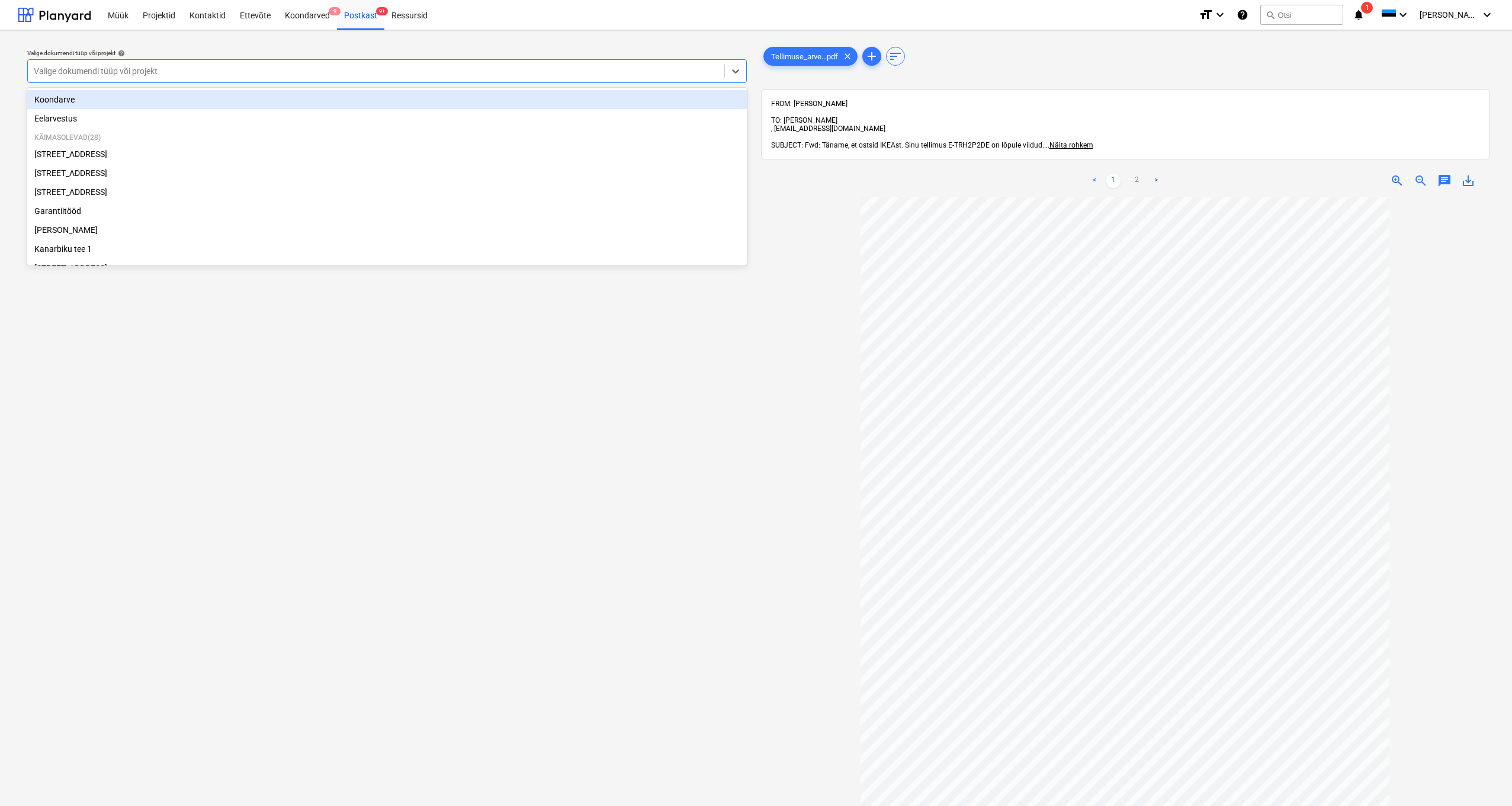
drag, startPoint x: 104, startPoint y: 74, endPoint x: 110, endPoint y: 75, distance: 6.1
click at [104, 74] on div "Valige dokumendi tüüp või projekt" at bounding box center [376, 71] width 685 height 10
type input "kü"
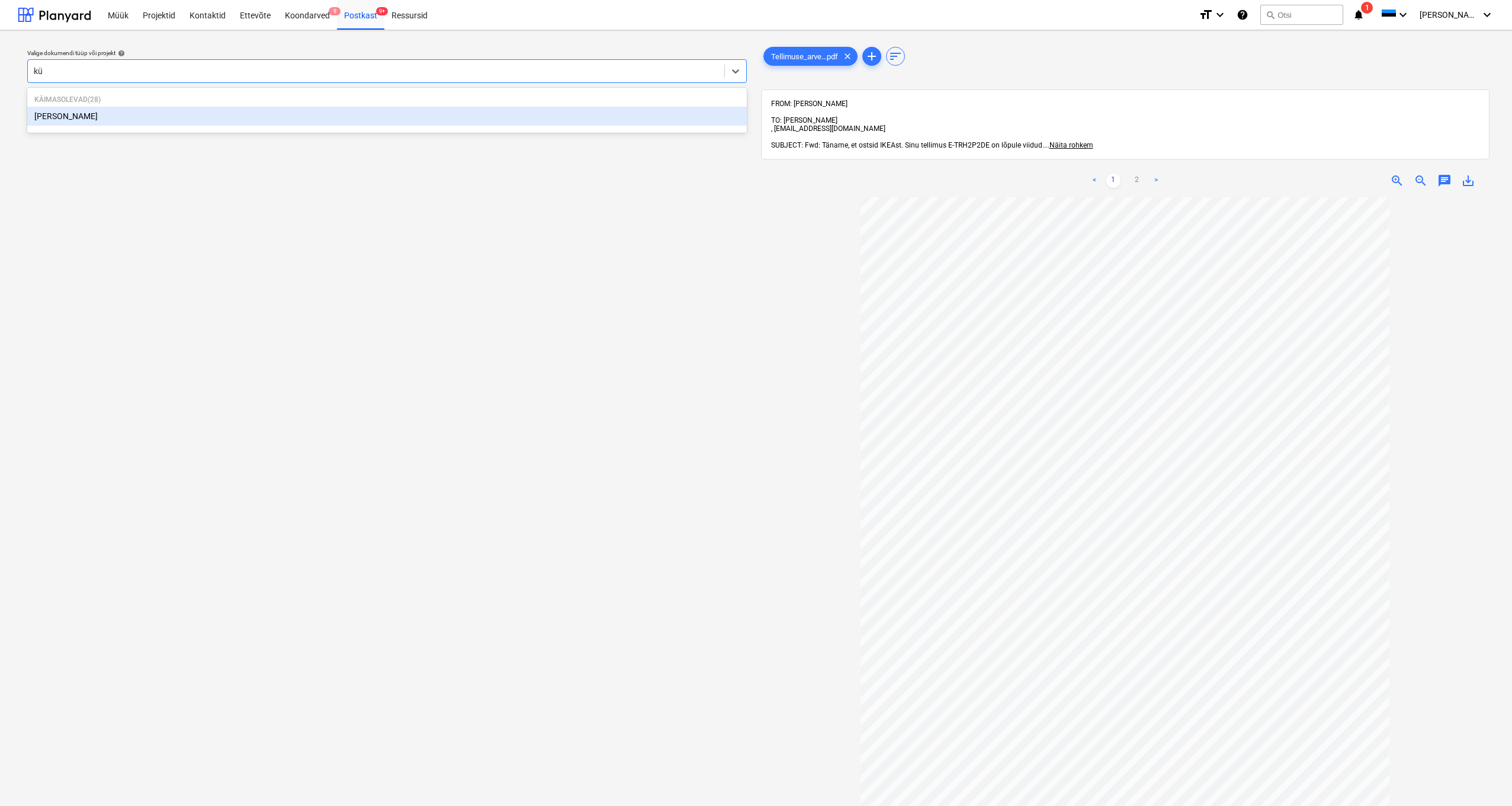
click at [40, 114] on div "[PERSON_NAME]" at bounding box center [386, 116] width 720 height 19
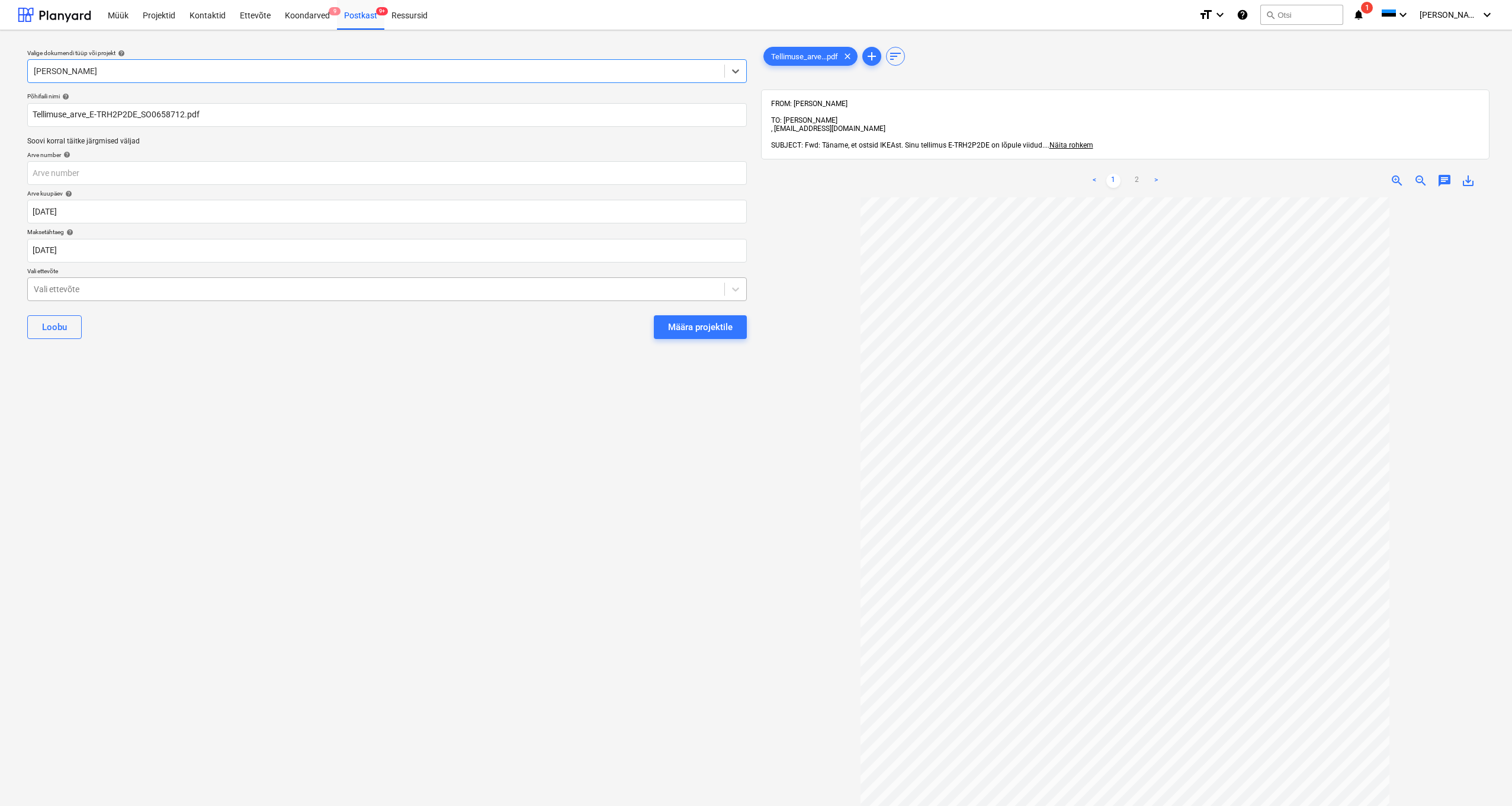
click at [44, 289] on div "Vali ettevõte" at bounding box center [376, 289] width 685 height 10
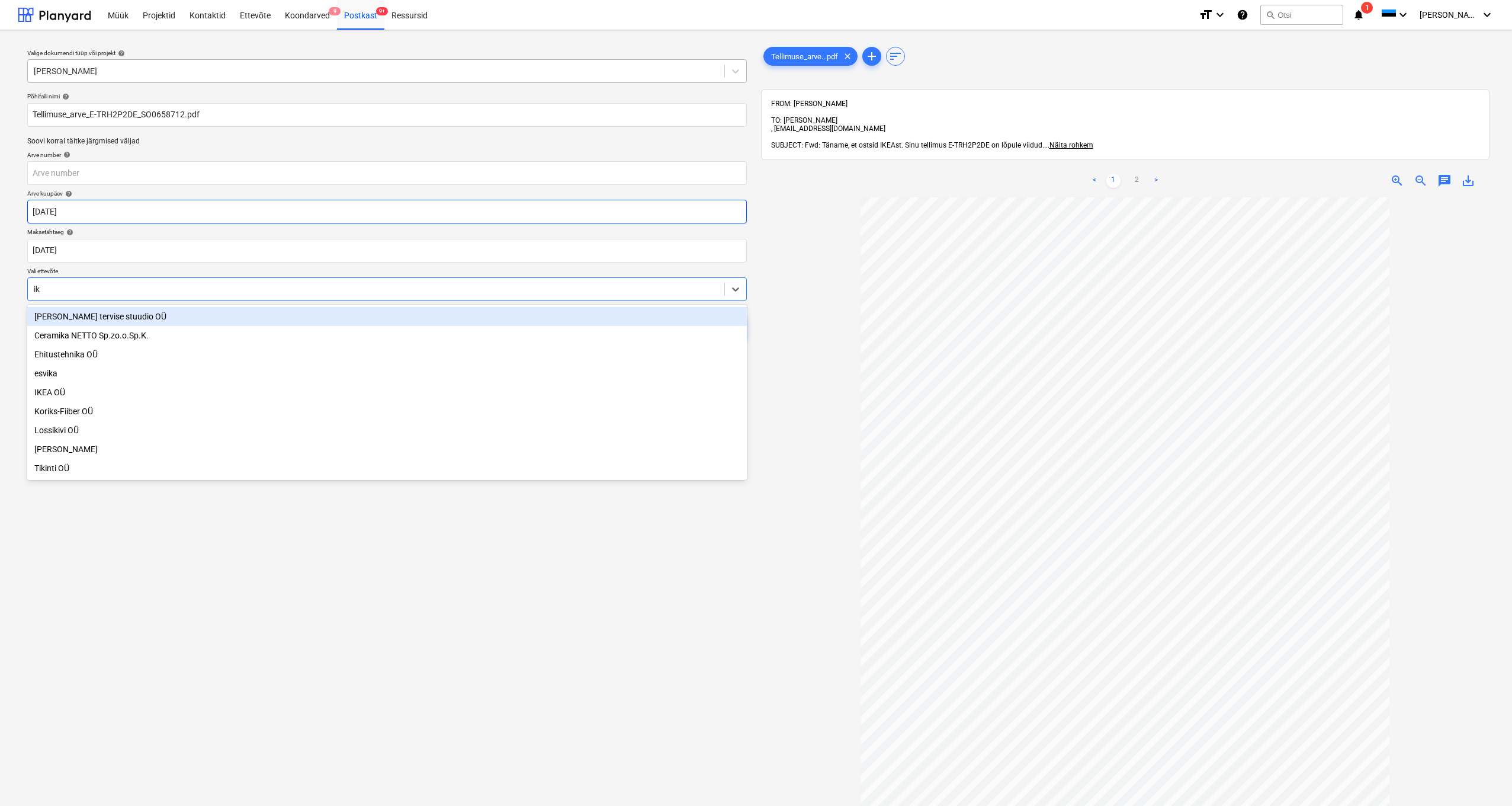
type input "i"
type input "r"
type input "ike"
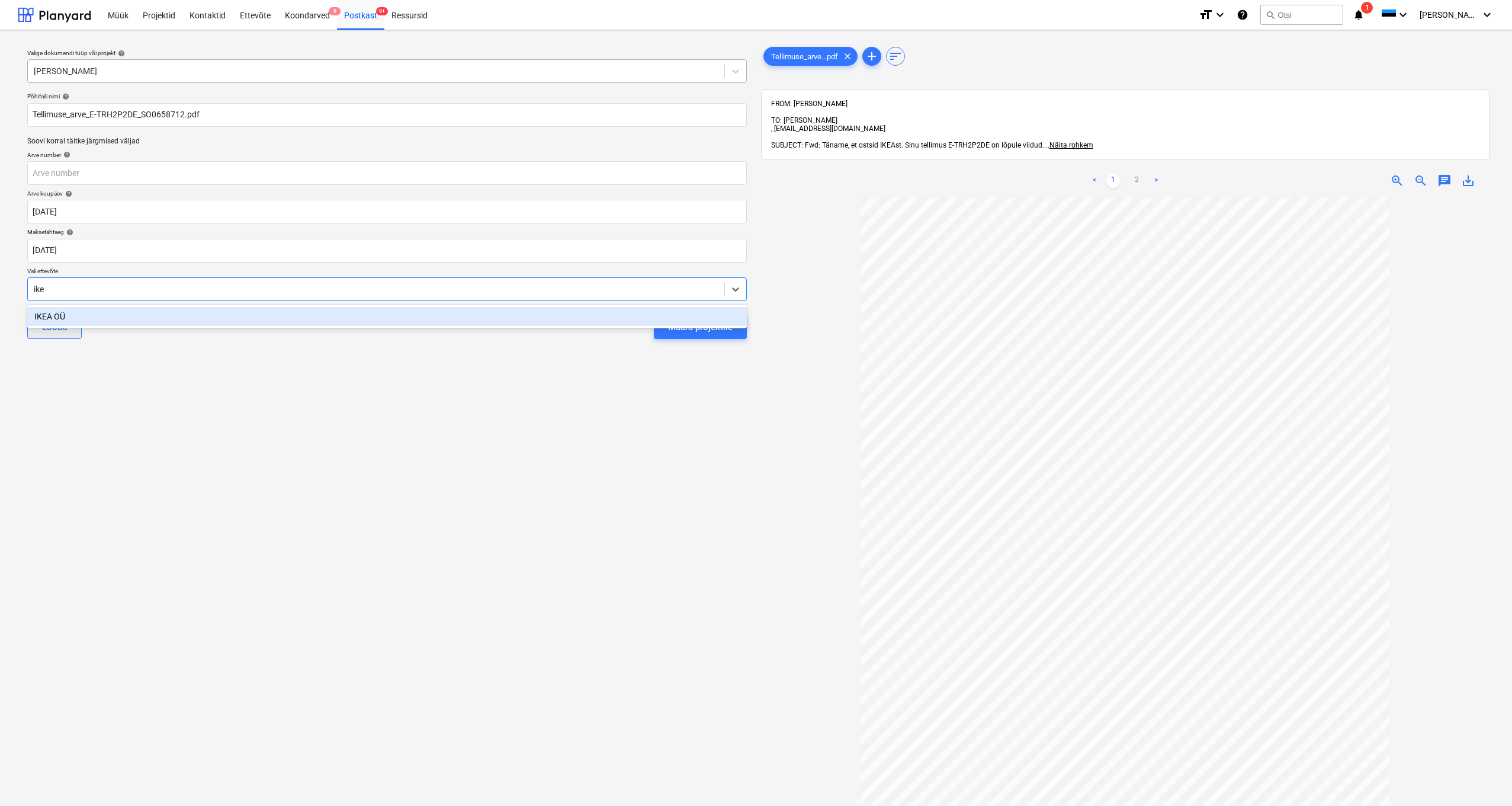
click at [46, 317] on div "IKEA OÜ" at bounding box center [386, 317] width 720 height 19
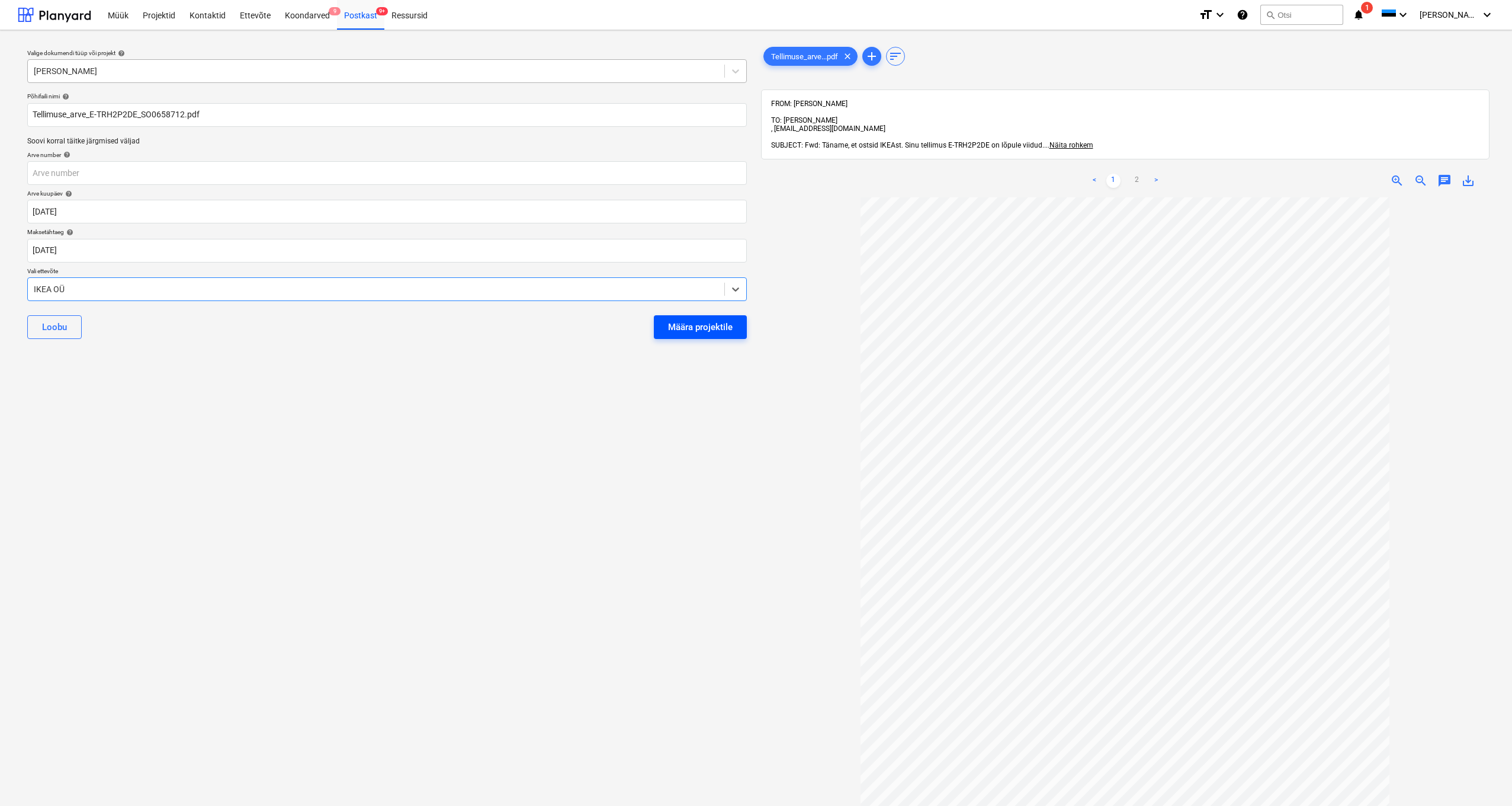
click at [686, 324] on div "Määra projektile" at bounding box center [701, 326] width 65 height 15
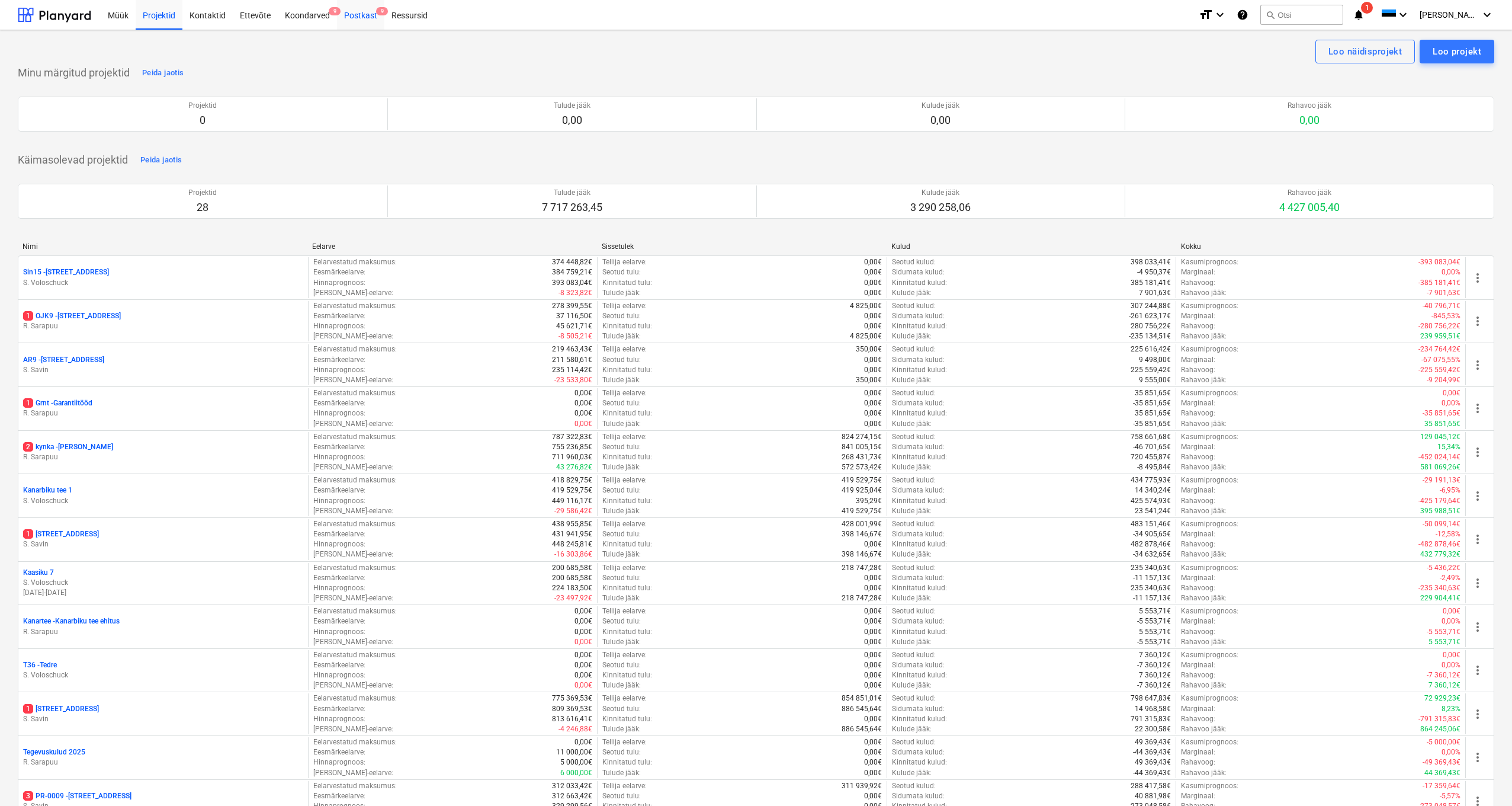
click at [363, 21] on div "Postkast 9" at bounding box center [361, 14] width 47 height 30
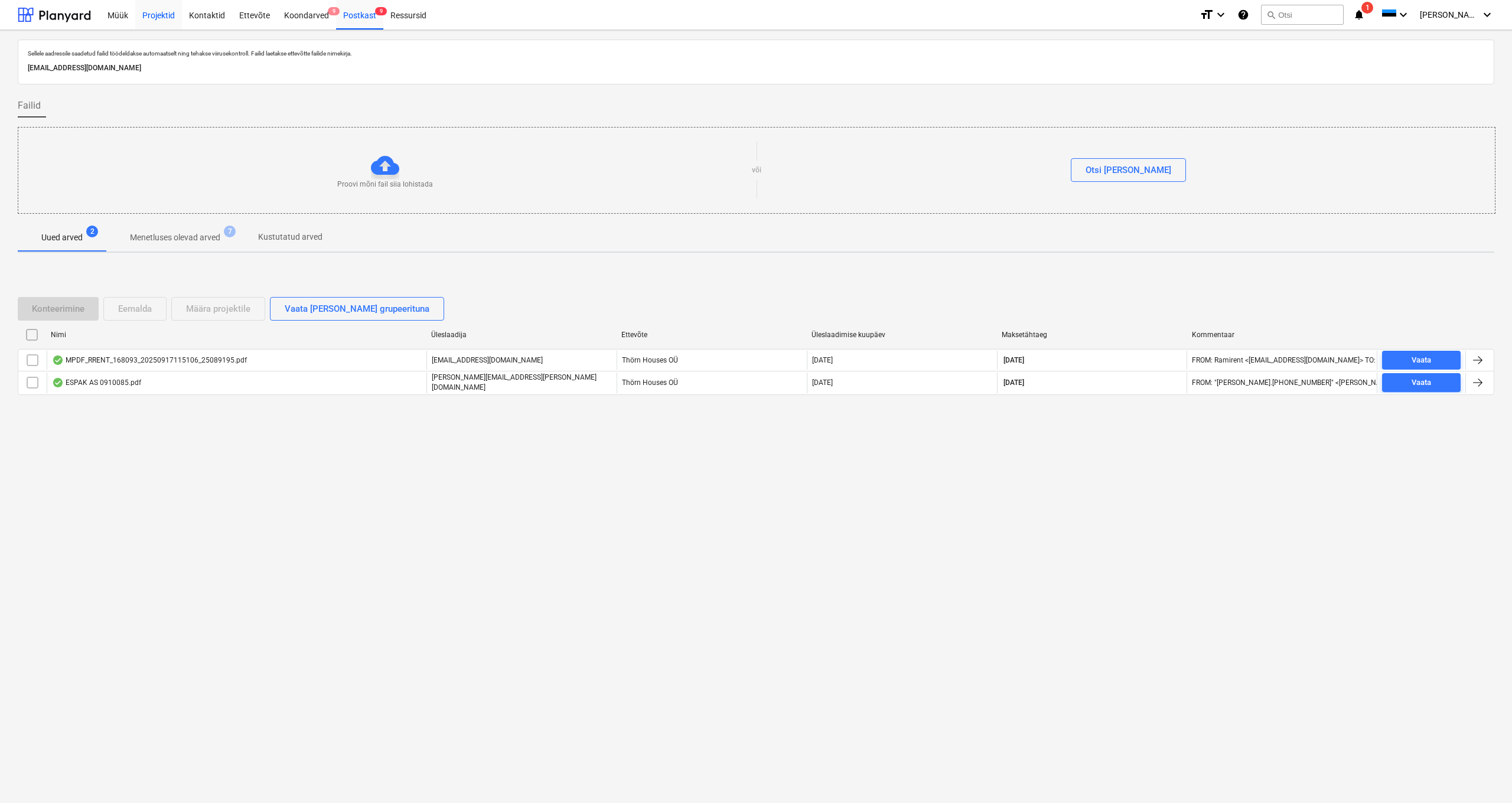
click at [152, 16] on div "Projektid" at bounding box center [158, 14] width 47 height 30
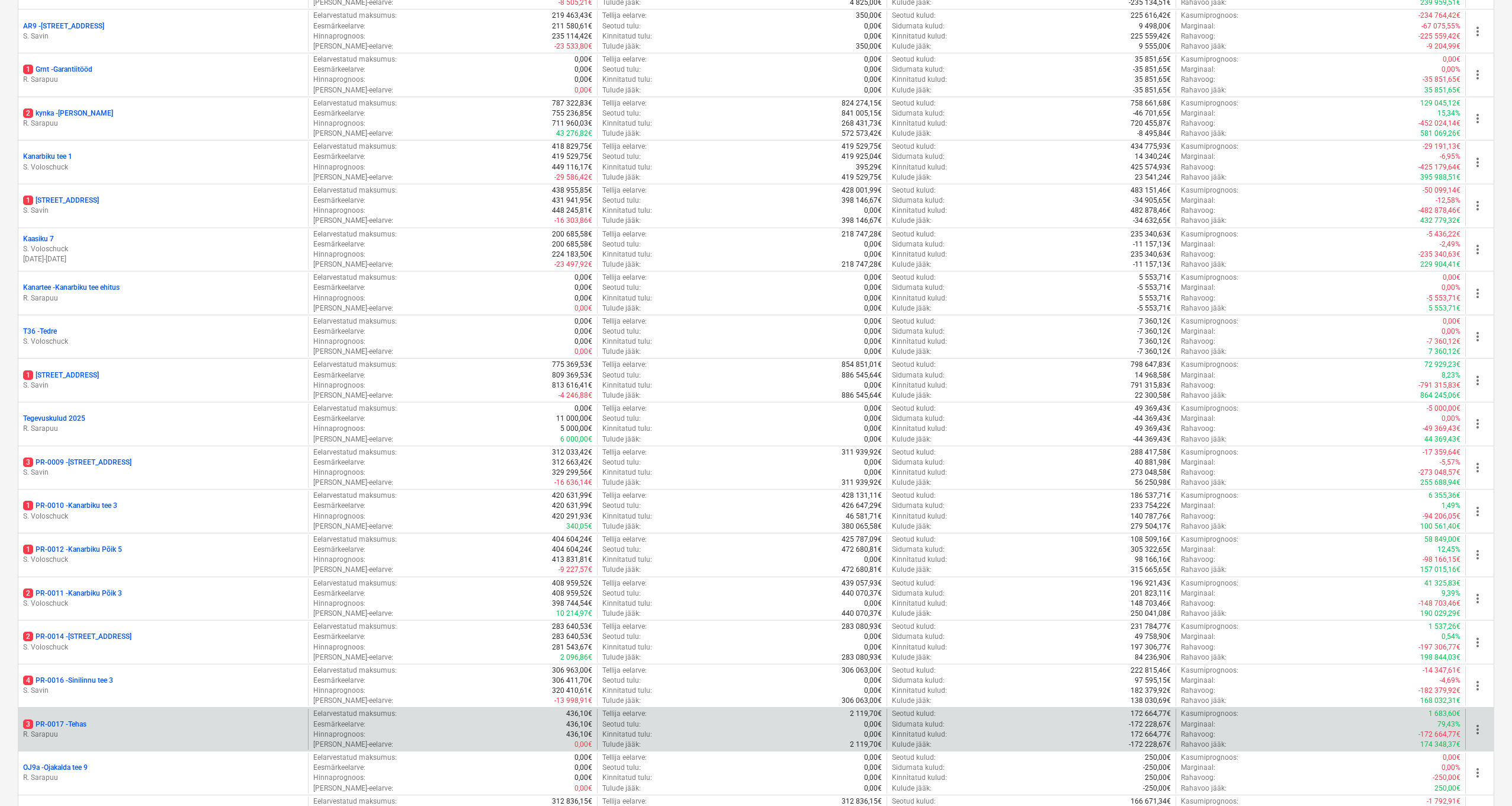
scroll to position [731, 0]
